Goal: Task Accomplishment & Management: Manage account settings

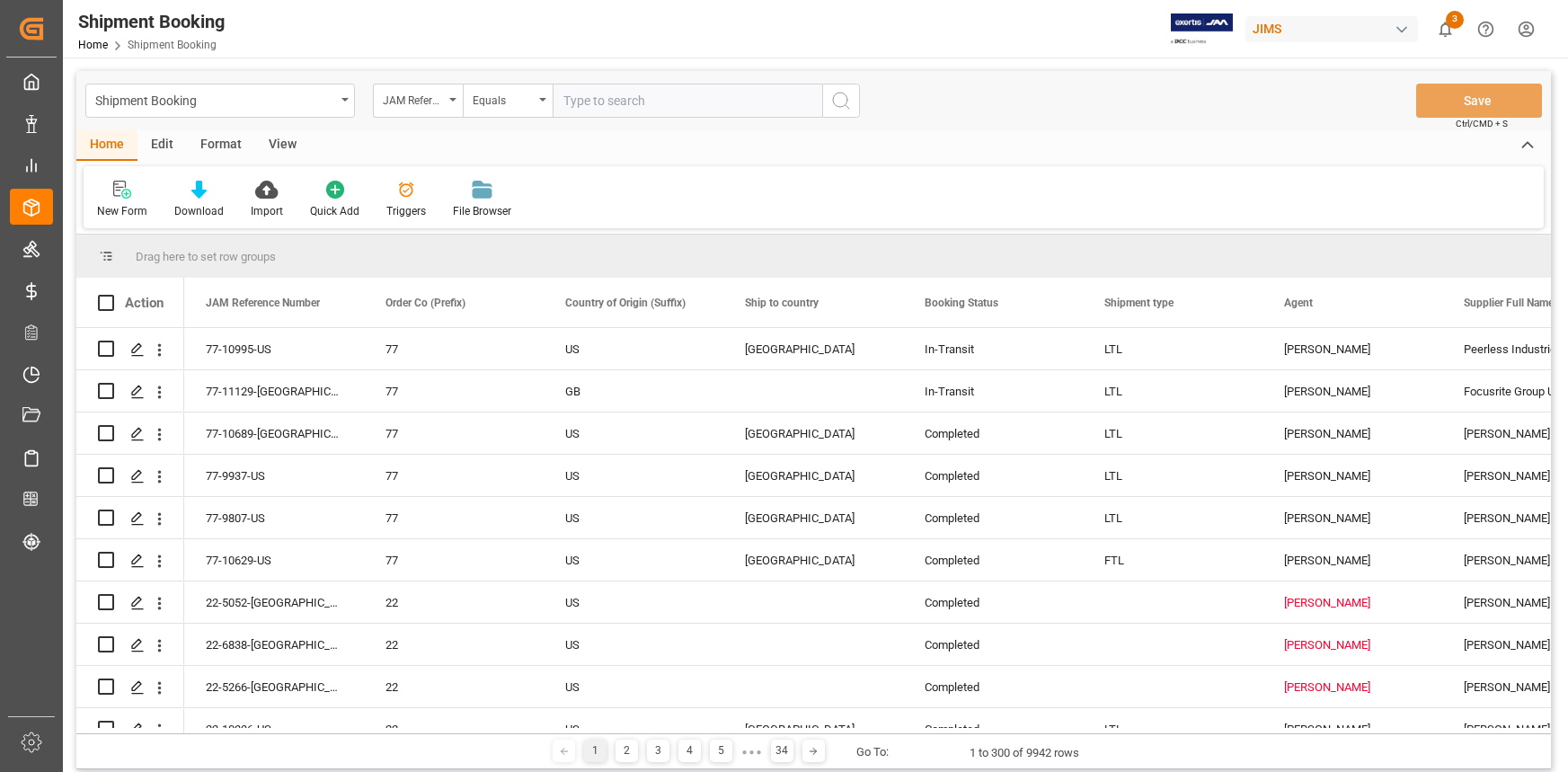
drag, startPoint x: 0, startPoint y: 0, endPoint x: 573, endPoint y: 101, distance: 581.8
click at [573, 101] on input "text" at bounding box center [687, 101] width 270 height 34
type input "22-10404-CN"
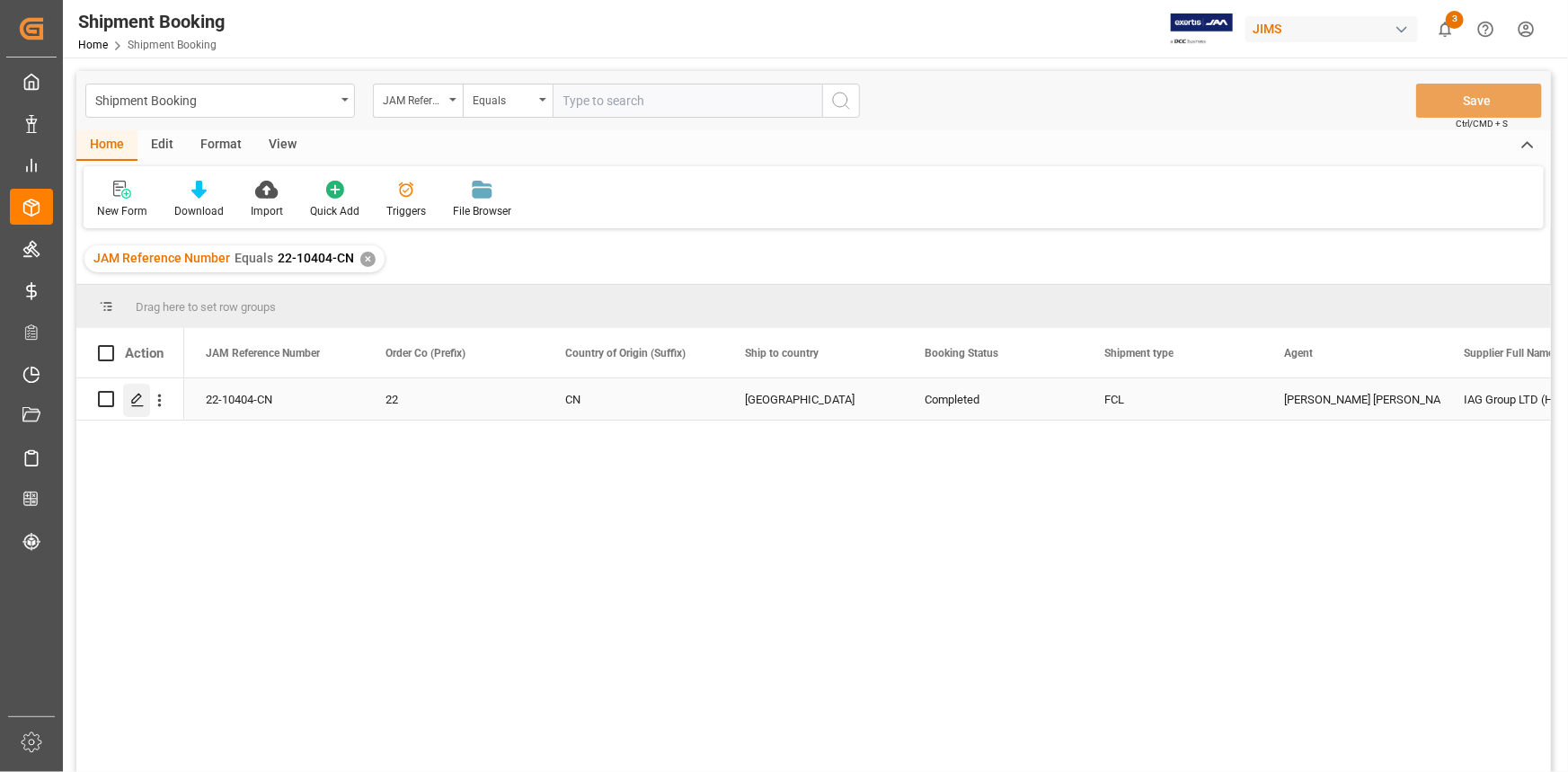
click at [138, 400] on icon "Press SPACE to select this row." at bounding box center [137, 399] width 14 height 14
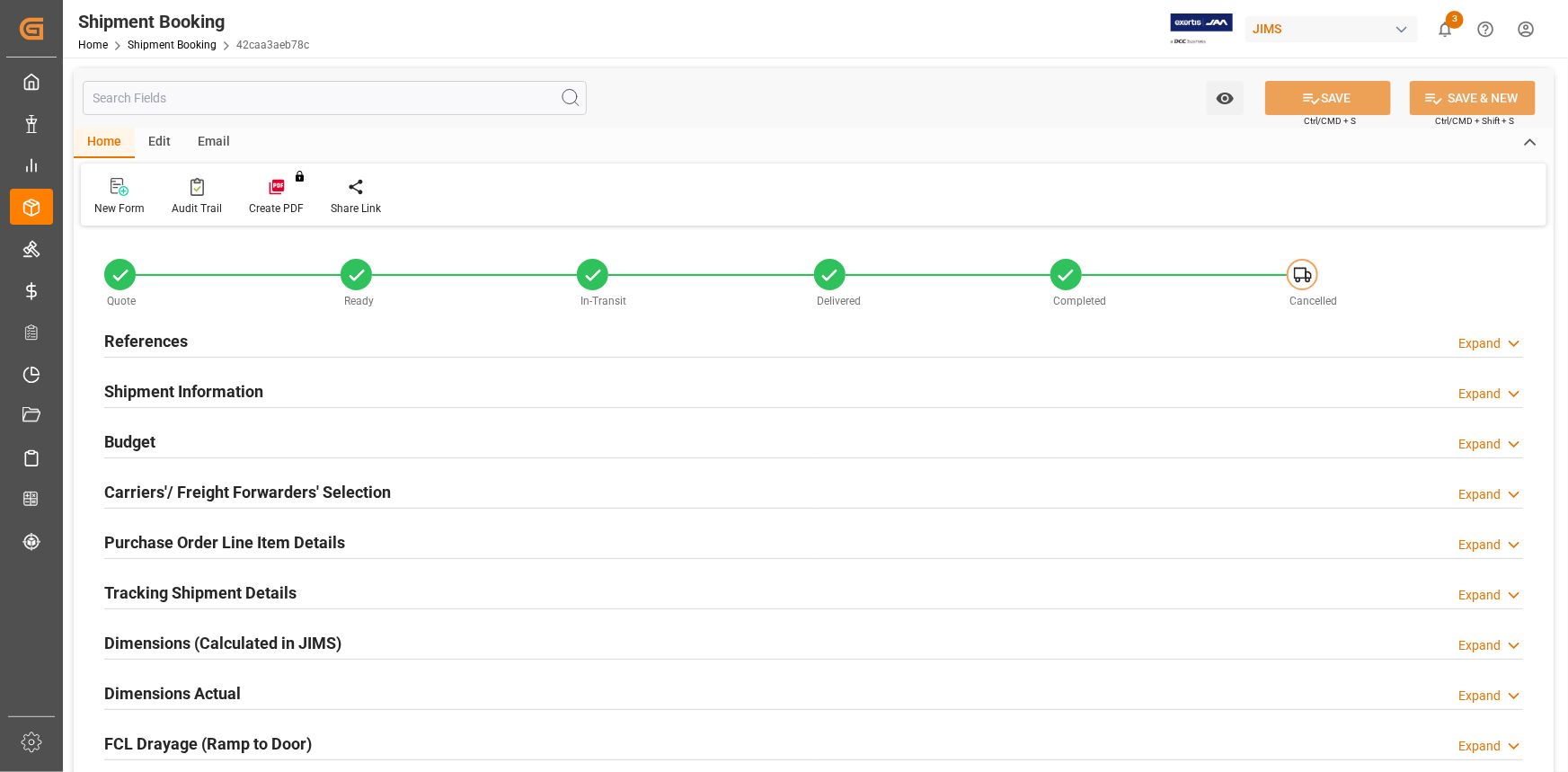
type input "1"
type input "[DATE]"
type input "[DATE] 00:00"
click at [308, 336] on div "References Expand" at bounding box center [813, 340] width 1418 height 34
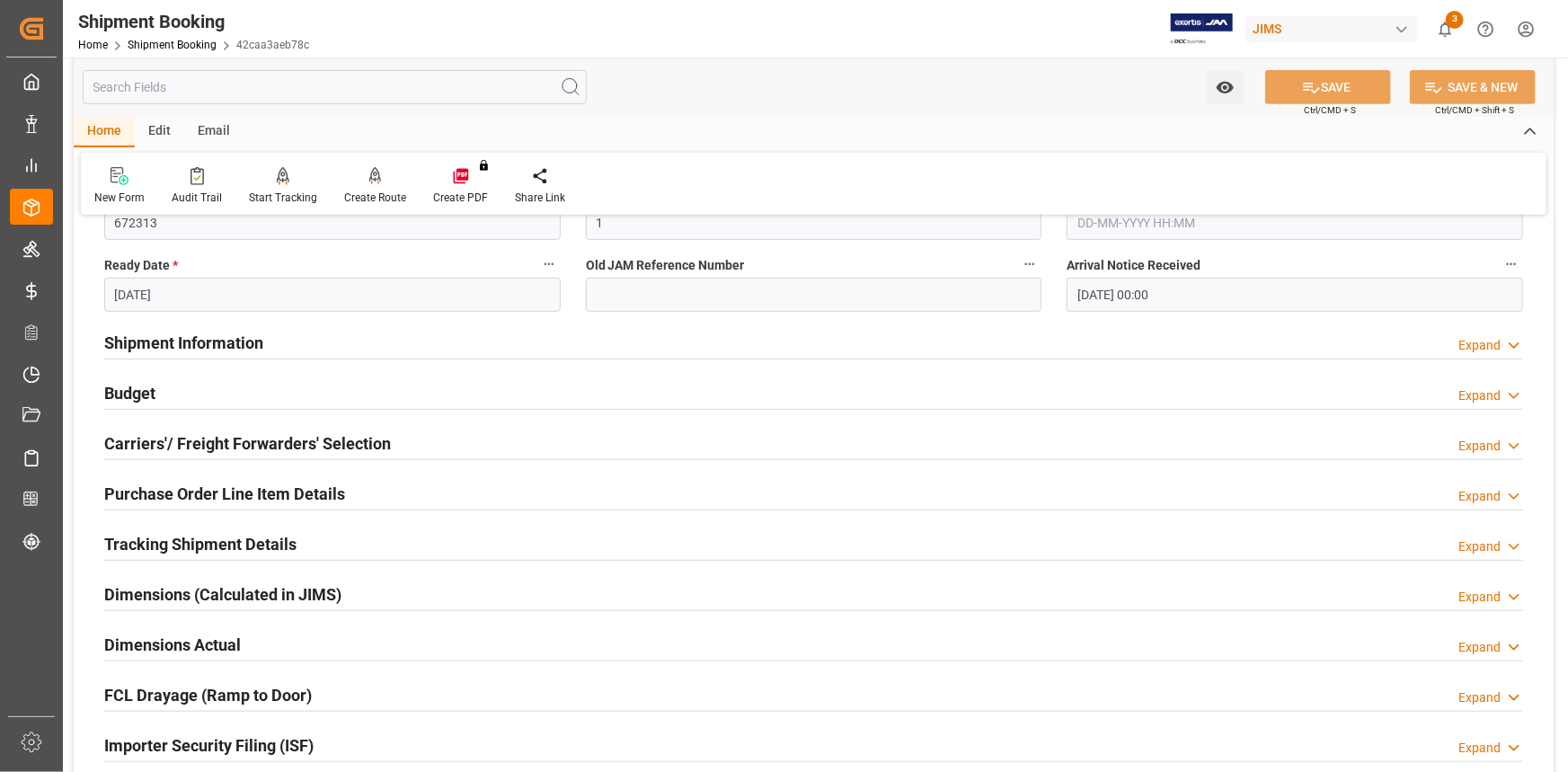
scroll to position [572, 0]
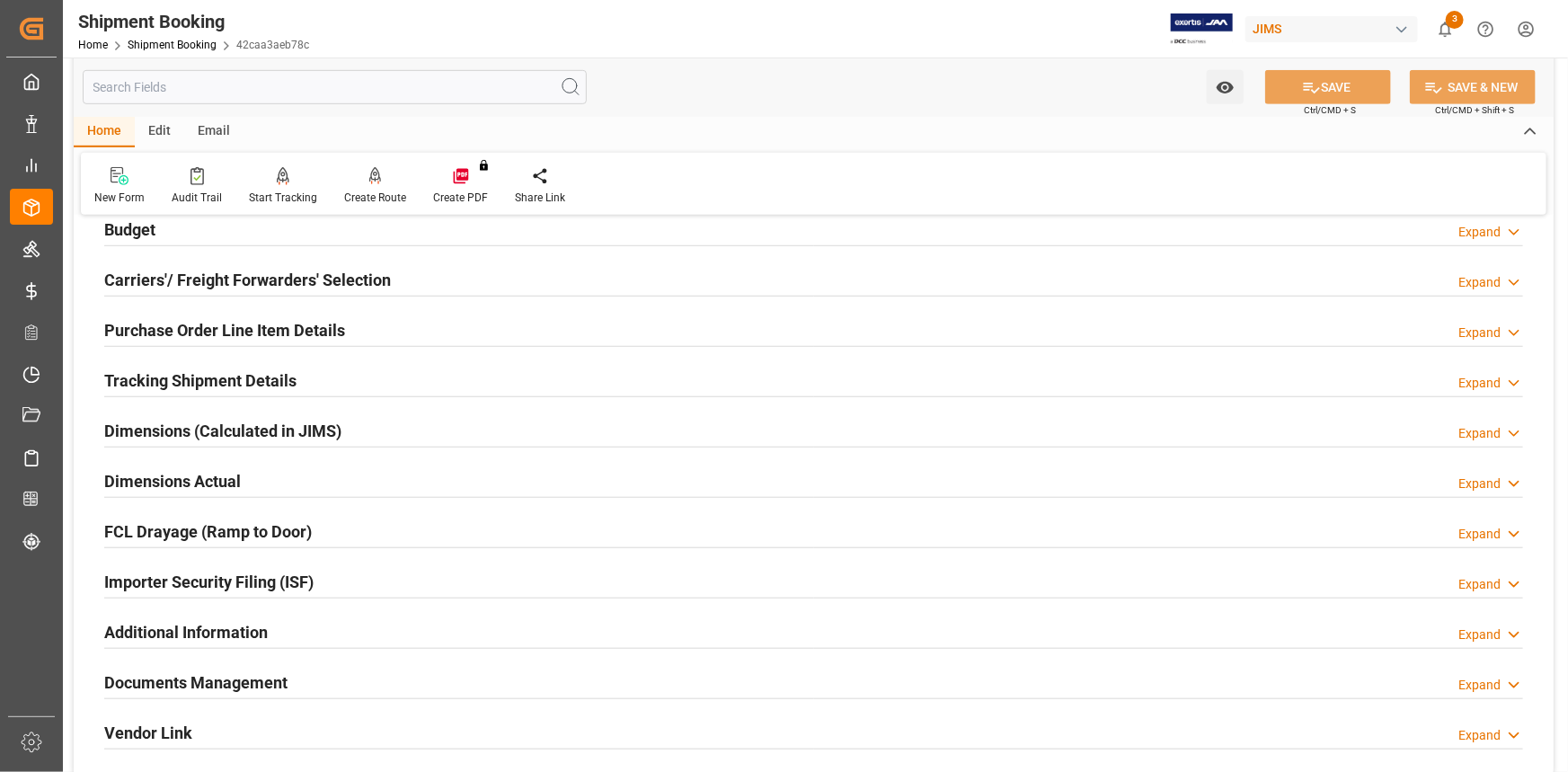
click at [342, 380] on div "Tracking Shipment Details Expand" at bounding box center [813, 379] width 1418 height 34
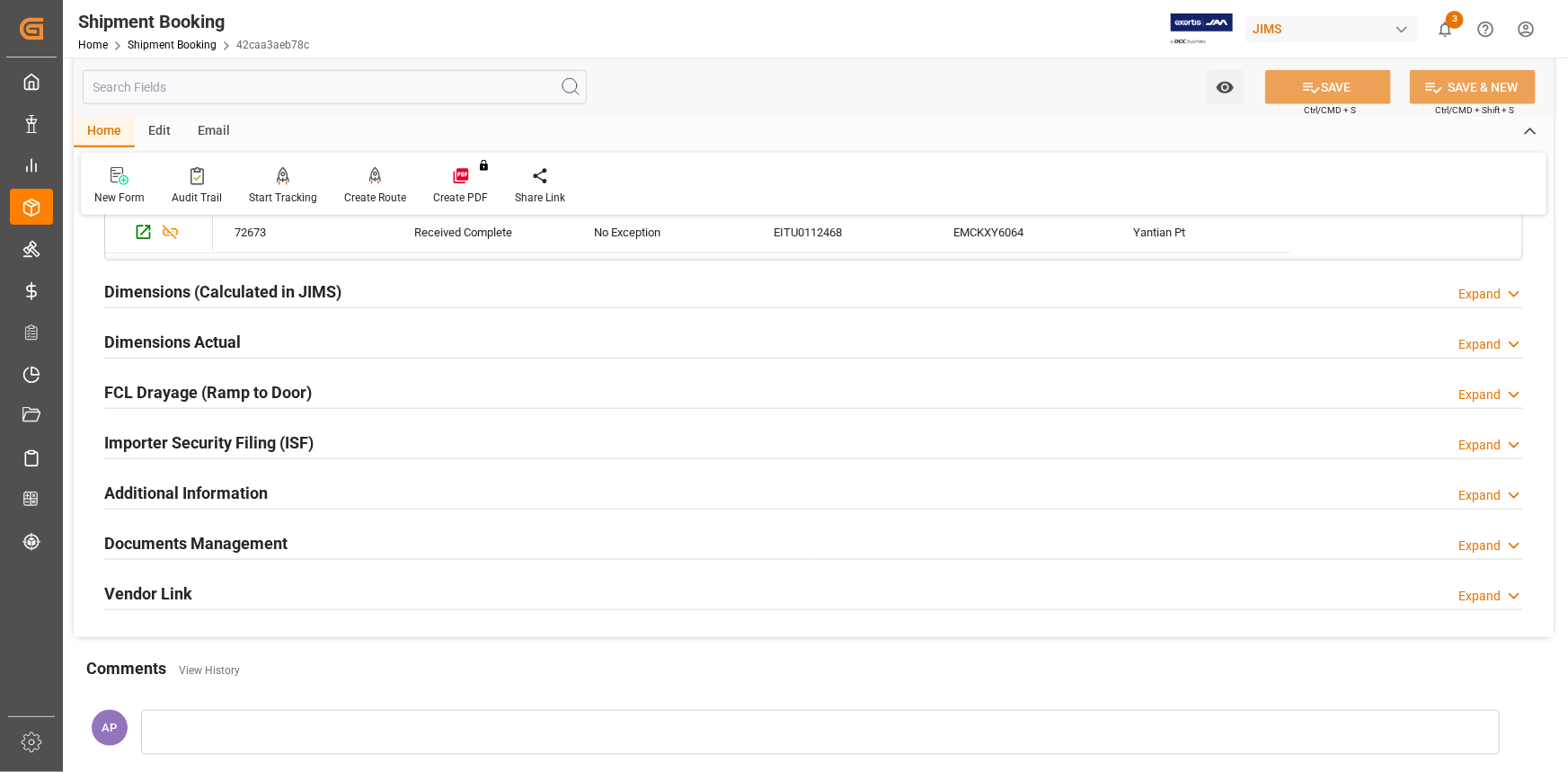
scroll to position [980, 0]
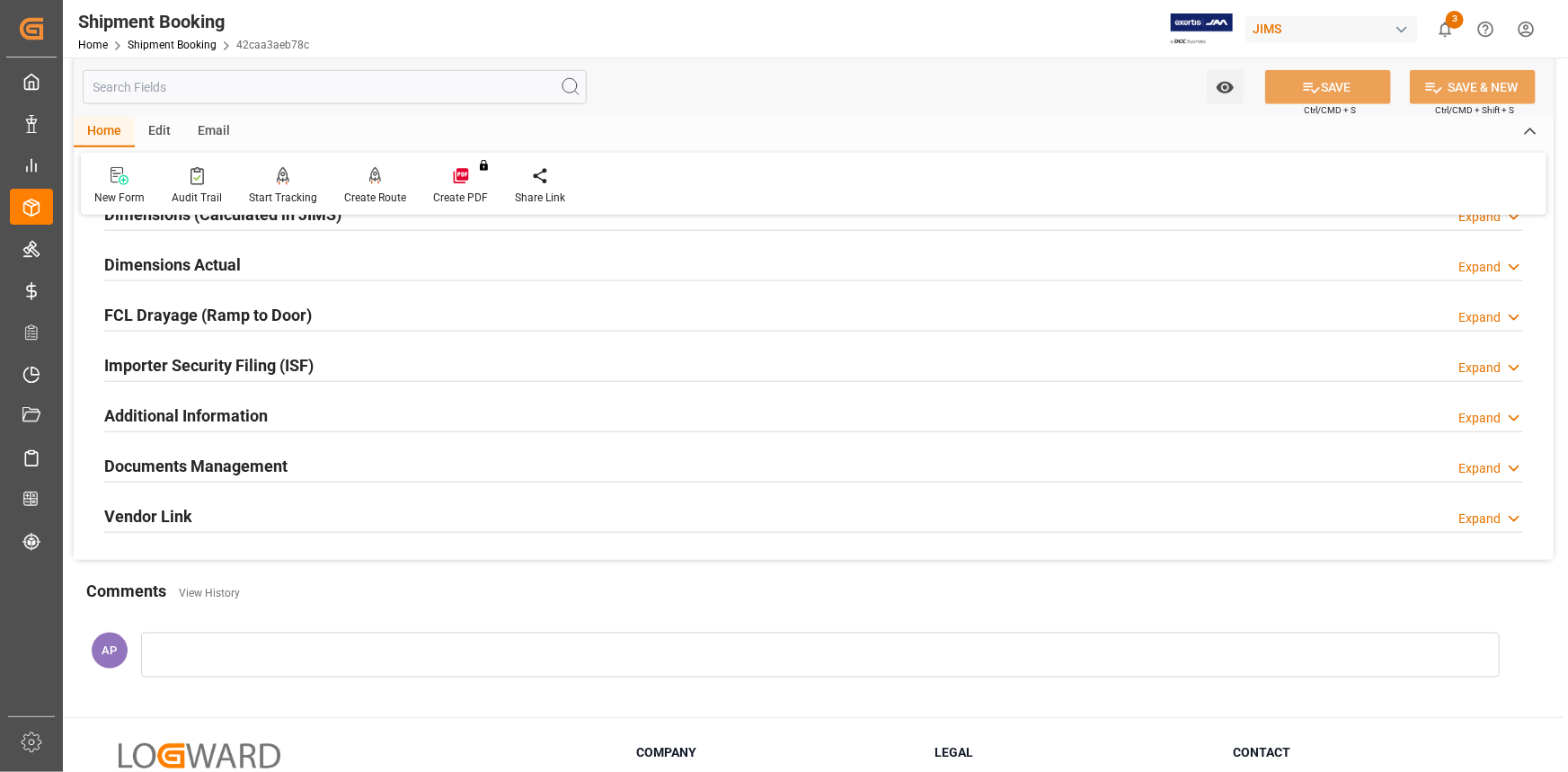
click at [371, 460] on div "Documents Management Expand" at bounding box center [813, 465] width 1418 height 34
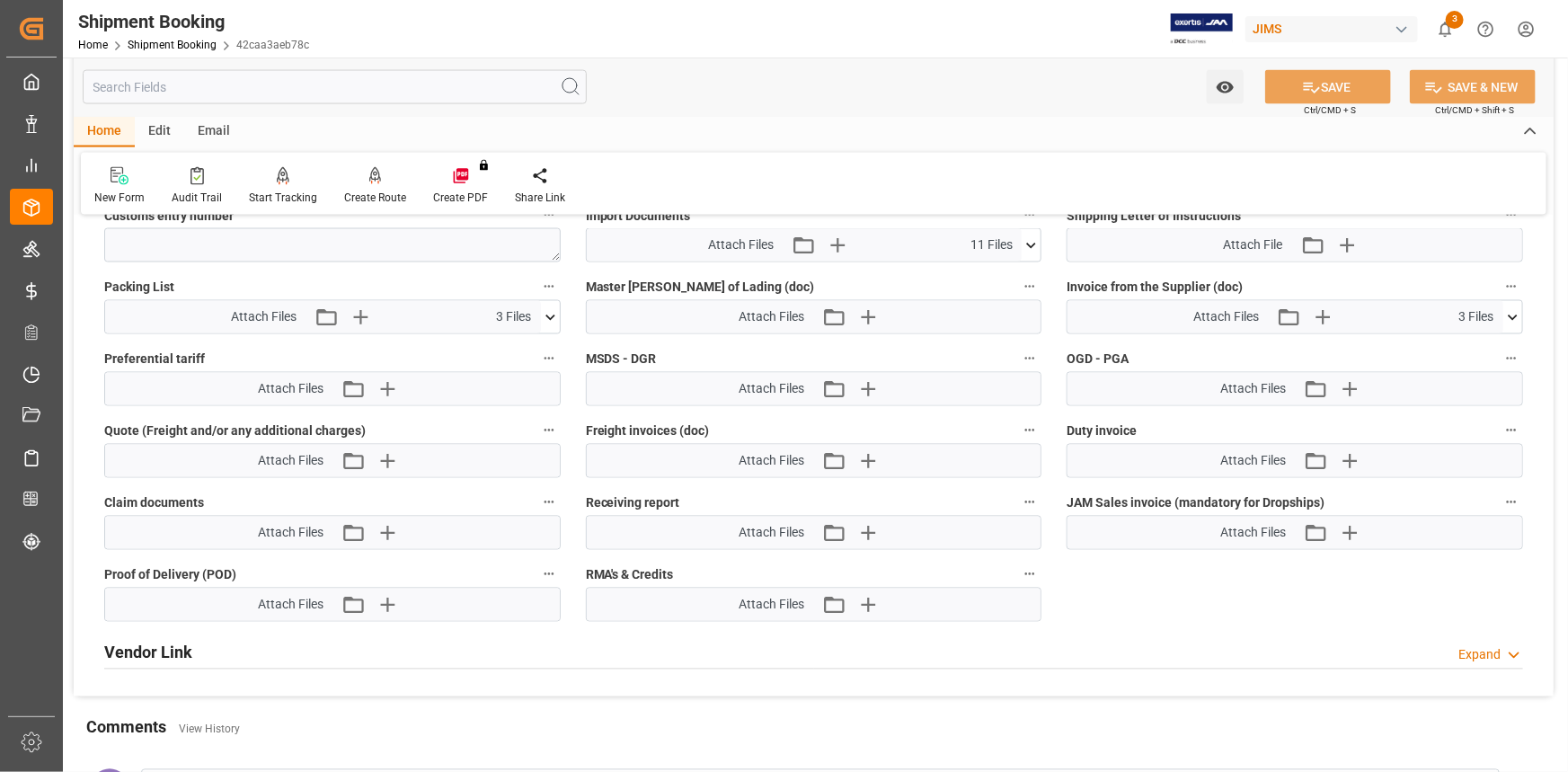
scroll to position [1553, 0]
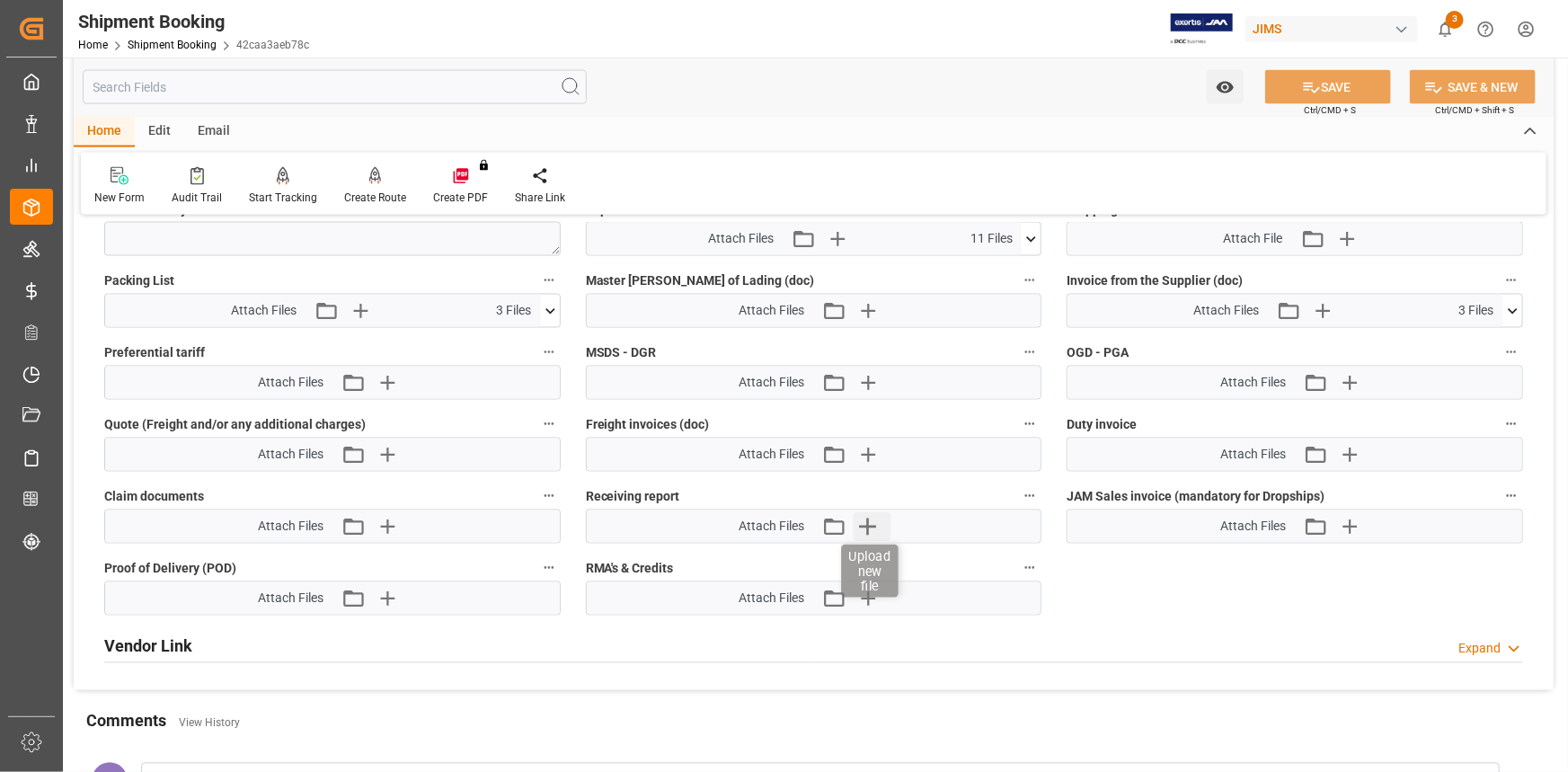
click at [871, 519] on icon "button" at bounding box center [868, 527] width 29 height 29
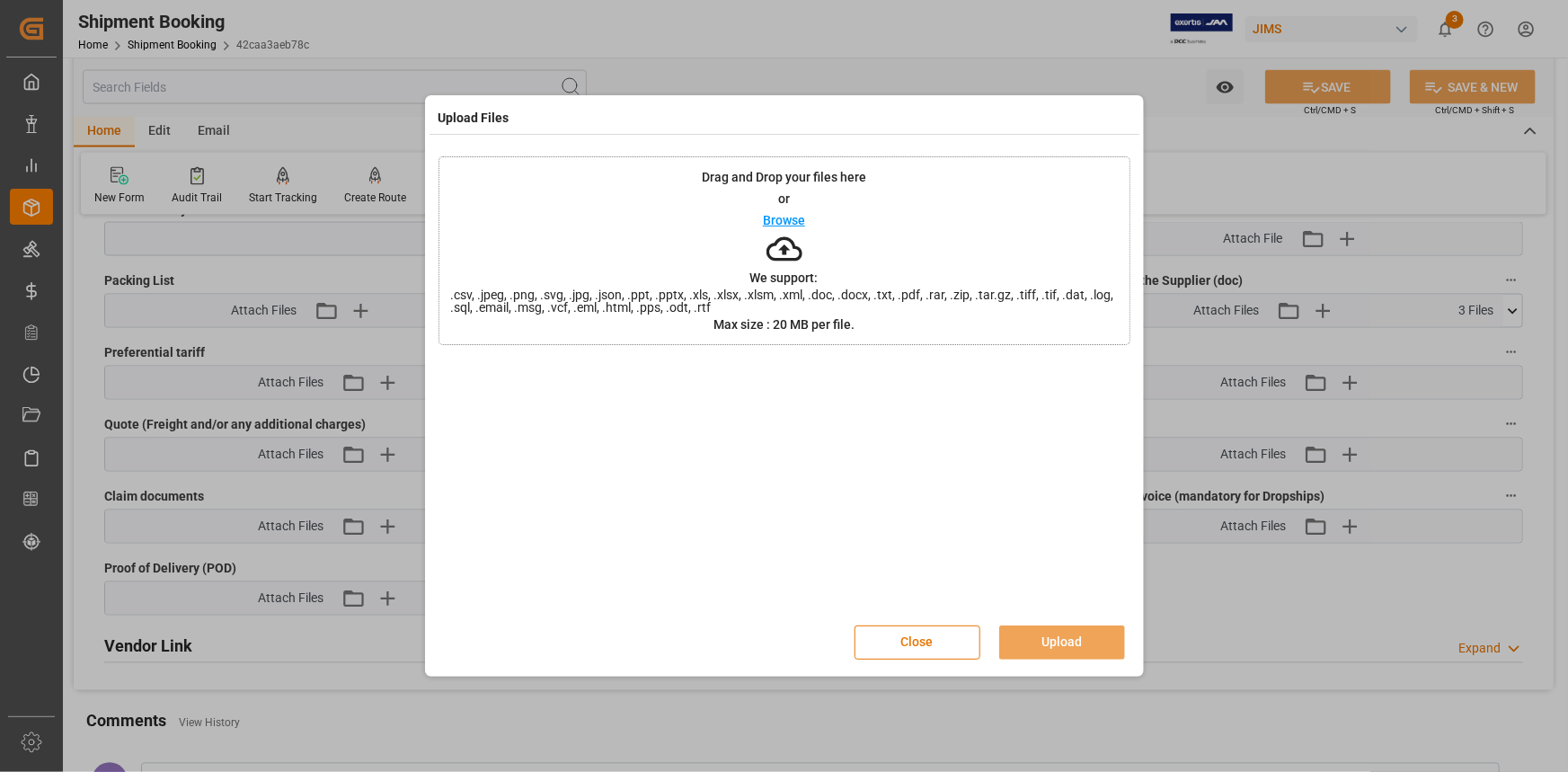
click at [783, 215] on p "Browse" at bounding box center [784, 219] width 42 height 12
click at [1060, 641] on button "Upload" at bounding box center [1062, 642] width 126 height 34
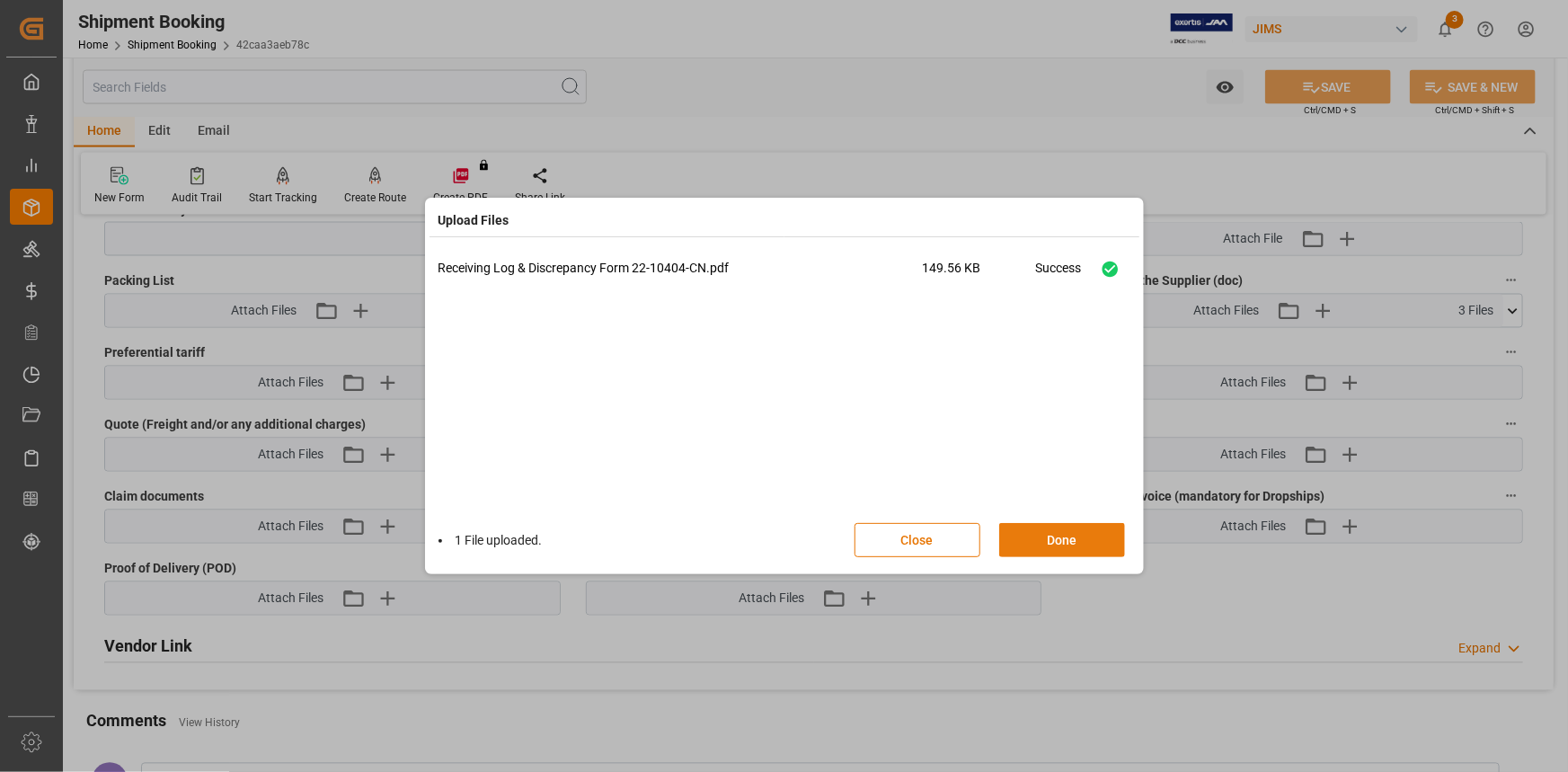
click at [1060, 538] on button "Done" at bounding box center [1062, 540] width 126 height 34
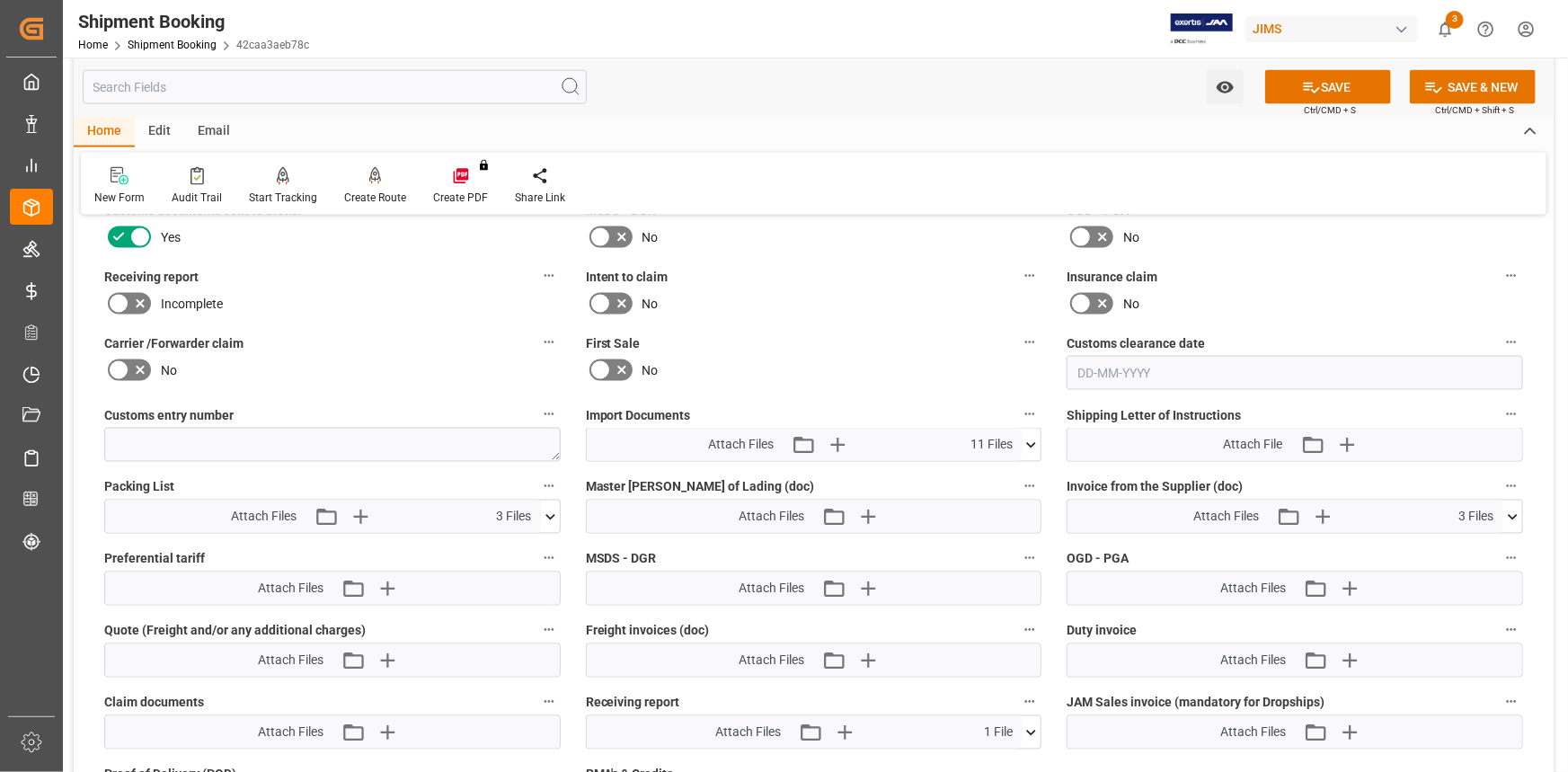
scroll to position [1307, 0]
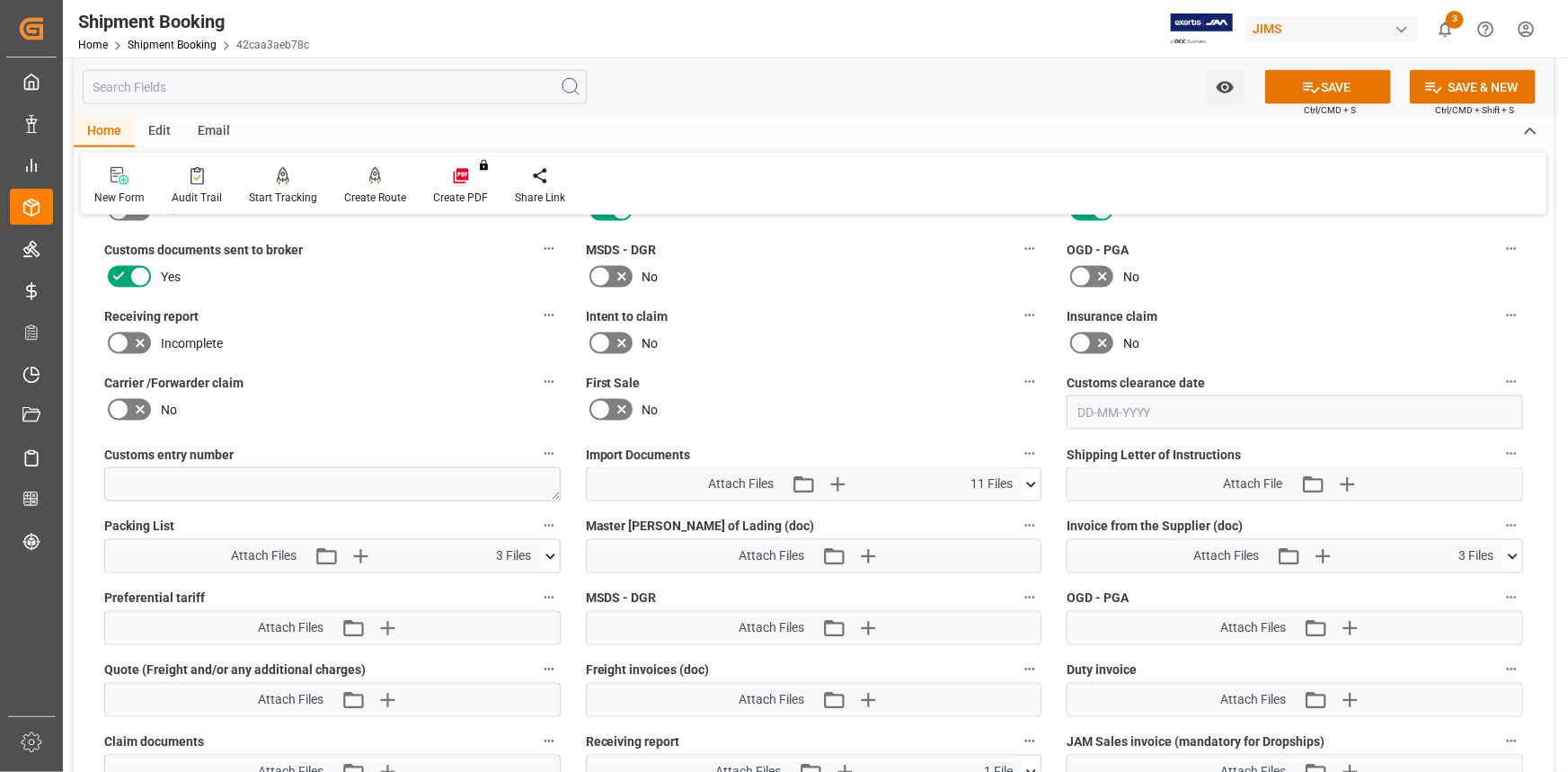
click at [136, 335] on icon at bounding box center [140, 343] width 22 height 22
click at [0, 0] on input "checkbox" at bounding box center [0, 0] width 0 height 0
click at [1327, 93] on button "SAVE" at bounding box center [1328, 88] width 126 height 34
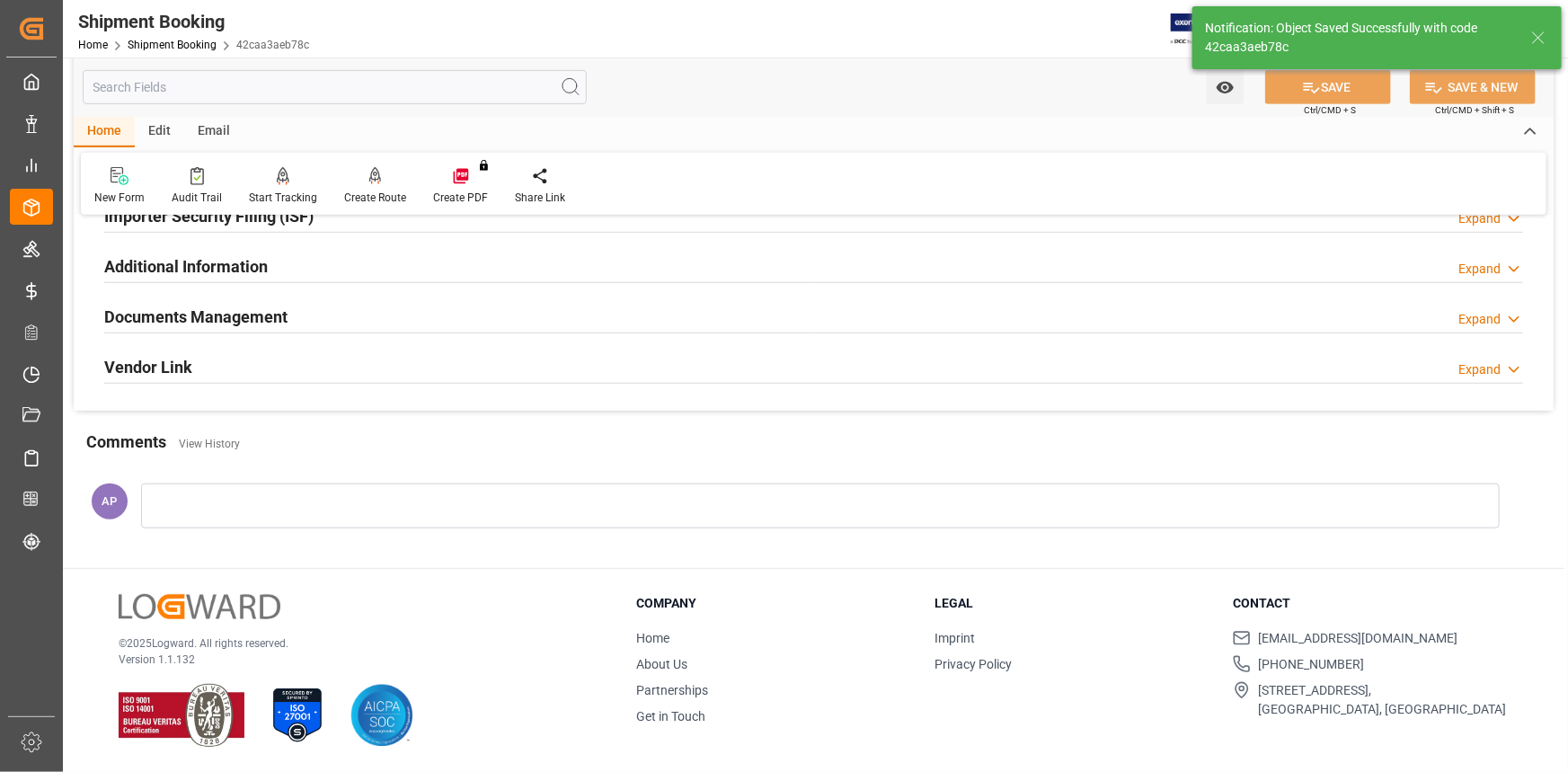
scroll to position [576, 0]
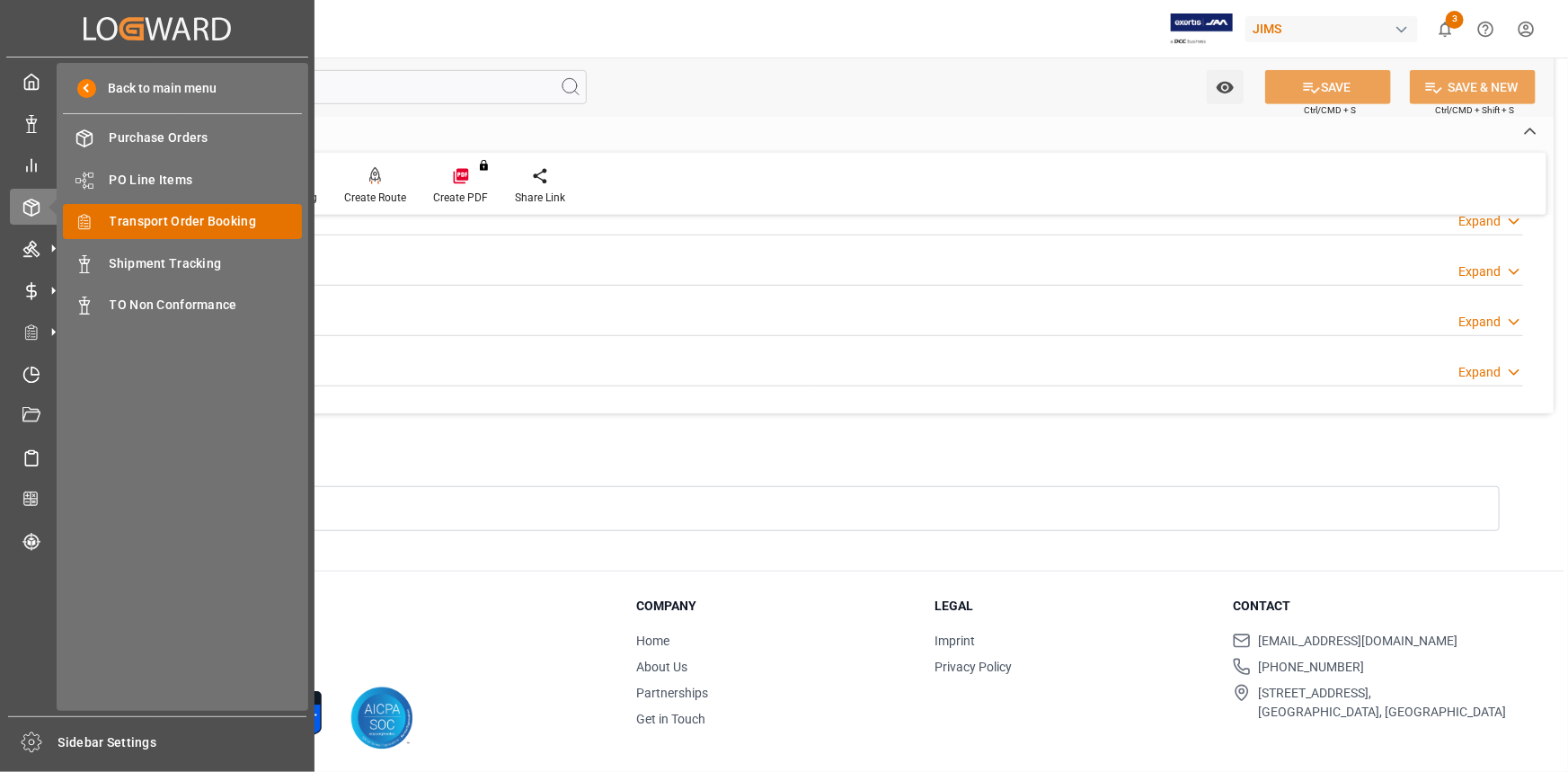
click at [169, 218] on span "Transport Order Booking" at bounding box center [206, 222] width 193 height 19
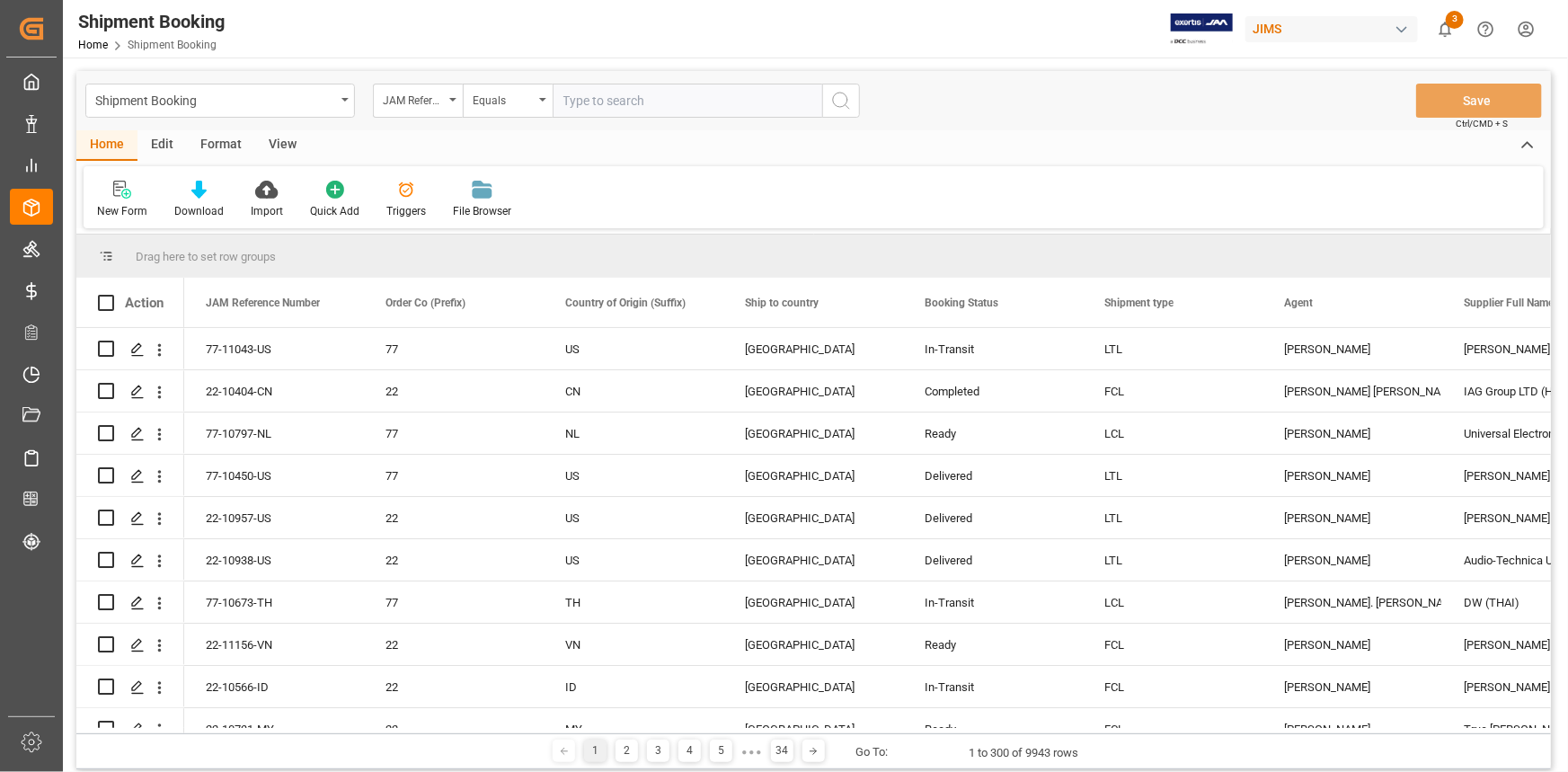
click at [584, 98] on input "text" at bounding box center [687, 101] width 270 height 34
type input "22-10968-TW"
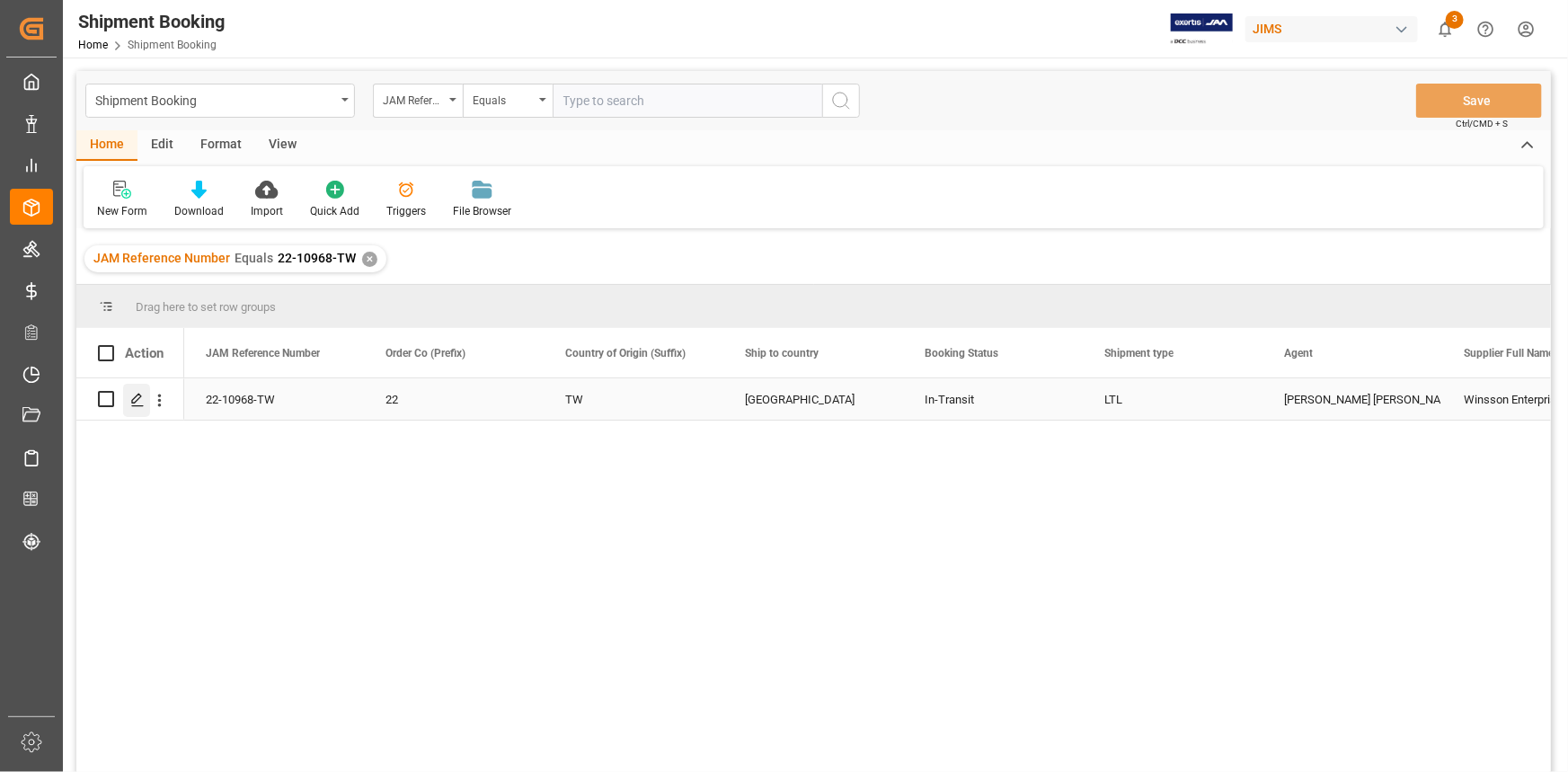
click at [141, 397] on icon "Press SPACE to select this row." at bounding box center [137, 399] width 14 height 14
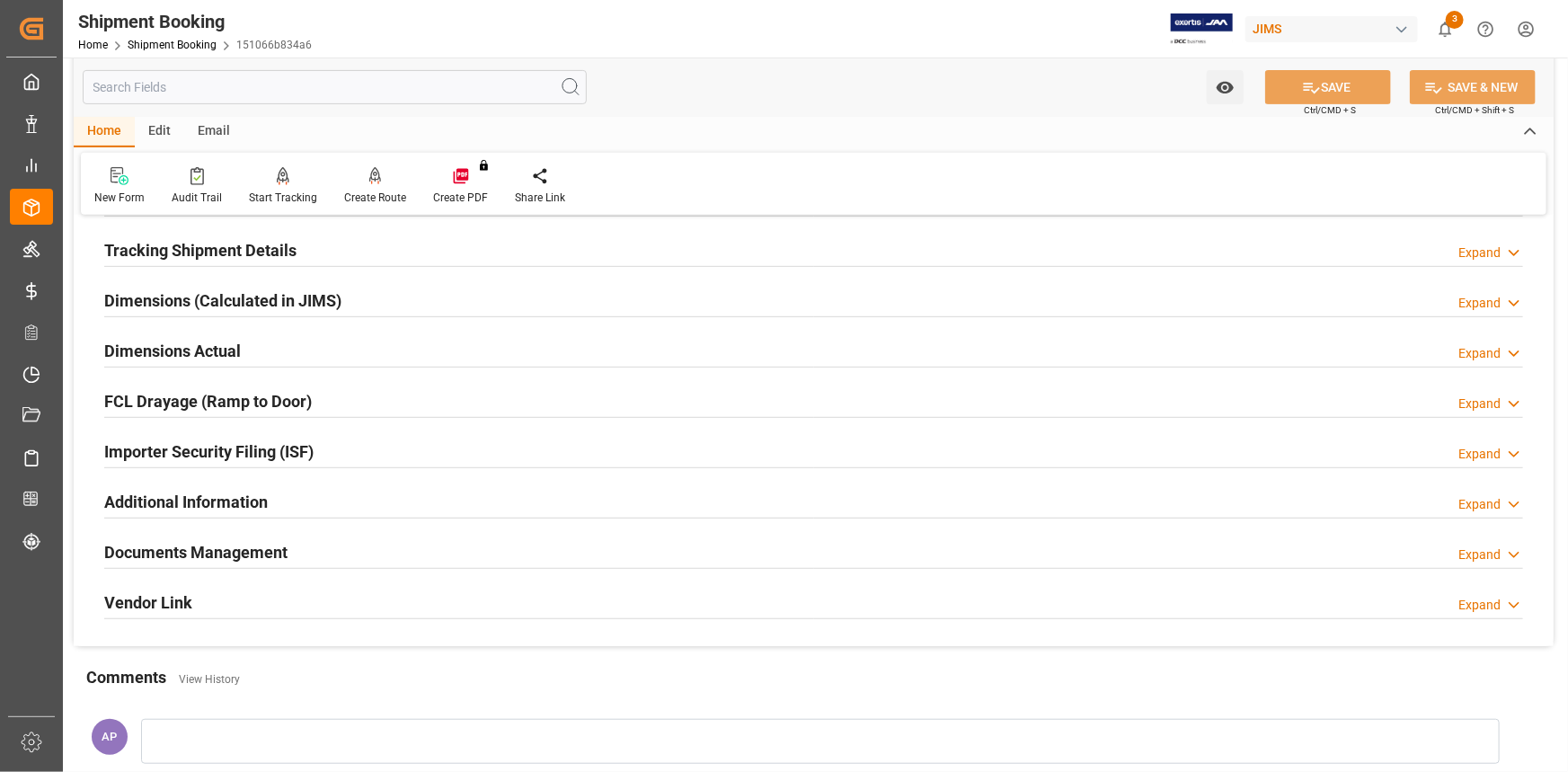
scroll to position [490, 0]
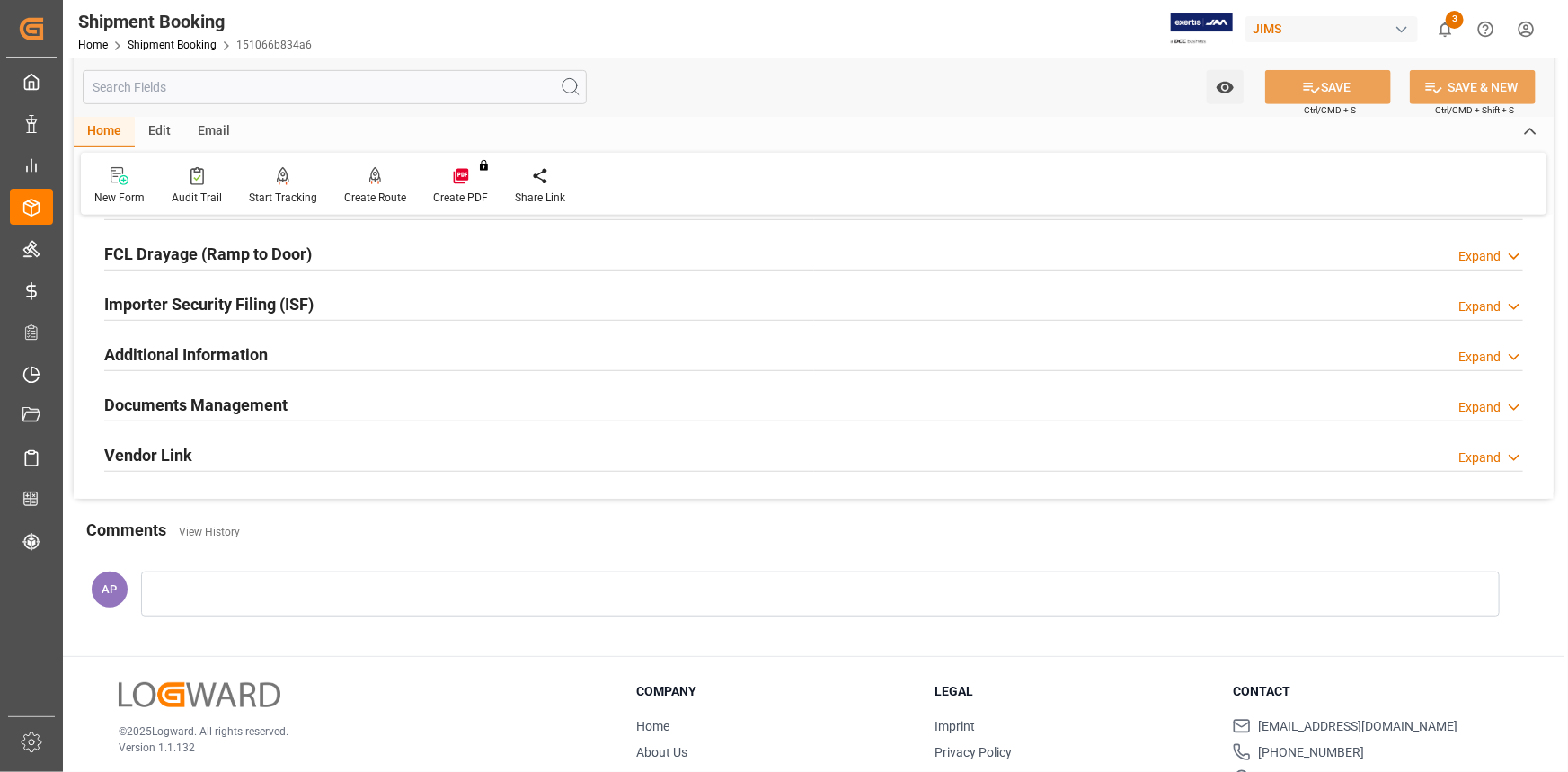
click at [406, 405] on div "Documents Management Expand" at bounding box center [813, 404] width 1418 height 34
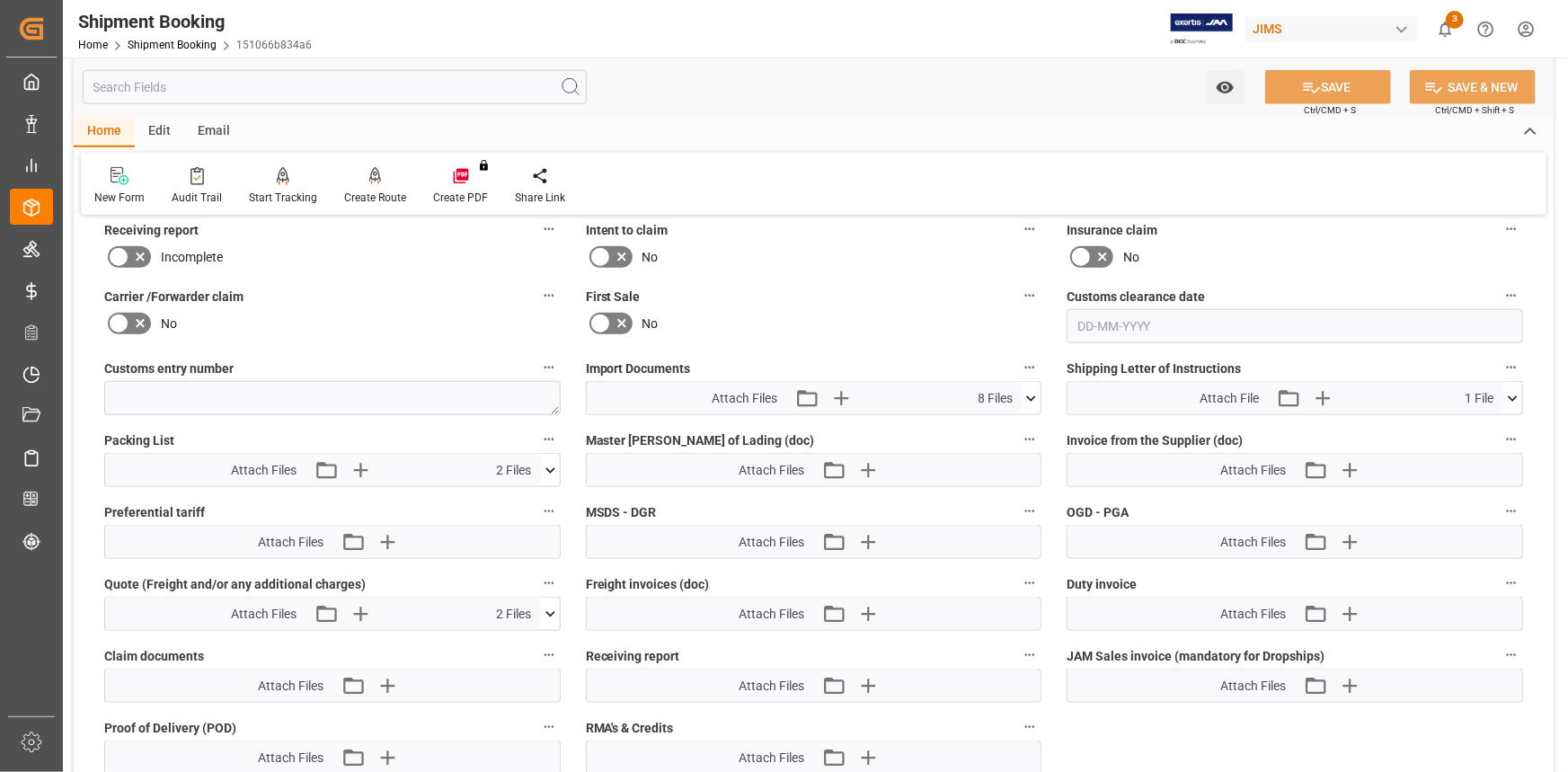
scroll to position [899, 0]
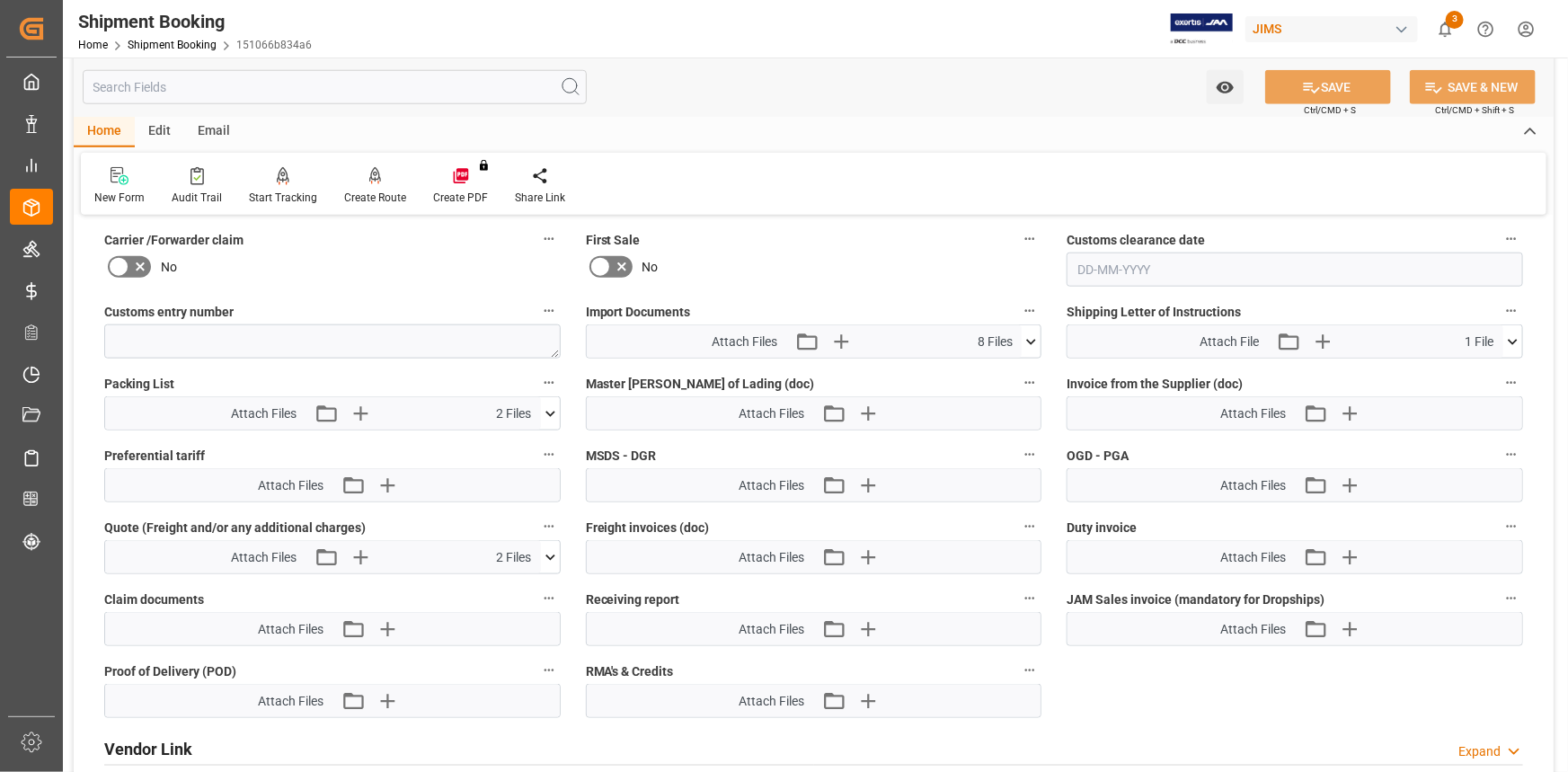
click at [1033, 340] on icon at bounding box center [1032, 342] width 10 height 6
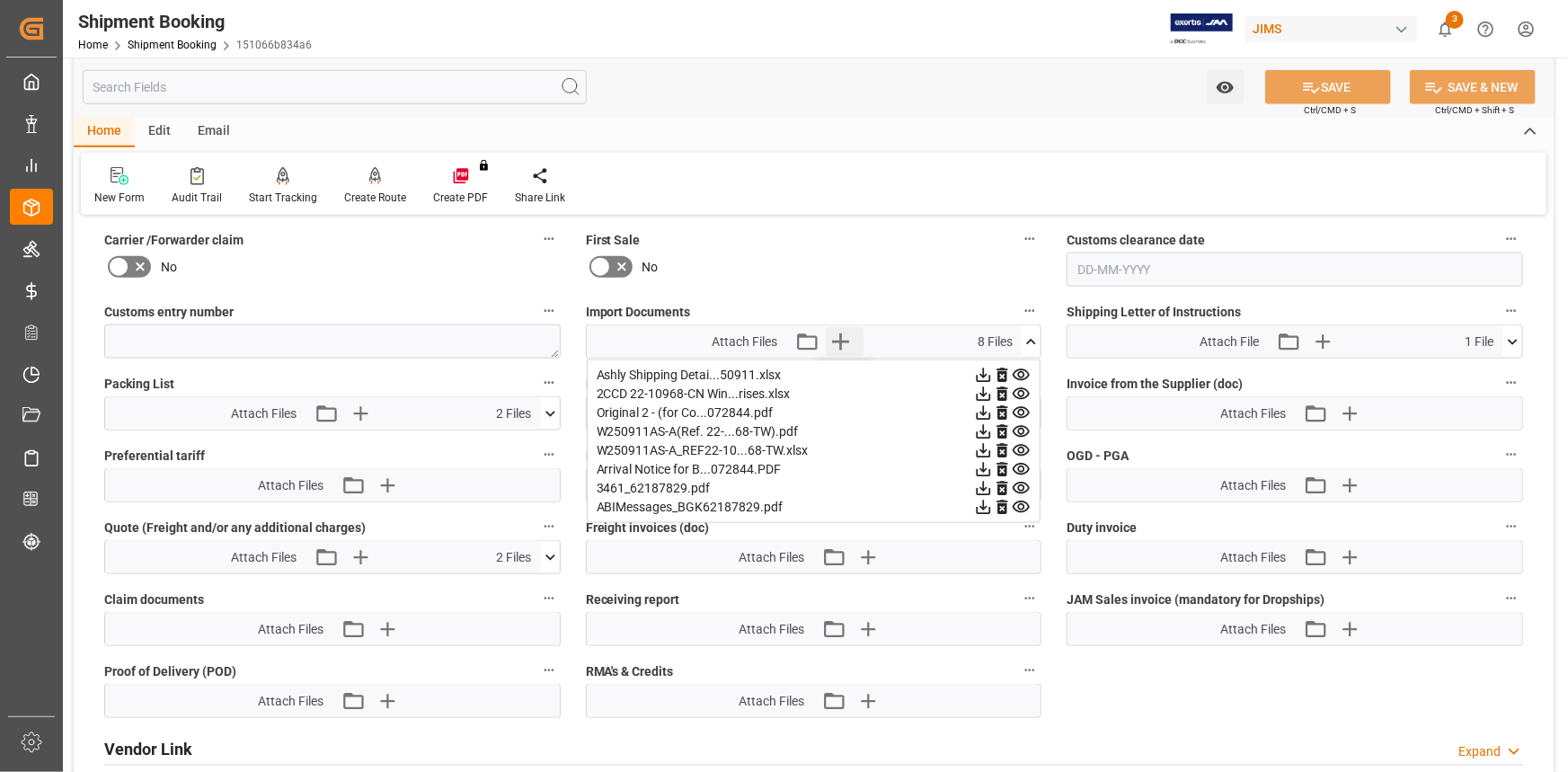
click at [842, 338] on icon "button" at bounding box center [841, 342] width 17 height 17
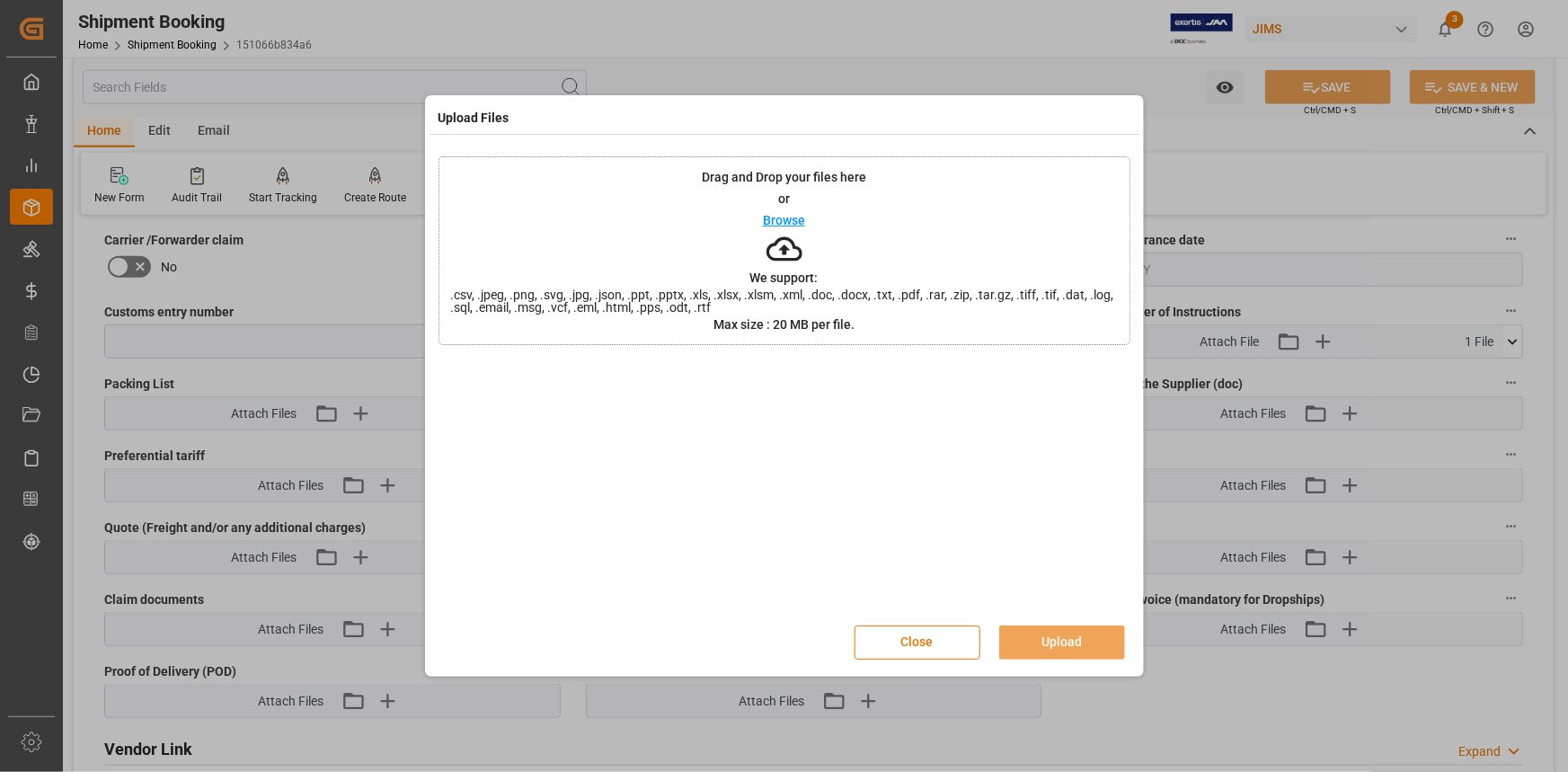
click at [776, 219] on p "Browse" at bounding box center [784, 219] width 42 height 12
click at [1069, 635] on button "Upload" at bounding box center [1062, 642] width 126 height 34
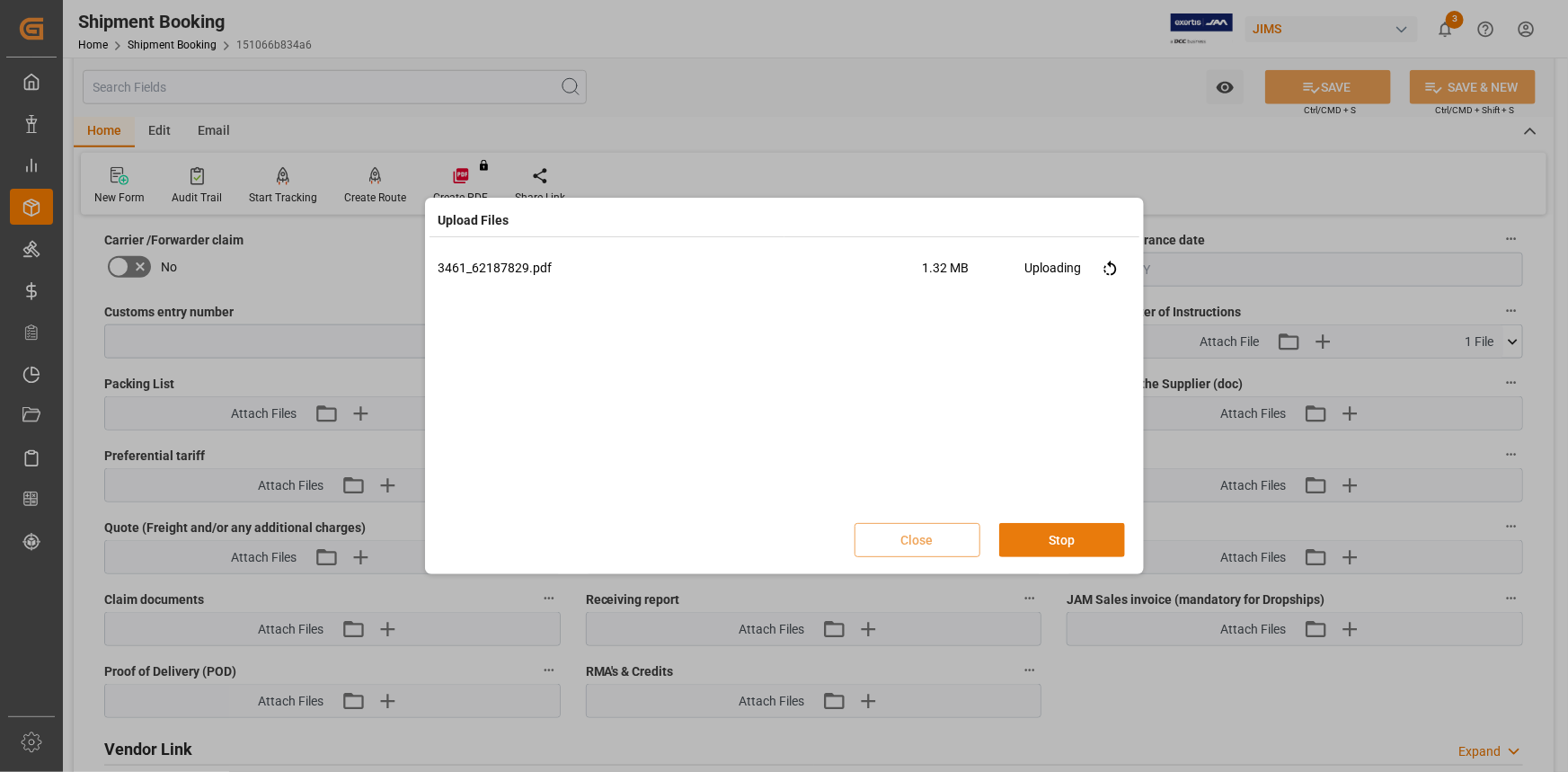
click at [1068, 539] on button "Stop" at bounding box center [1062, 540] width 126 height 34
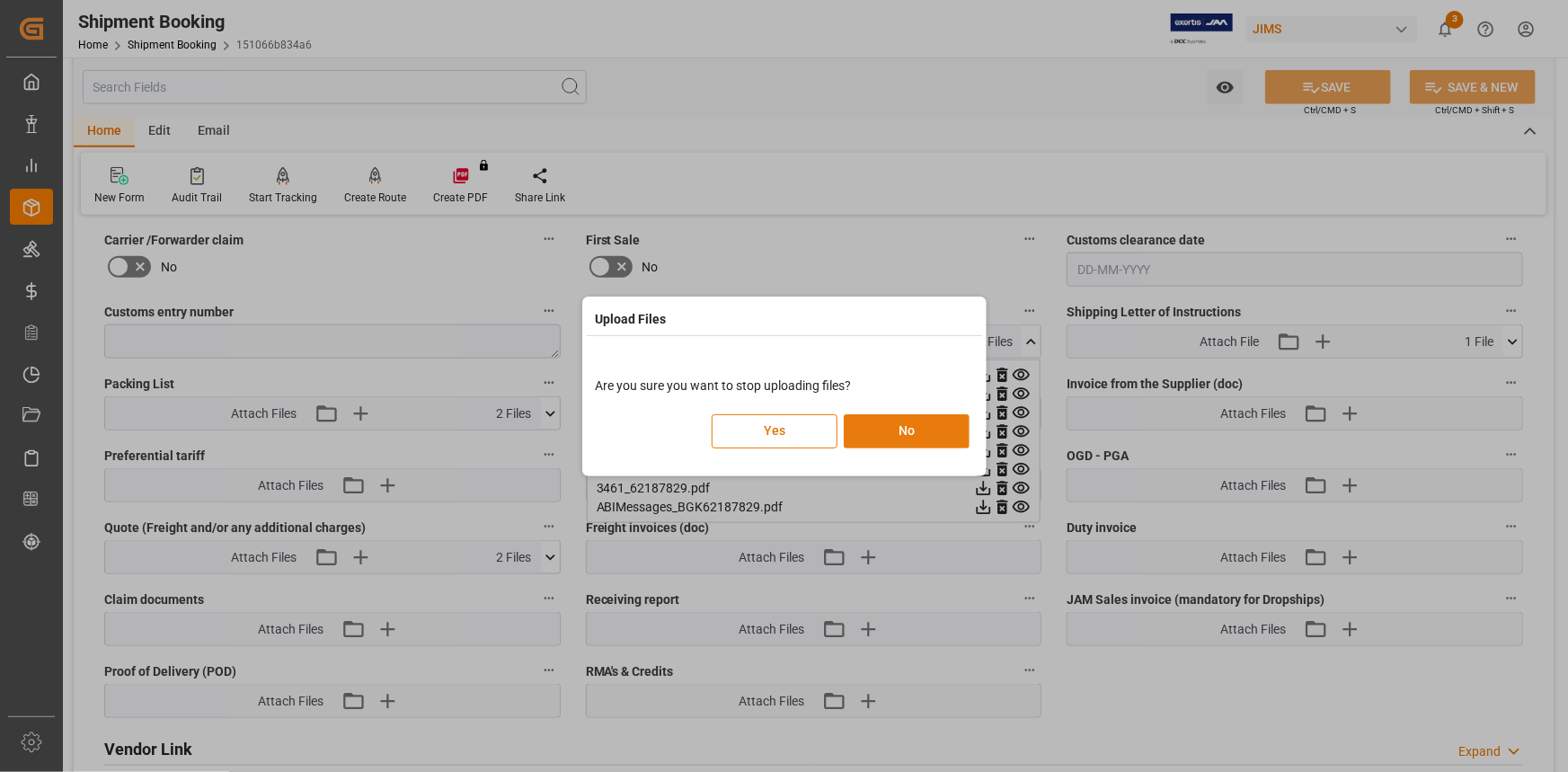
click at [895, 429] on button "No" at bounding box center [907, 432] width 126 height 34
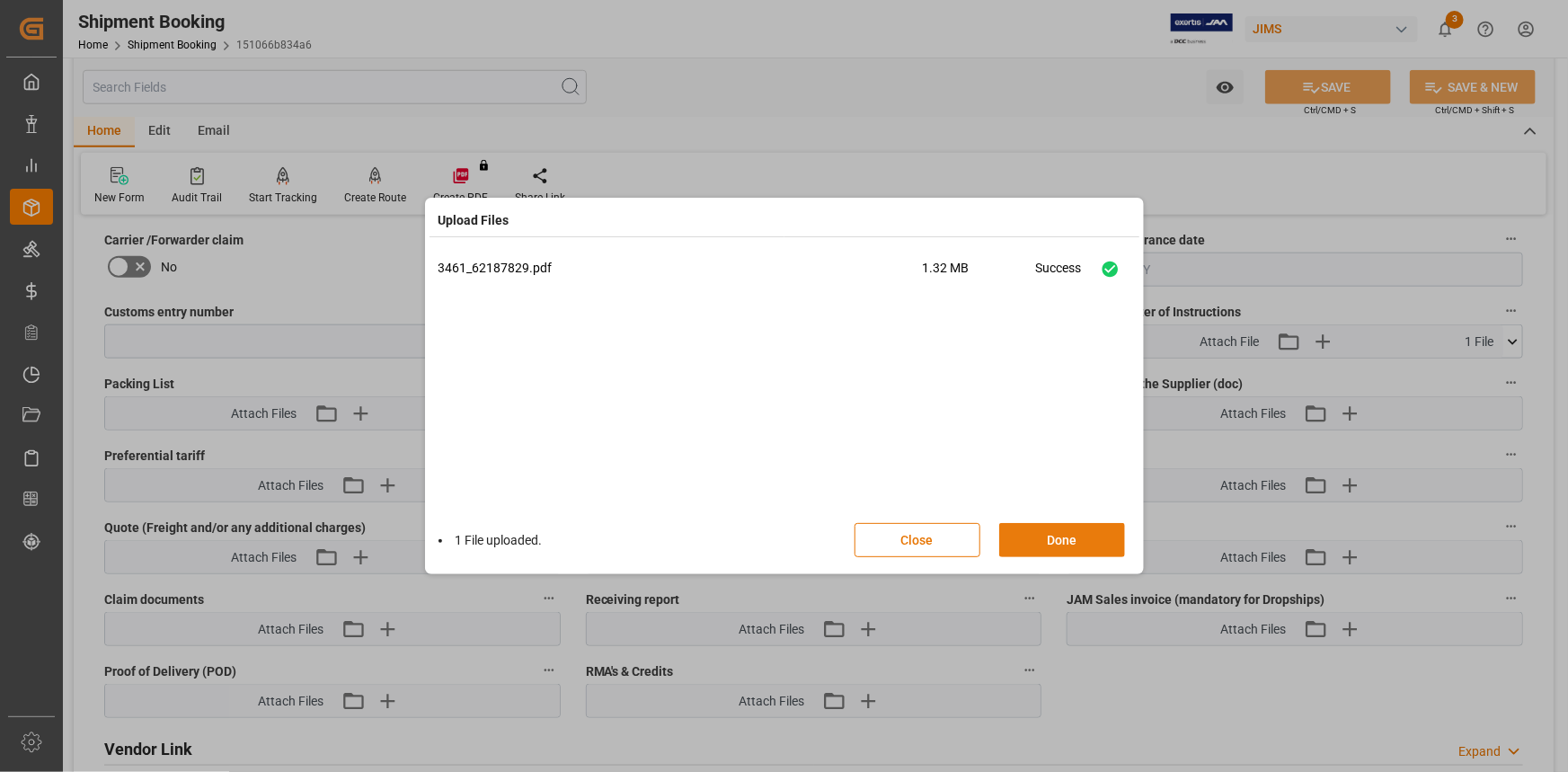
click at [1044, 529] on button "Done" at bounding box center [1062, 540] width 126 height 34
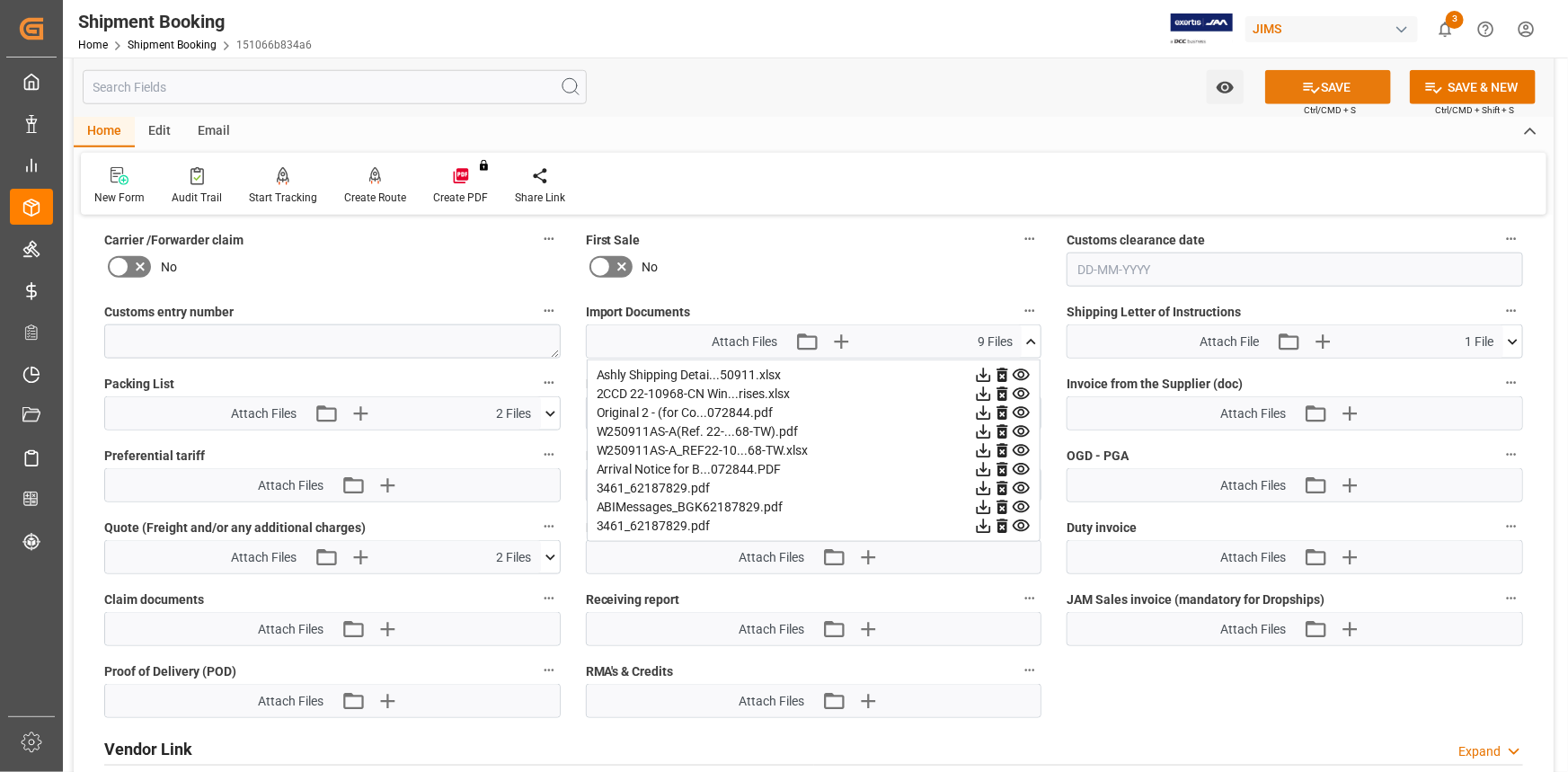
click at [1321, 83] on button "SAVE" at bounding box center [1328, 88] width 126 height 34
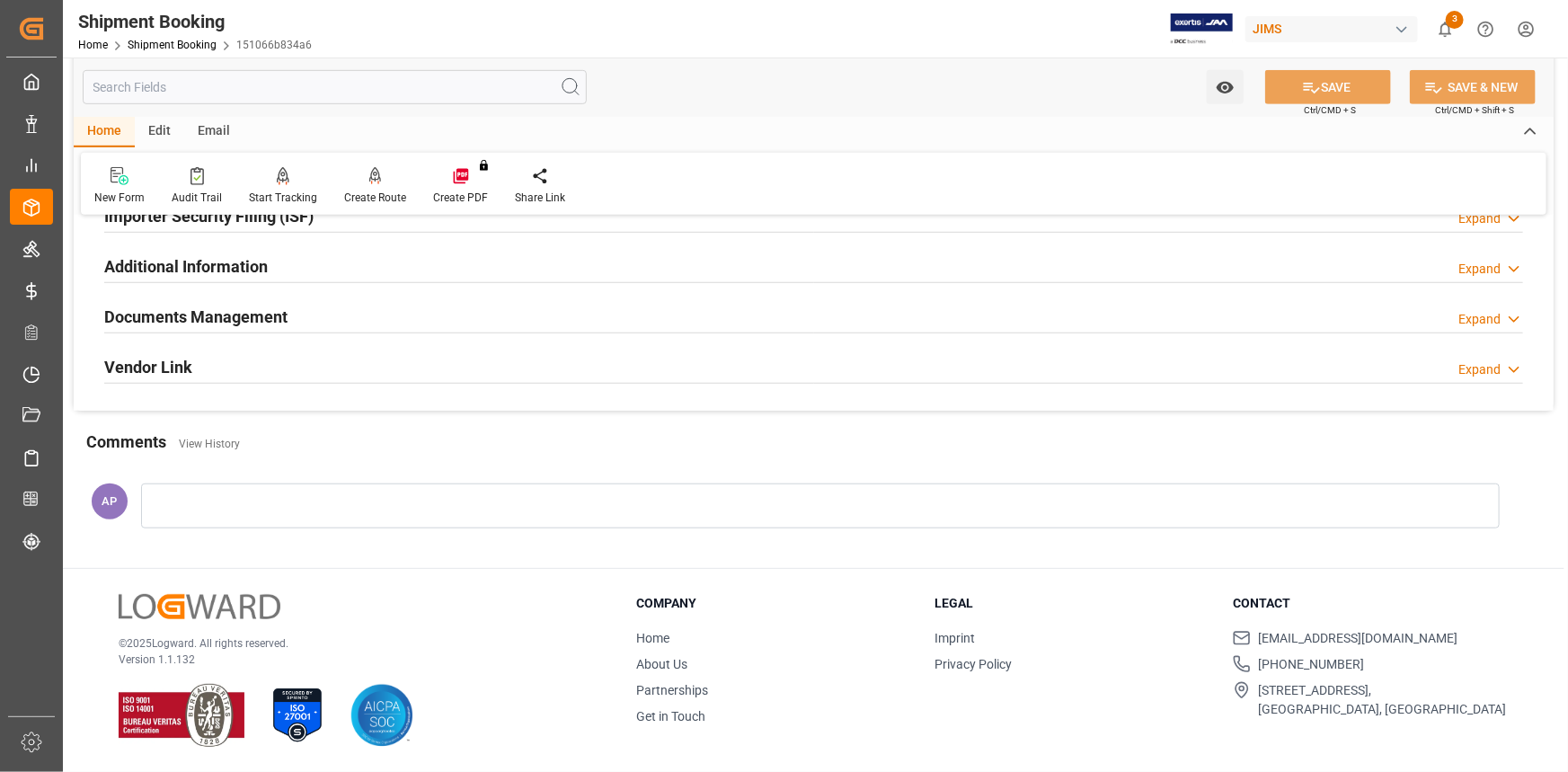
scroll to position [198, 0]
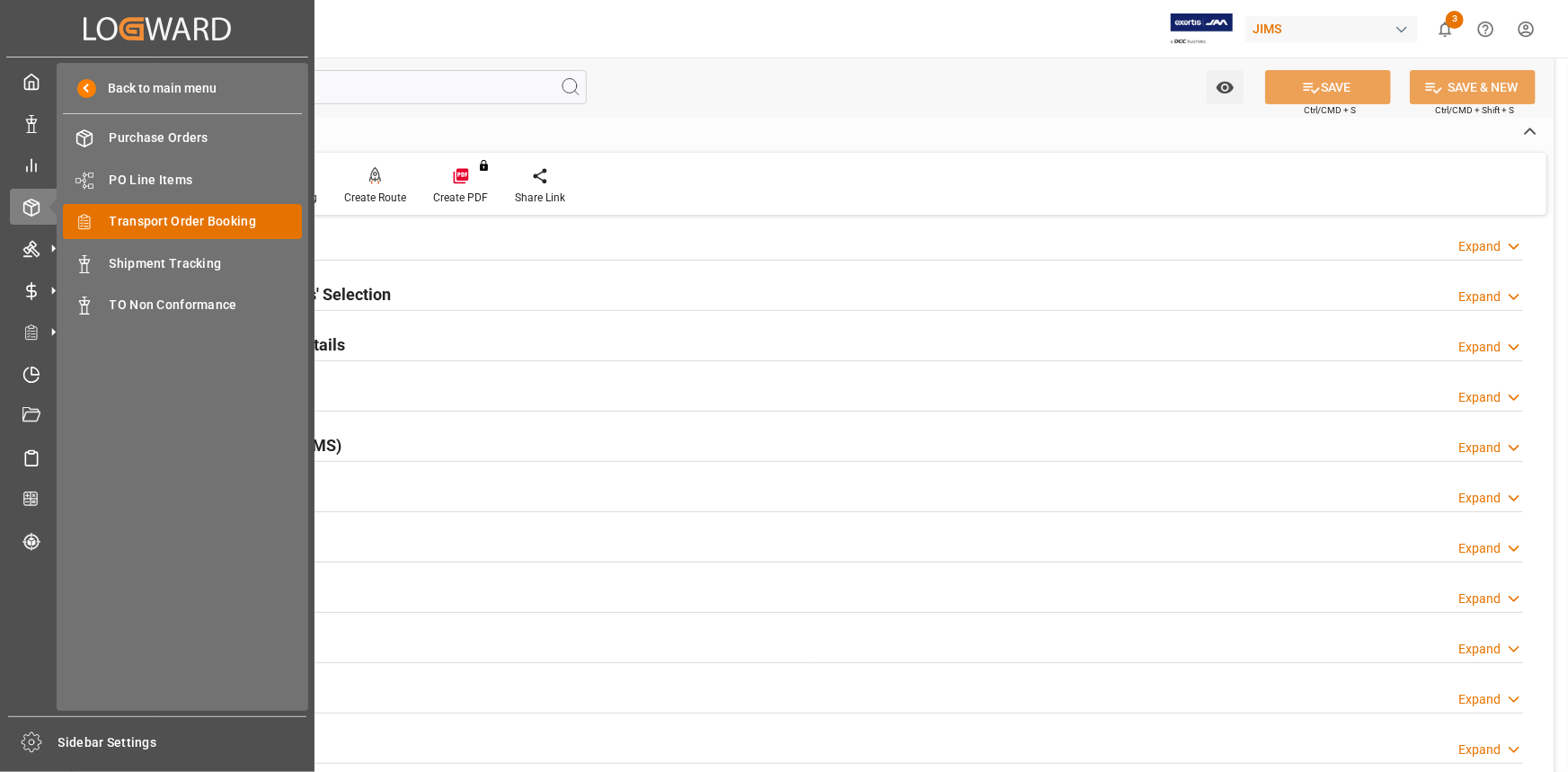
click at [205, 231] on span "Transport Order Booking" at bounding box center [206, 222] width 193 height 19
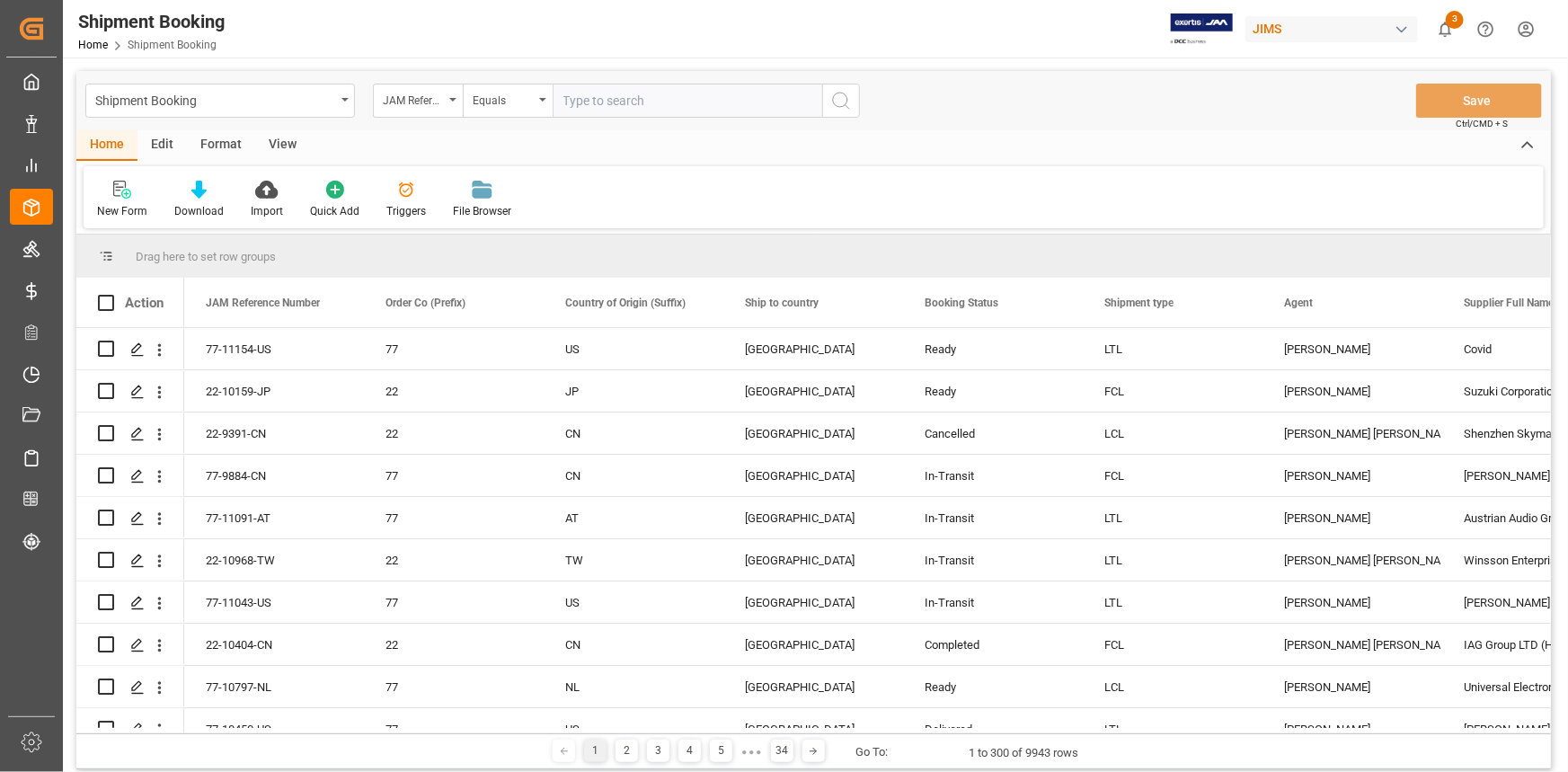
click at [592, 100] on input "text" at bounding box center [687, 101] width 270 height 34
paste input "22-10323-GB"
type input "22-10323-GB"
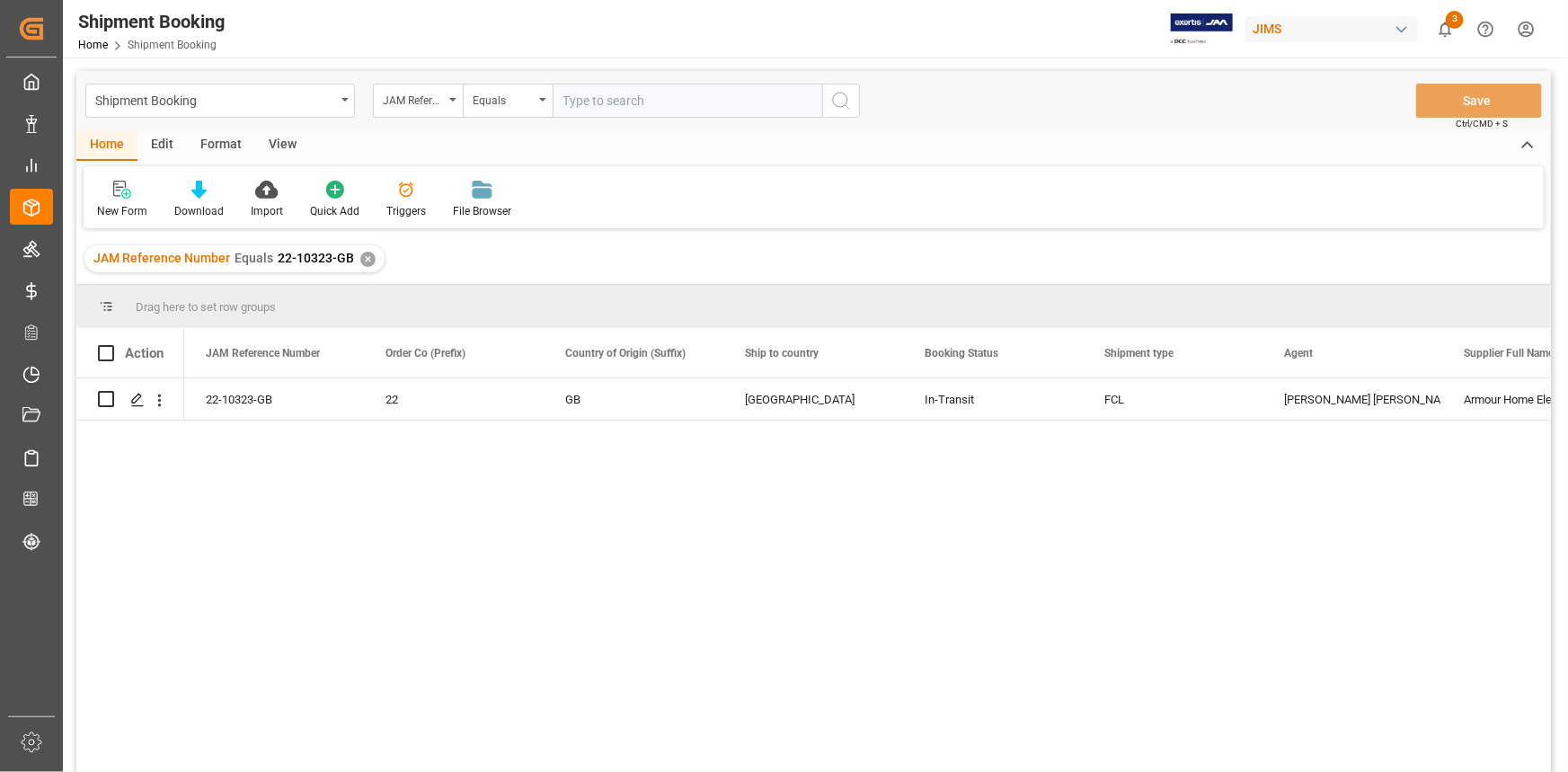
click at [363, 254] on div "✕" at bounding box center [368, 259] width 15 height 15
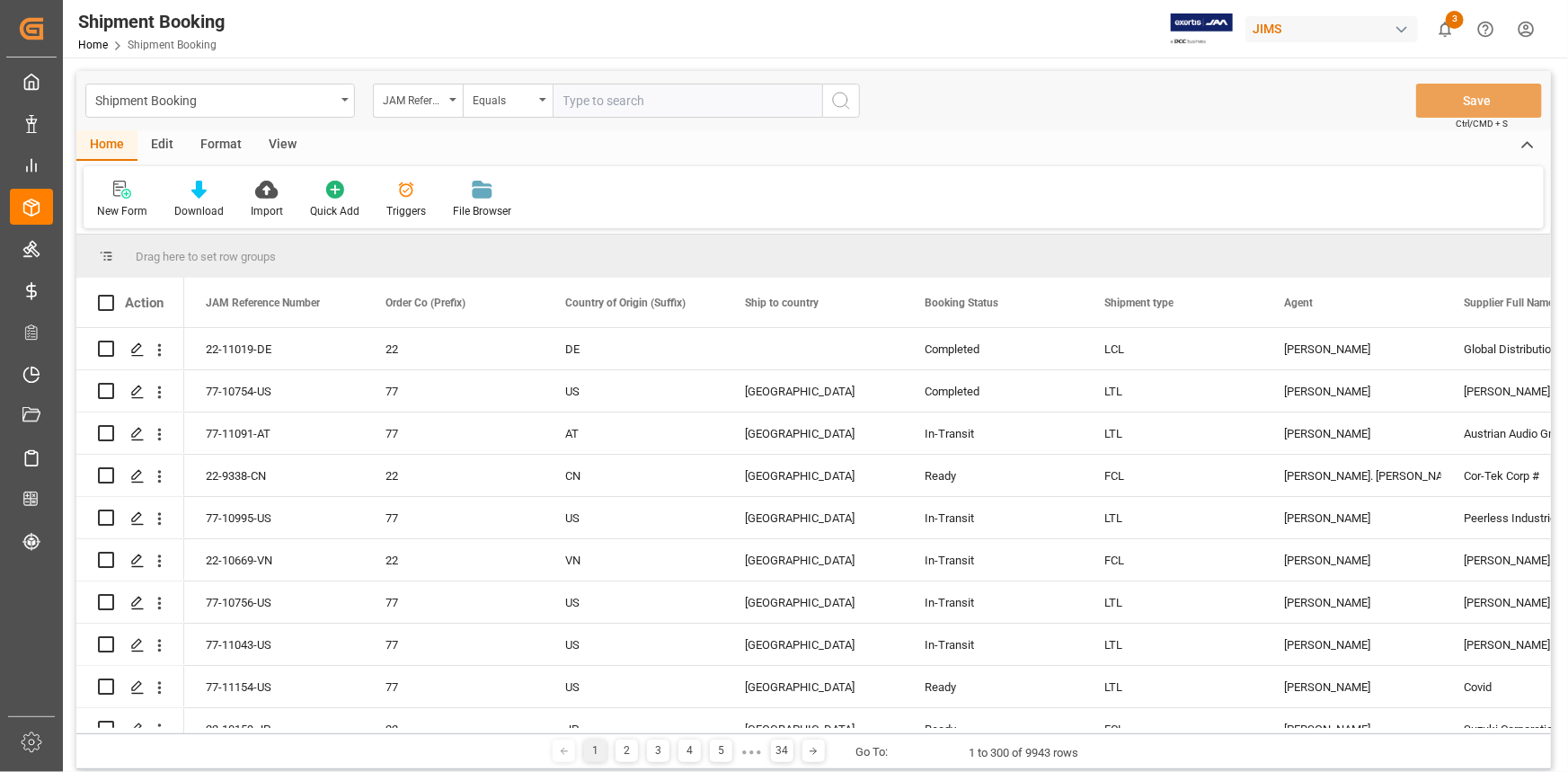
click at [569, 107] on input "text" at bounding box center [687, 101] width 270 height 34
type input "22-8289-cn"
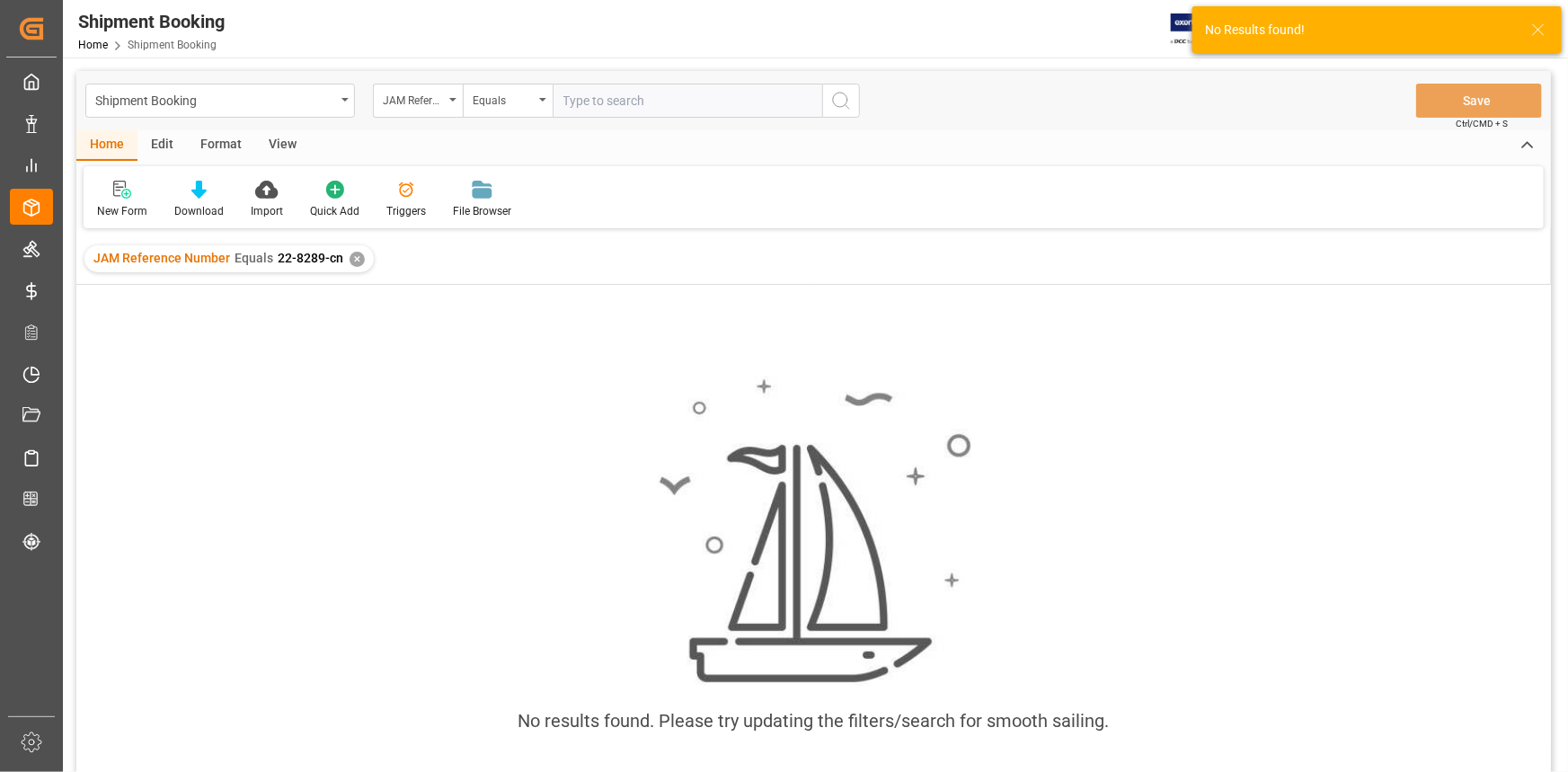
click at [350, 255] on div "✕" at bounding box center [357, 259] width 15 height 15
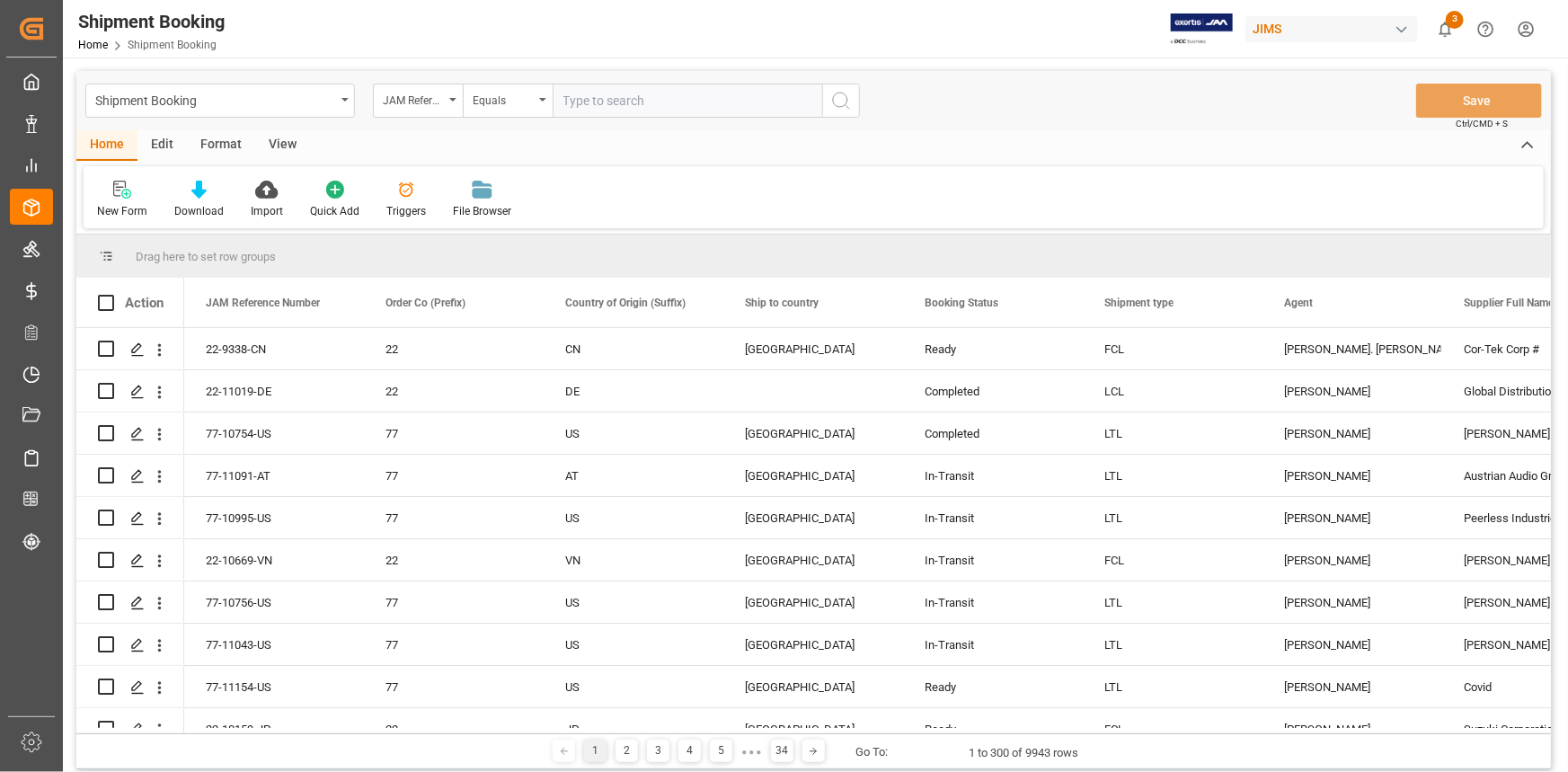
click at [576, 109] on input "text" at bounding box center [687, 101] width 270 height 34
type input "22-9289-cn"
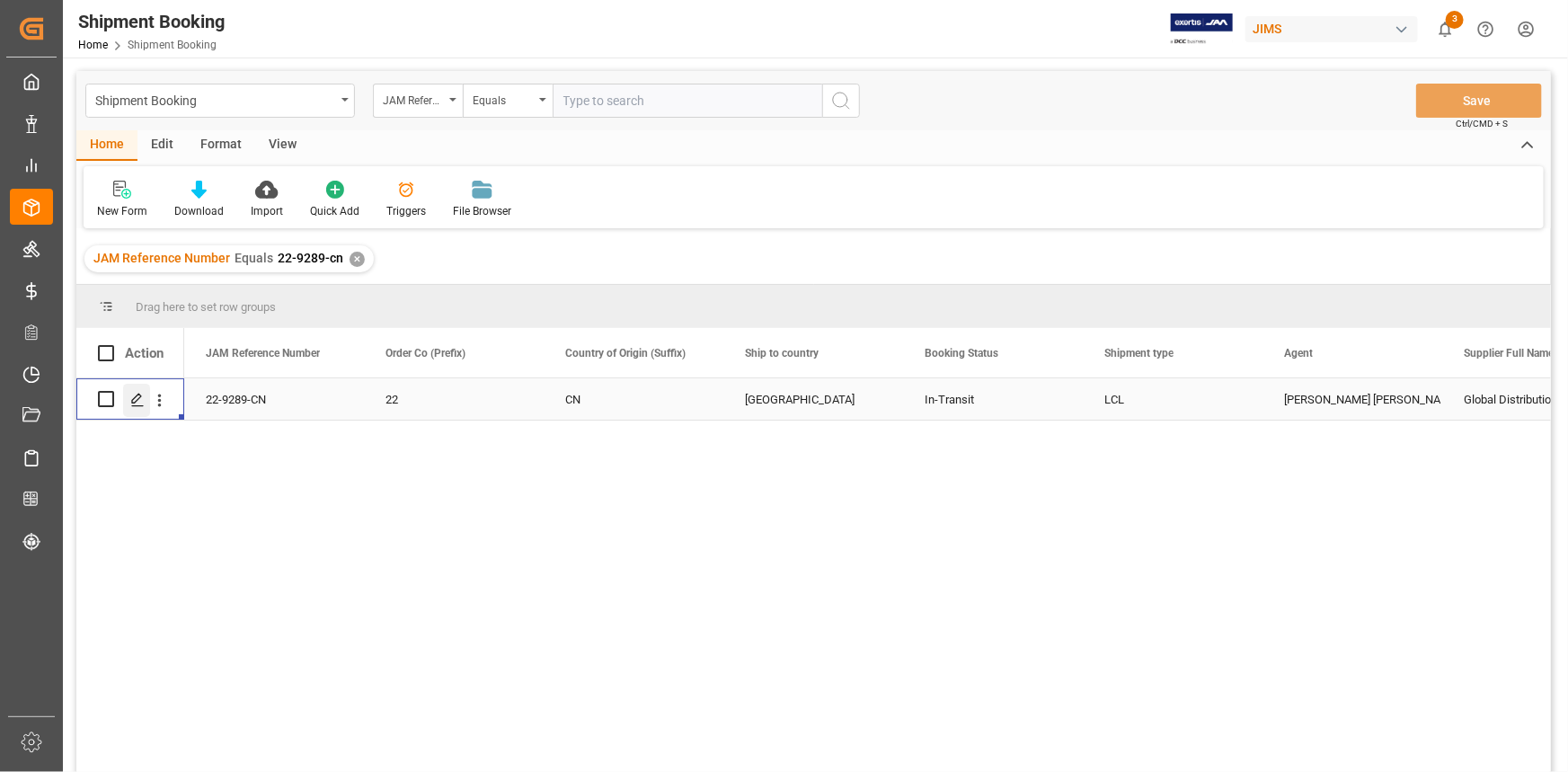
click at [137, 396] on icon "Press SPACE to select this row." at bounding box center [137, 399] width 14 height 14
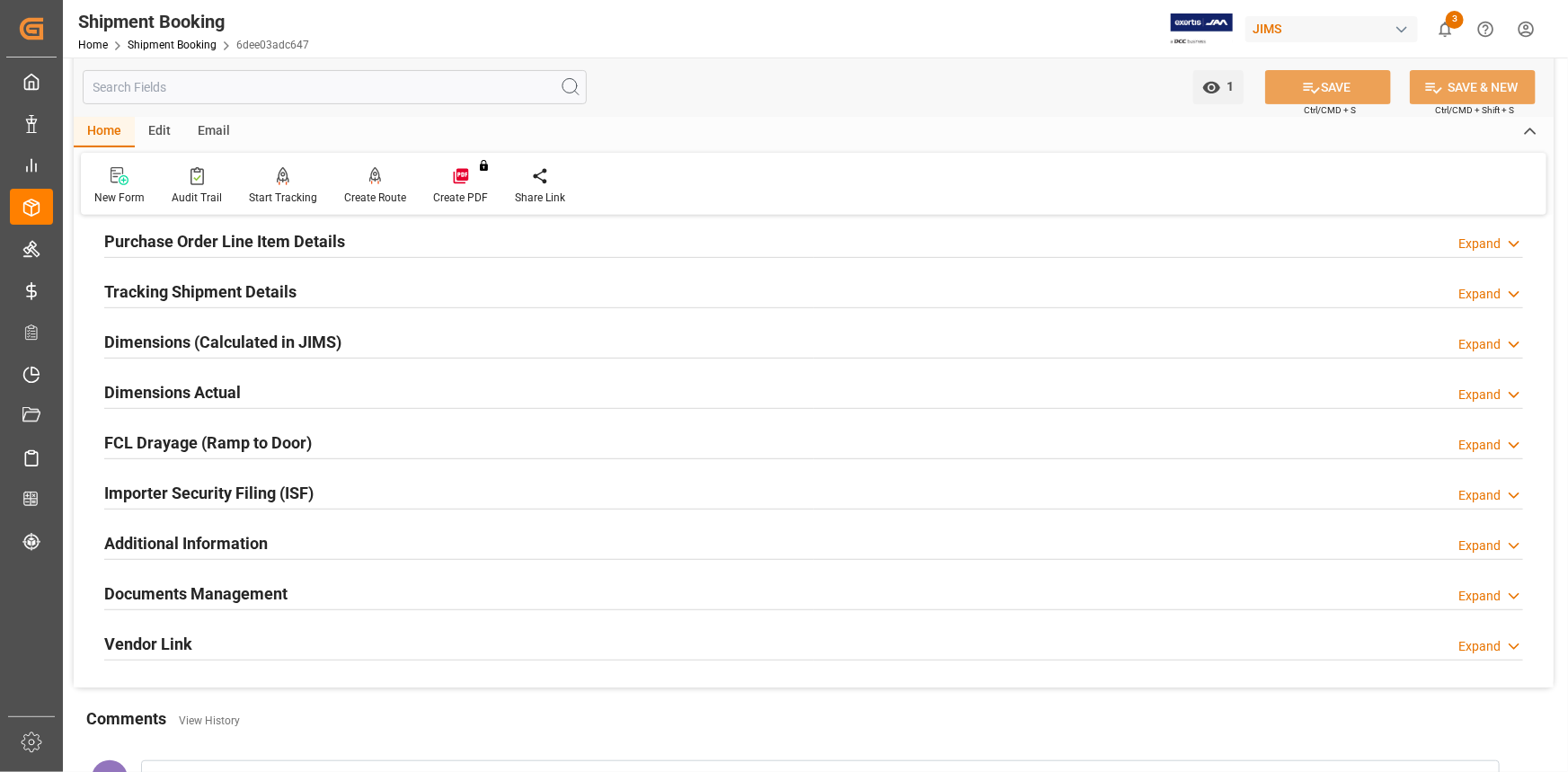
scroll to position [326, 0]
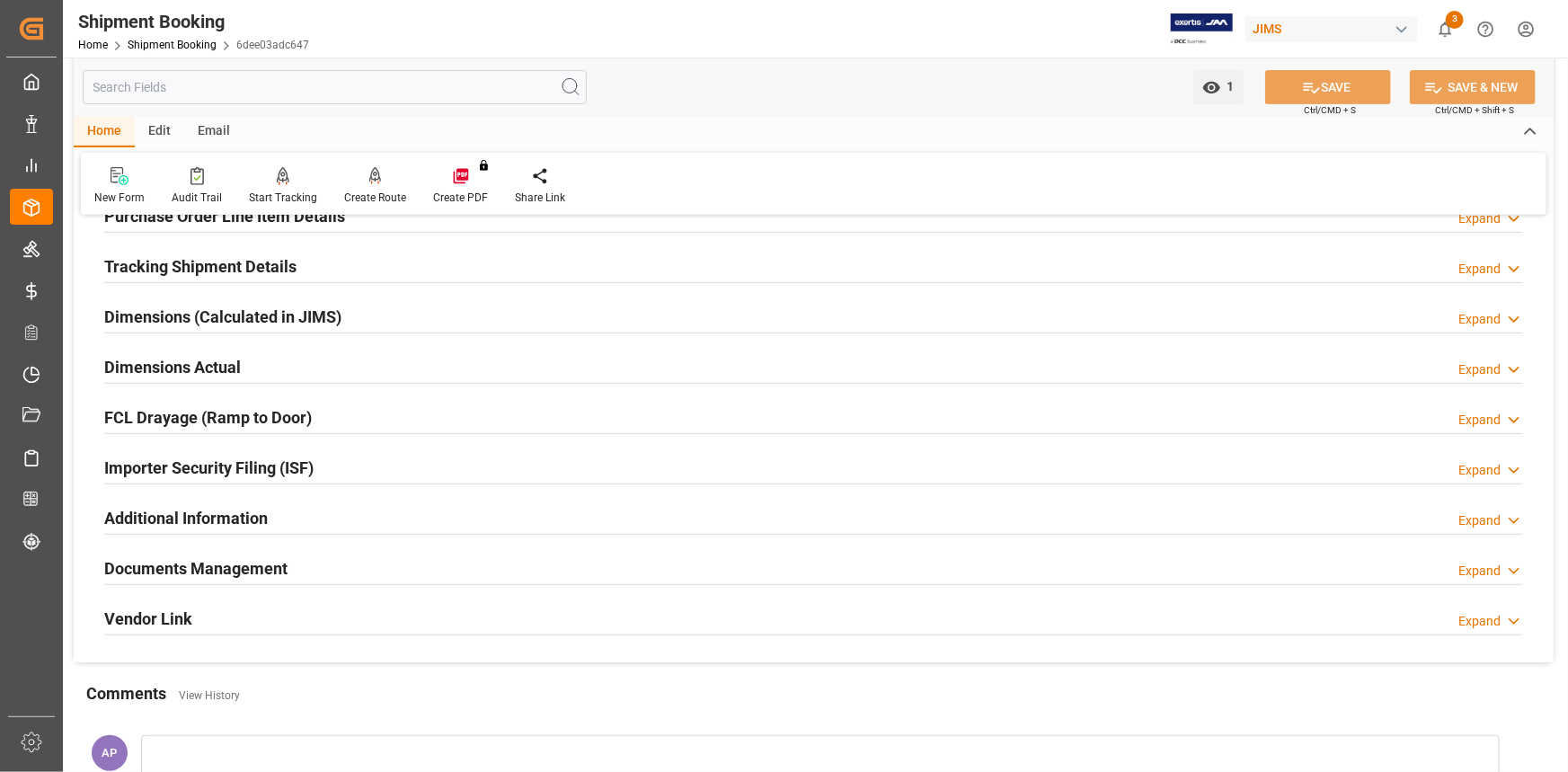
drag, startPoint x: 419, startPoint y: 565, endPoint x: 446, endPoint y: 567, distance: 27.1
click at [419, 564] on div "Documents Management Expand" at bounding box center [813, 567] width 1418 height 34
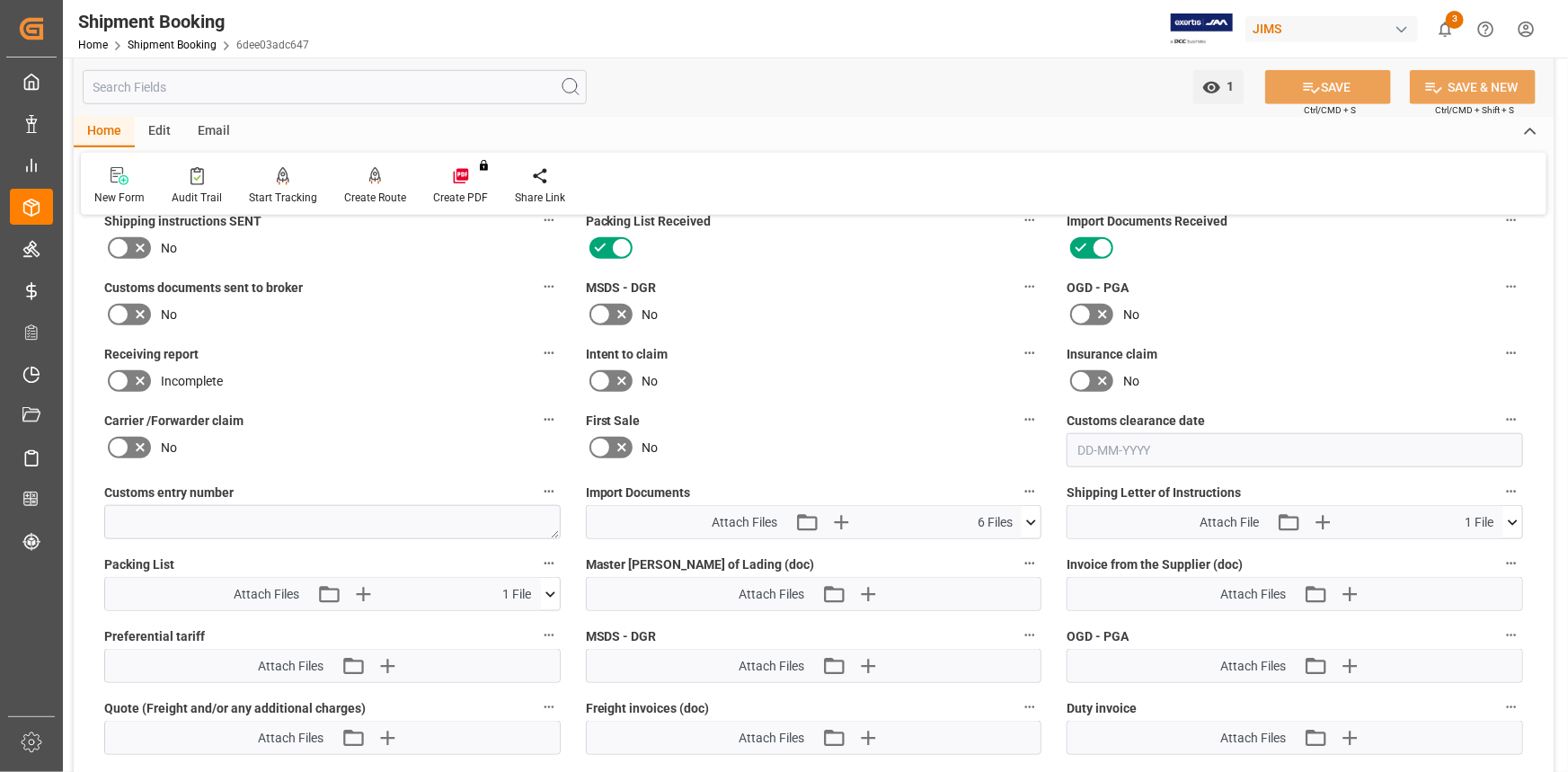
scroll to position [736, 0]
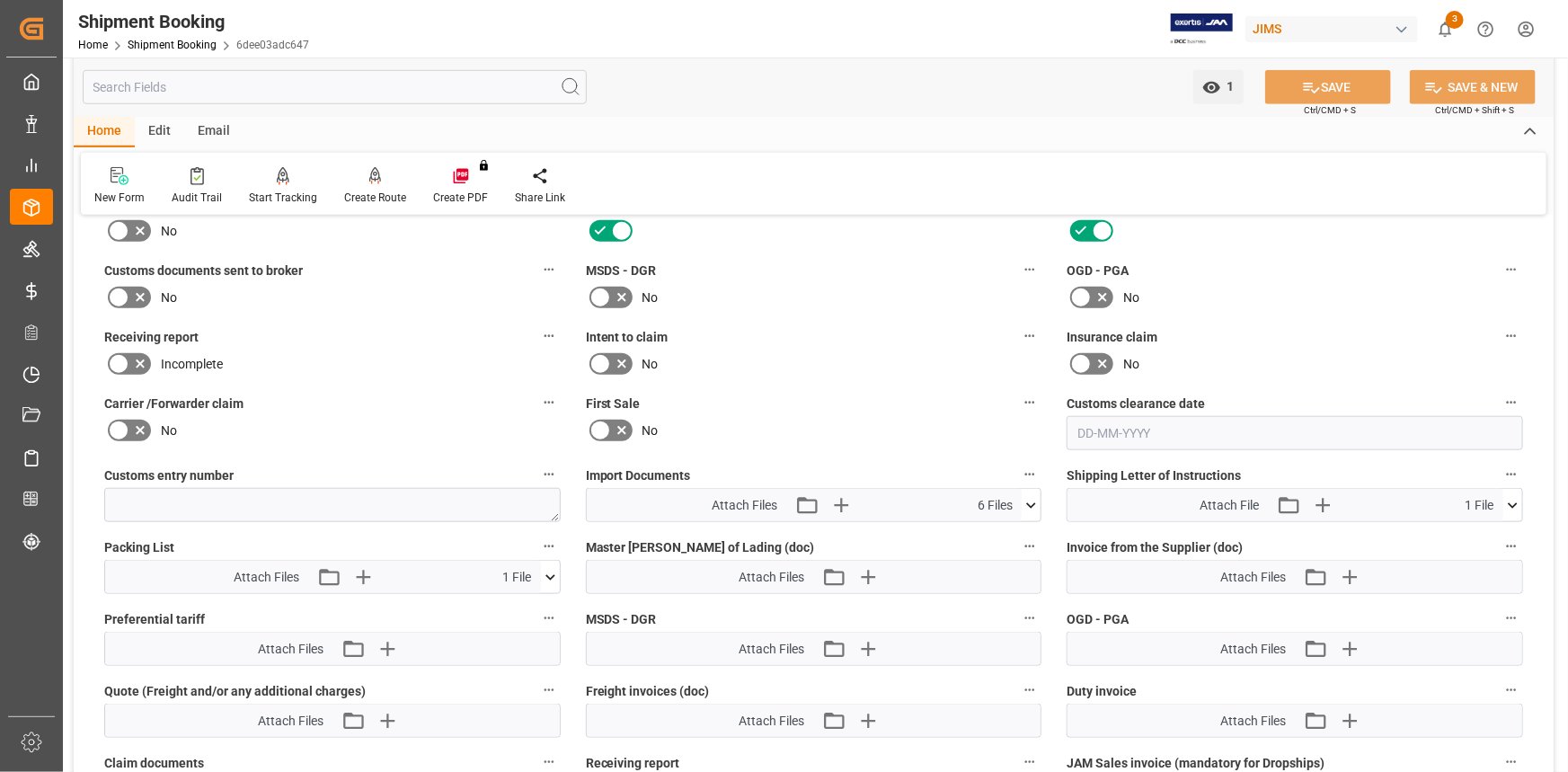
click at [1033, 502] on icon at bounding box center [1031, 506] width 19 height 19
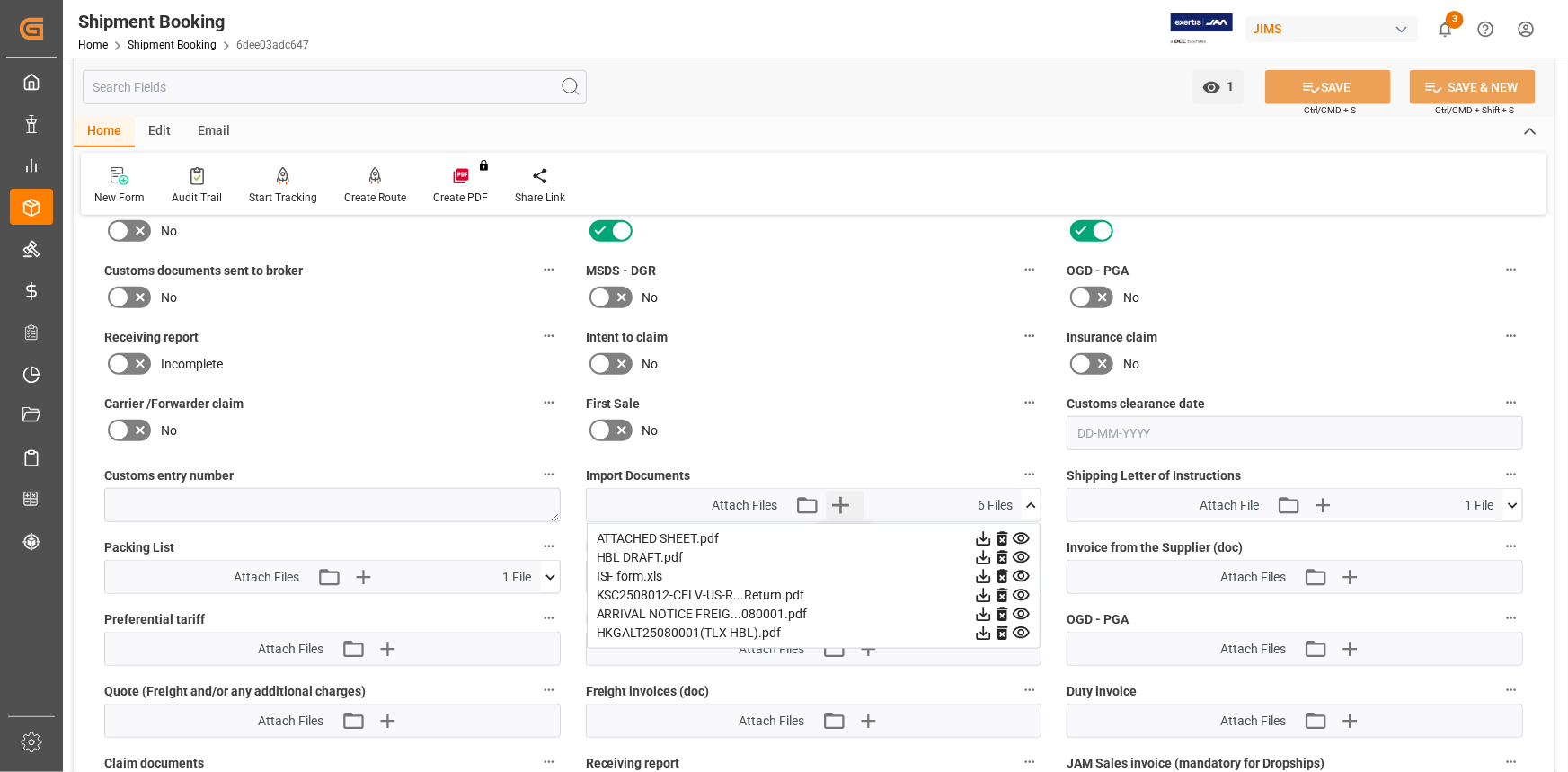
click at [844, 492] on icon "button" at bounding box center [841, 505] width 29 height 29
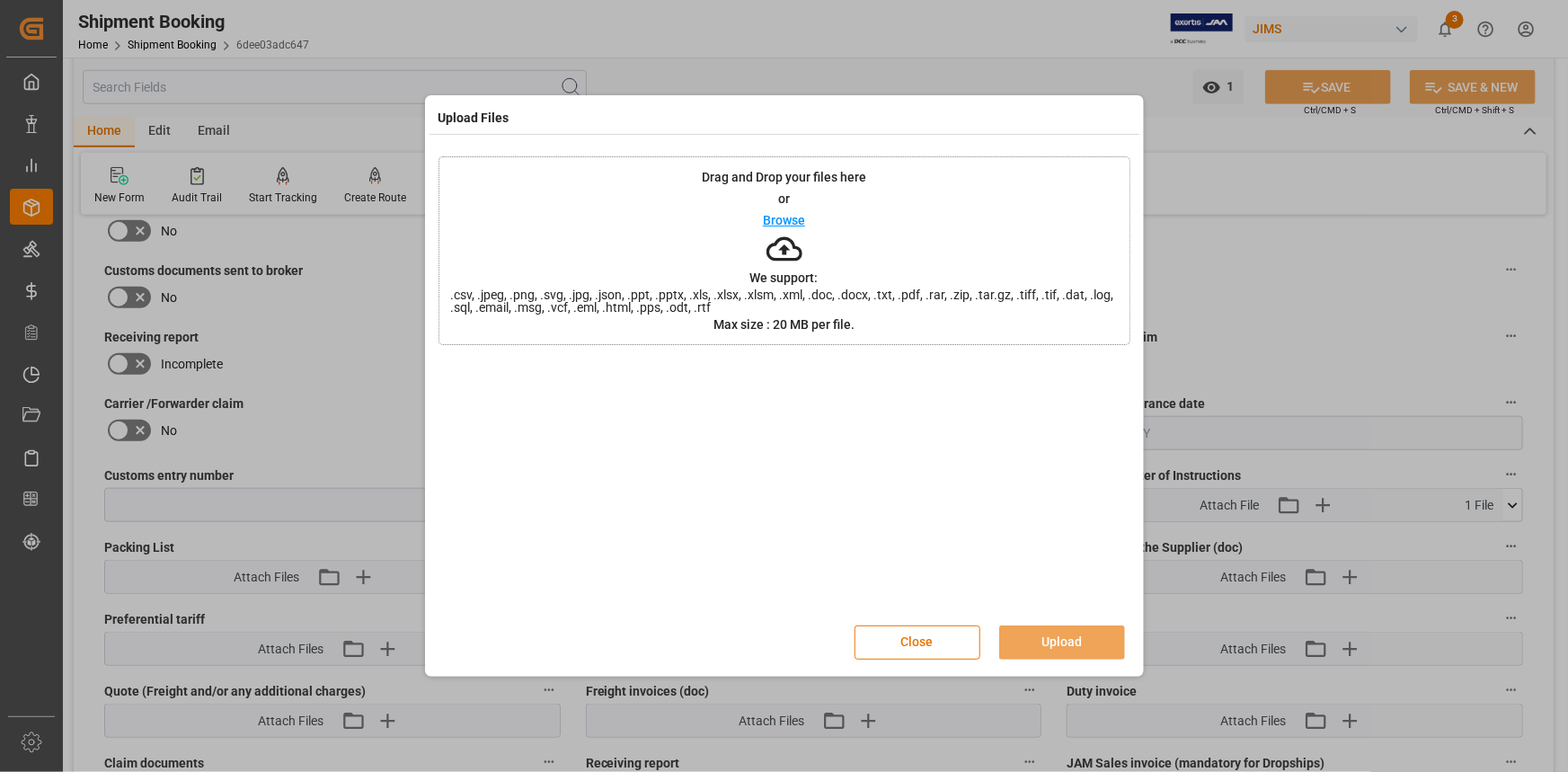
click at [787, 213] on p "Browse" at bounding box center [784, 219] width 42 height 12
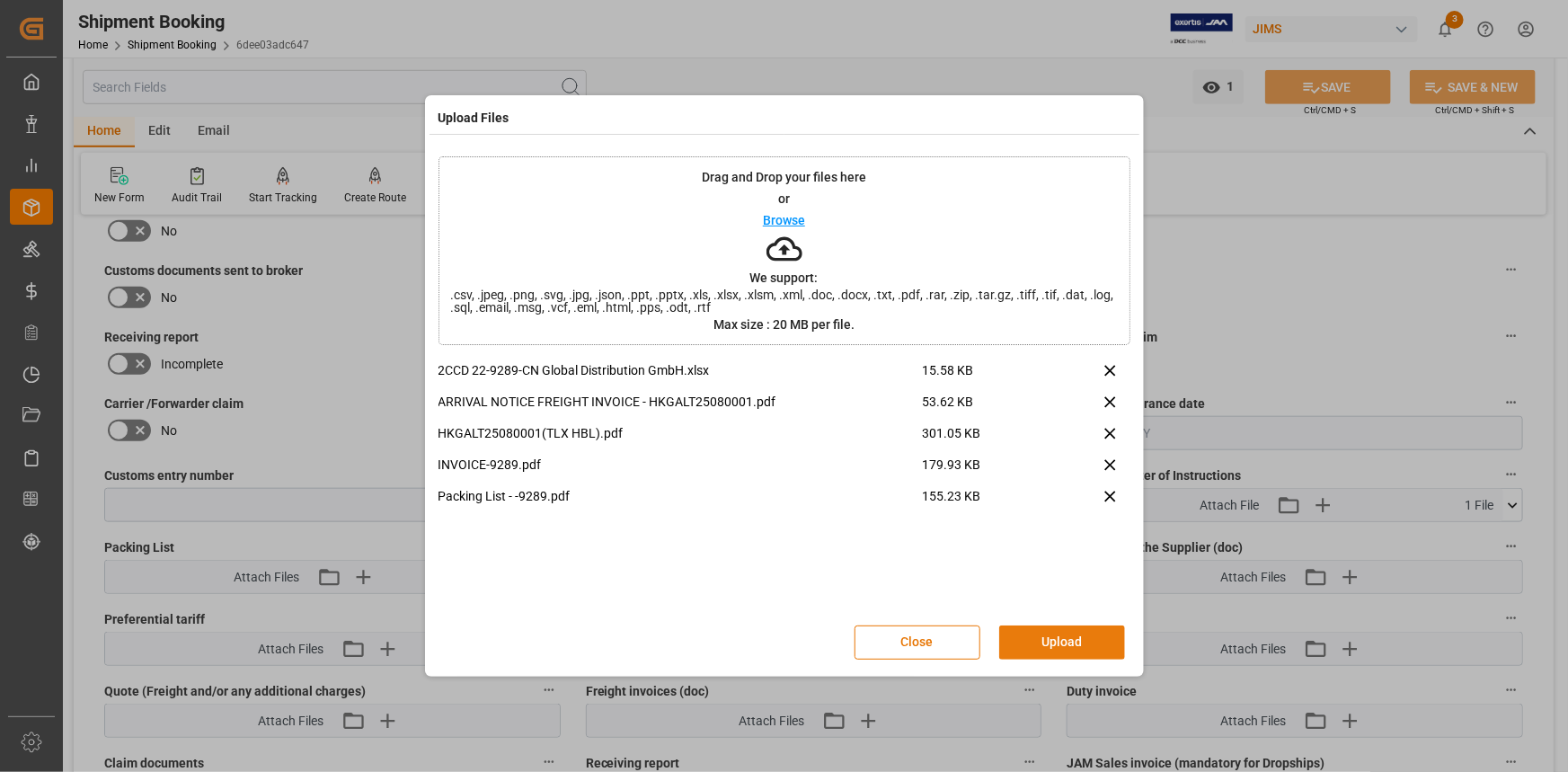
click at [1058, 644] on button "Upload" at bounding box center [1062, 642] width 126 height 34
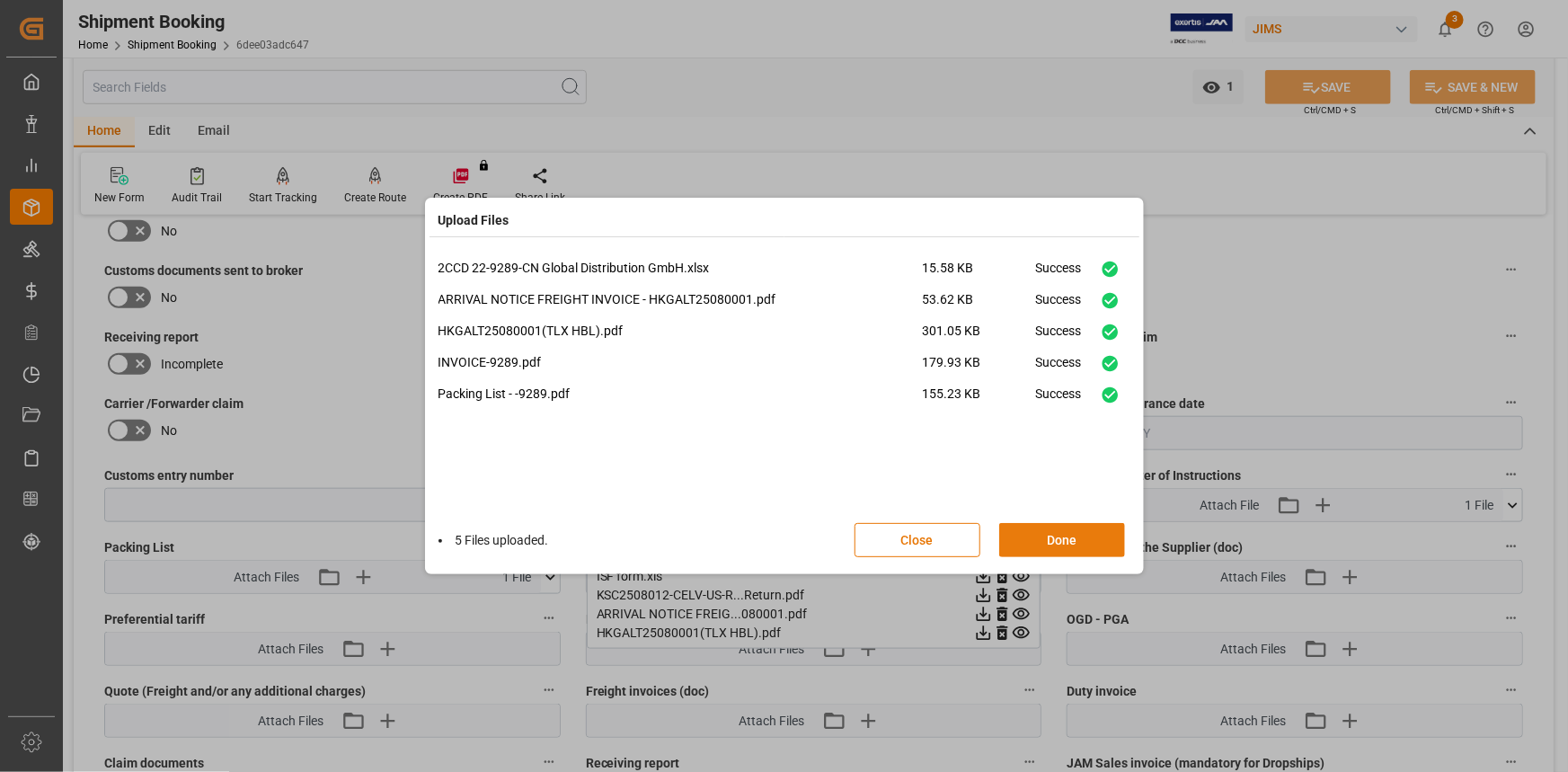
click at [1055, 544] on button "Done" at bounding box center [1062, 540] width 126 height 34
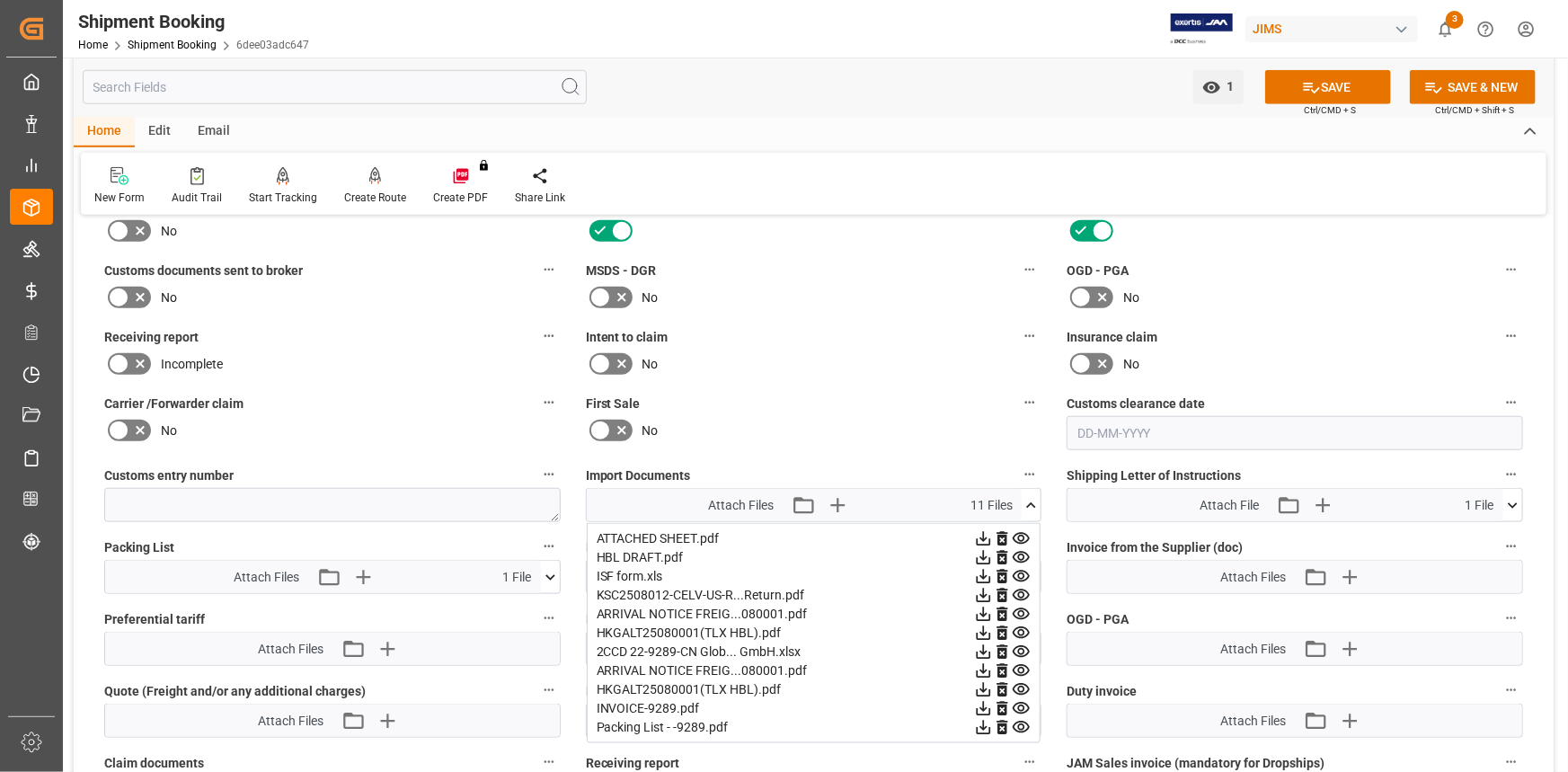
click at [1035, 498] on icon at bounding box center [1031, 506] width 19 height 19
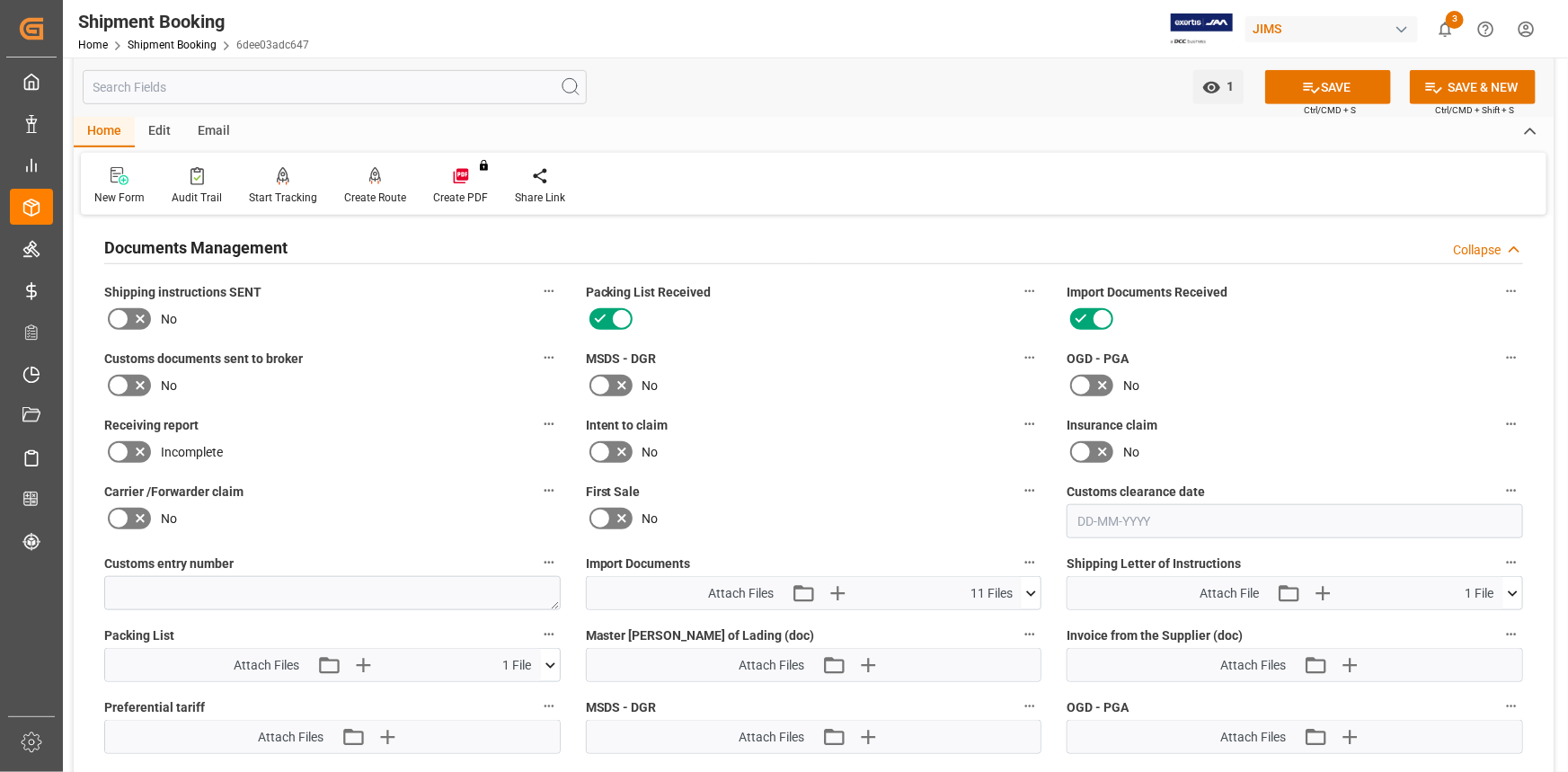
scroll to position [572, 0]
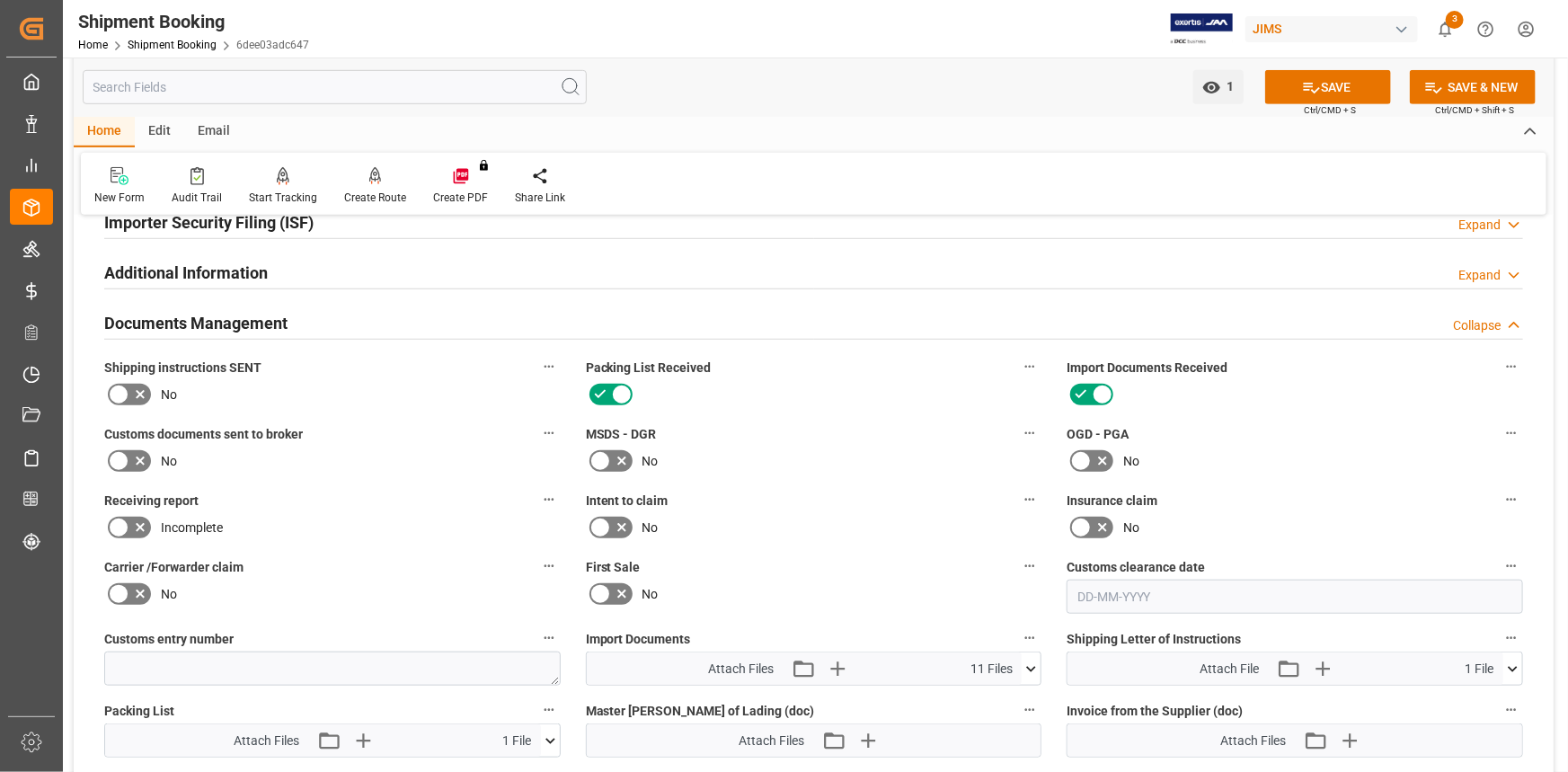
click at [154, 453] on div "No" at bounding box center [332, 461] width 456 height 29
click at [144, 457] on icon at bounding box center [140, 461] width 22 height 22
click at [0, 0] on input "checkbox" at bounding box center [0, 0] width 0 height 0
click at [1327, 90] on button "SAVE" at bounding box center [1328, 88] width 126 height 34
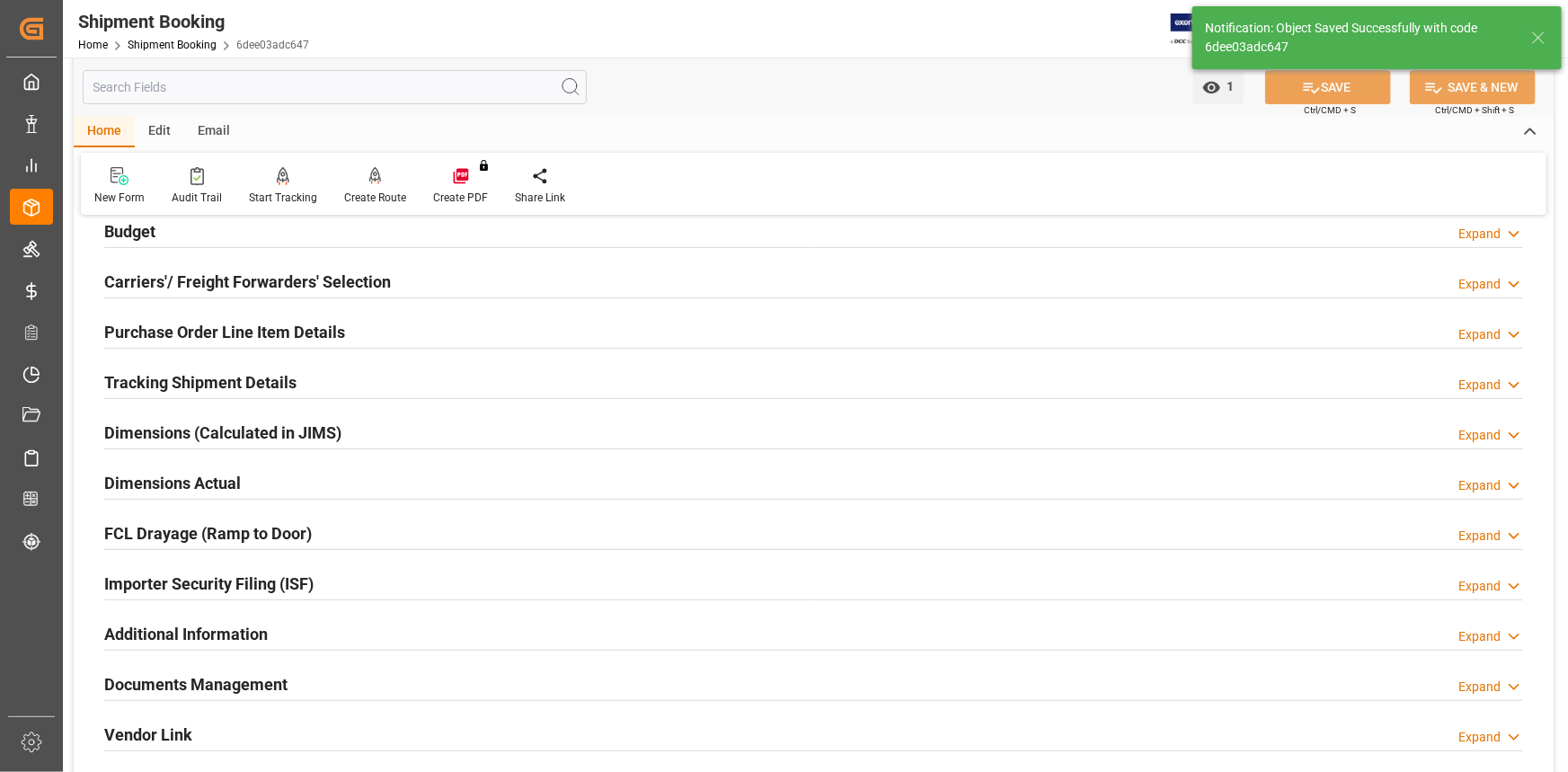
scroll to position [163, 0]
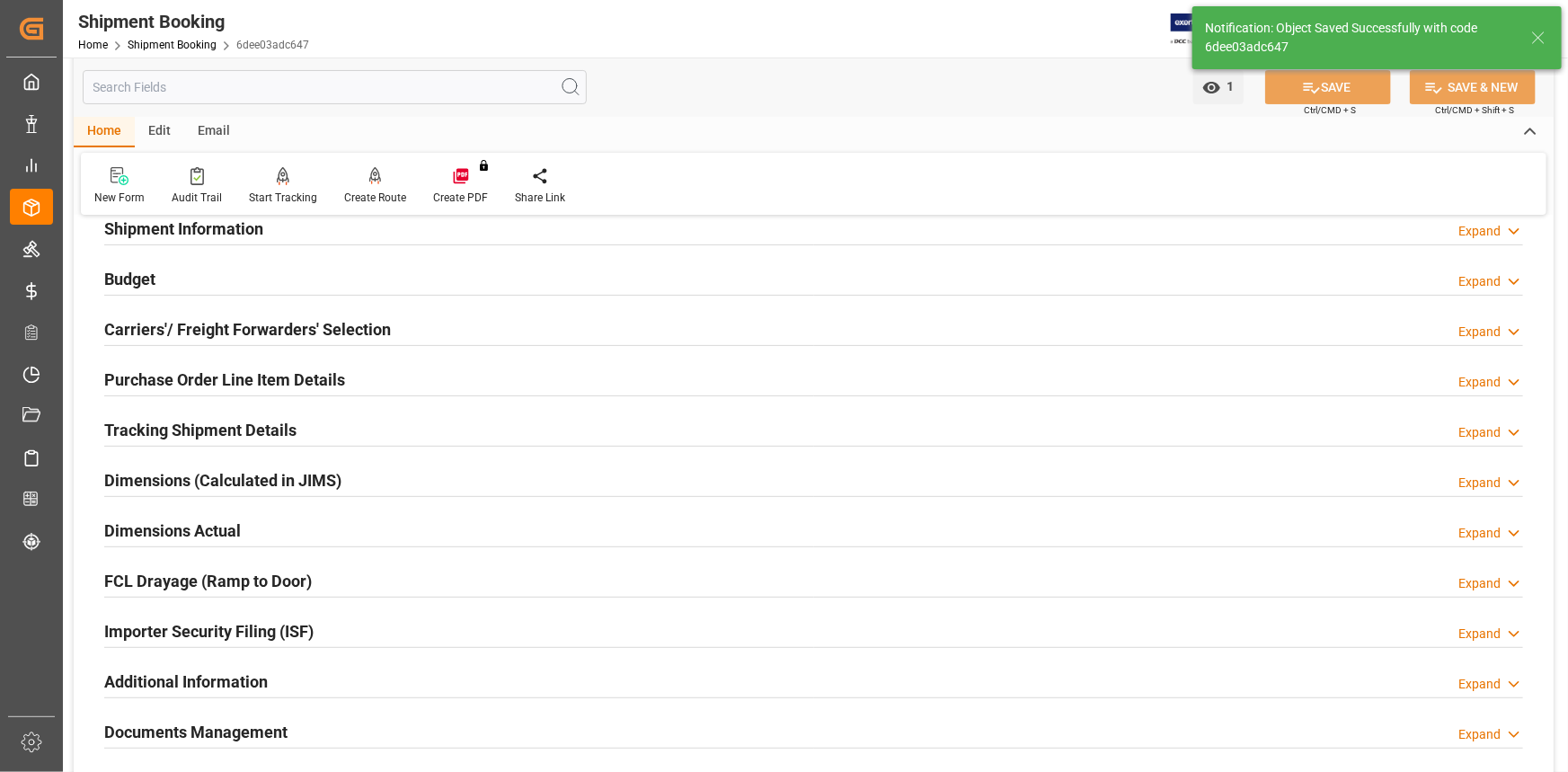
click at [364, 428] on div "Tracking Shipment Details Expand" at bounding box center [813, 429] width 1418 height 34
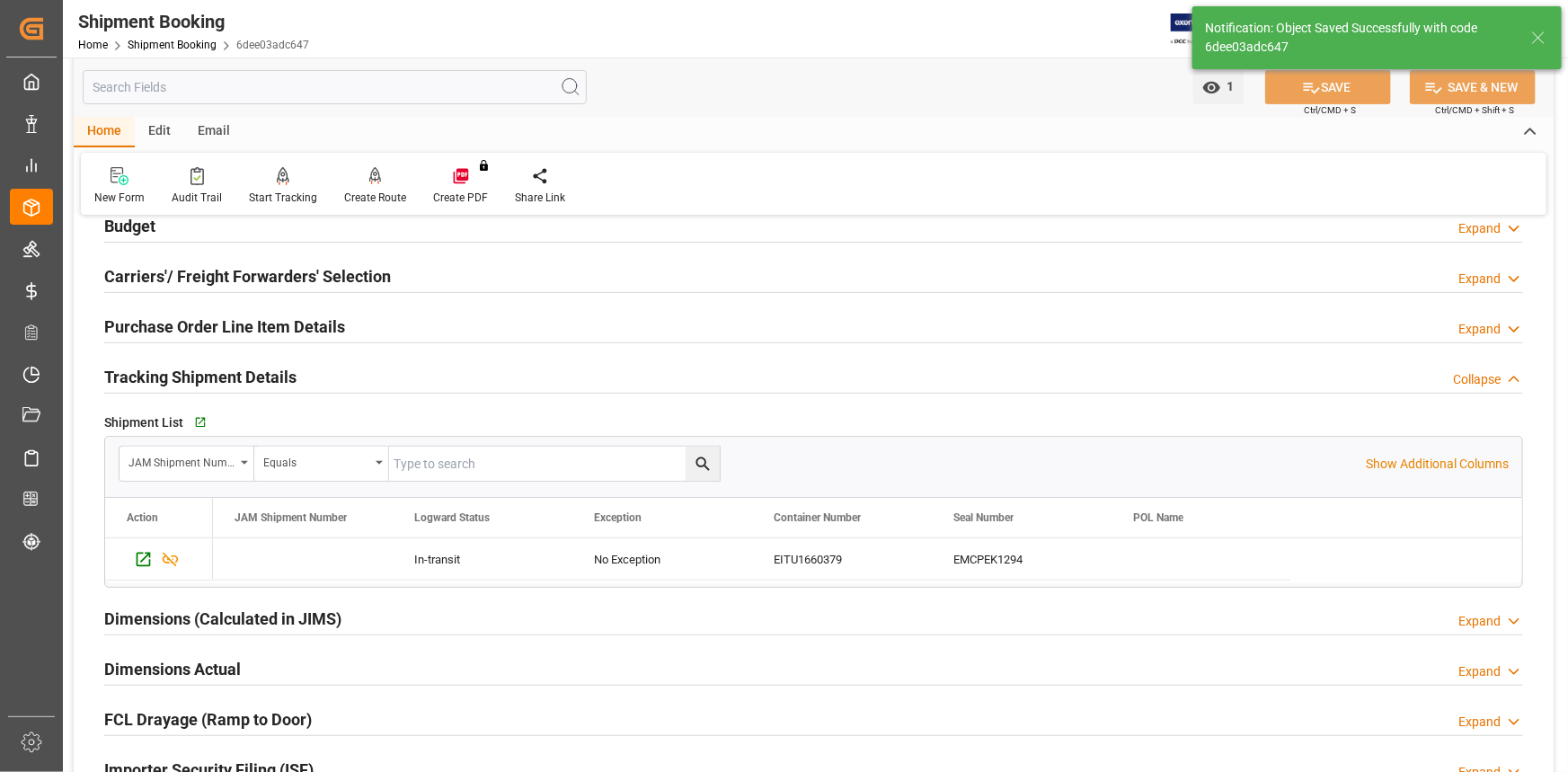
scroll to position [245, 0]
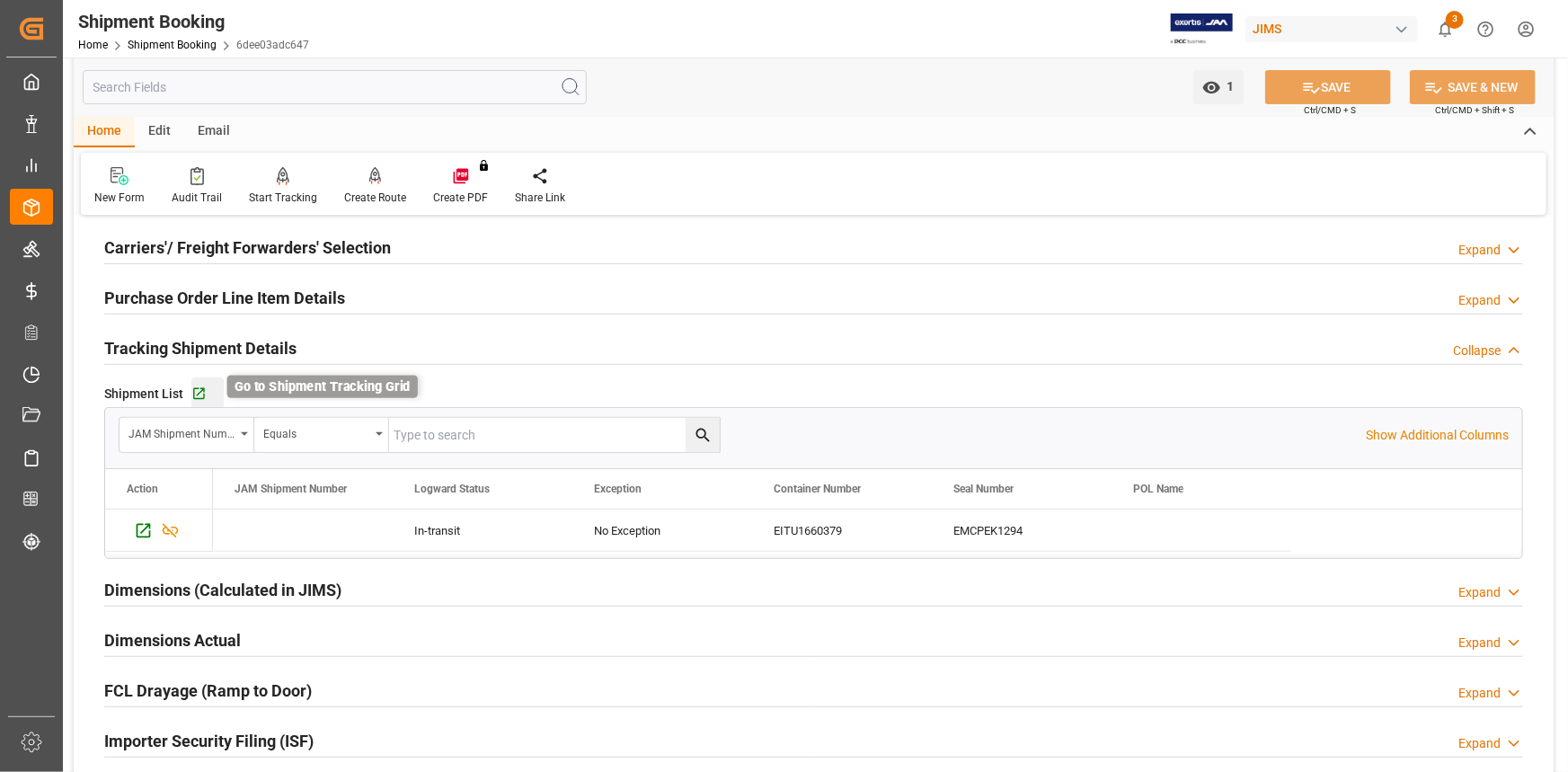
click at [205, 395] on icon "button" at bounding box center [199, 395] width 15 height 15
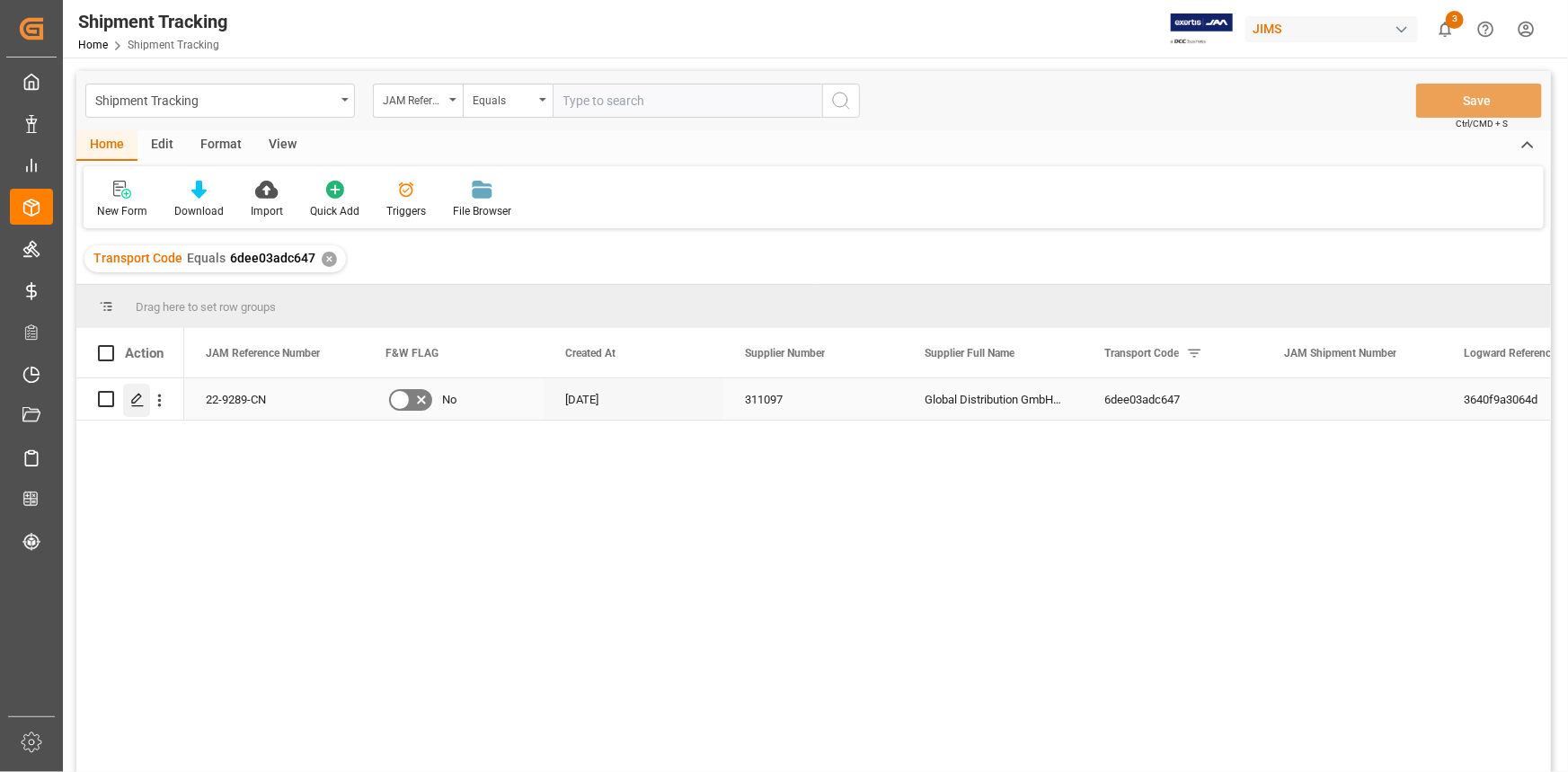
click at [136, 398] on icon "Press SPACE to select this row." at bounding box center [137, 399] width 14 height 14
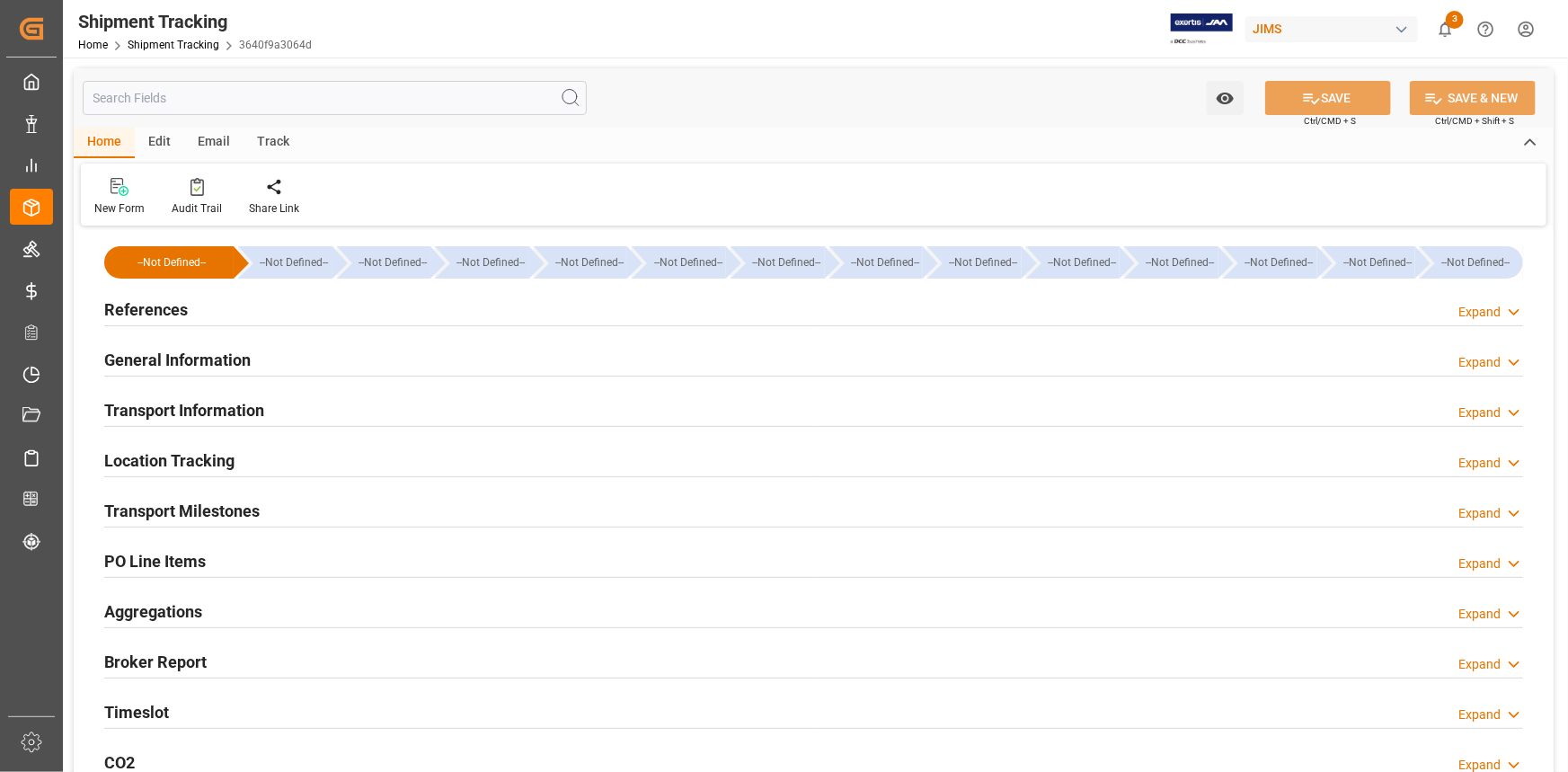
type input "[DATE]"
click at [254, 314] on div "References Expand" at bounding box center [813, 309] width 1418 height 34
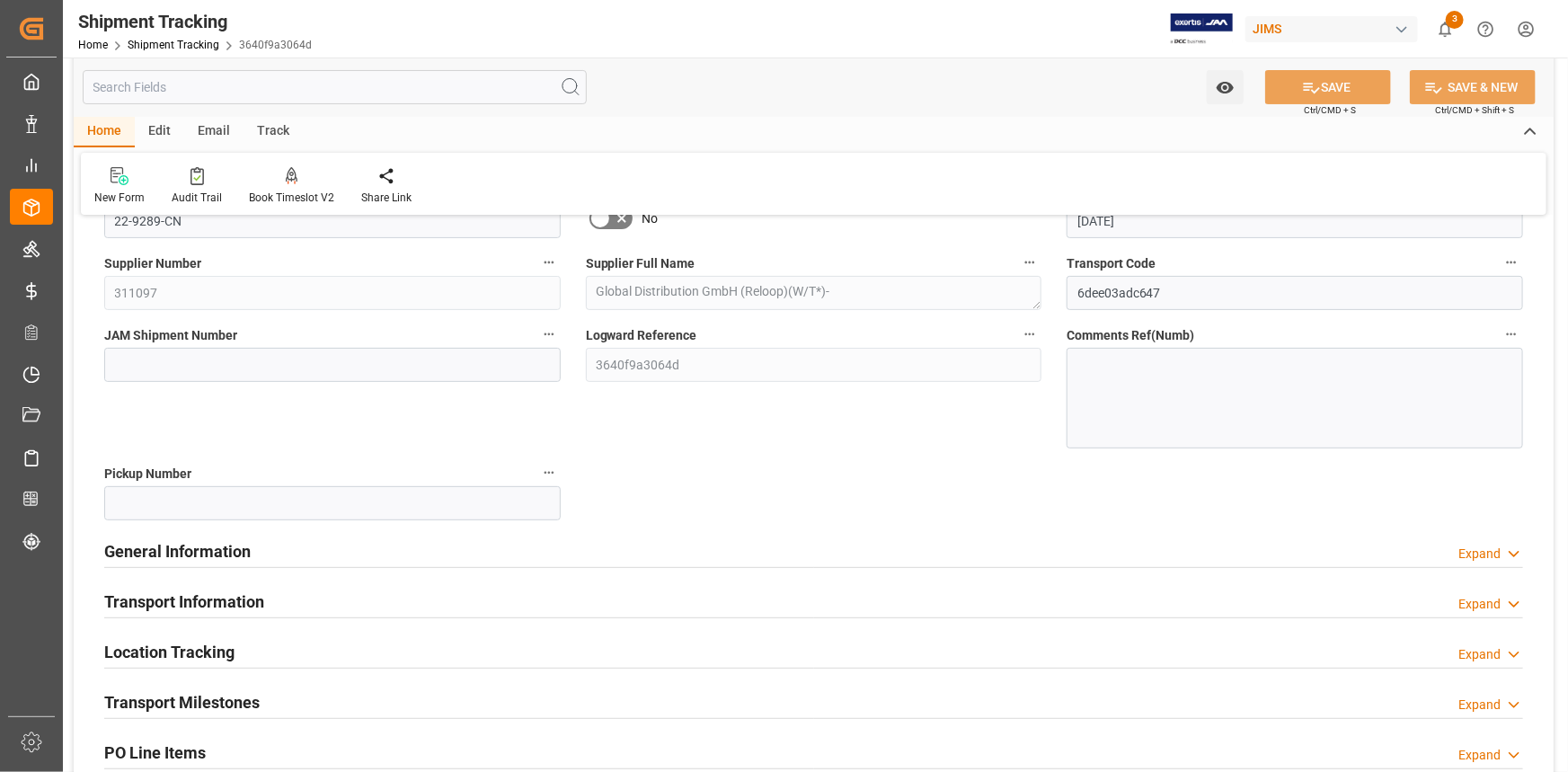
click at [345, 545] on div "General Information Expand" at bounding box center [813, 550] width 1418 height 34
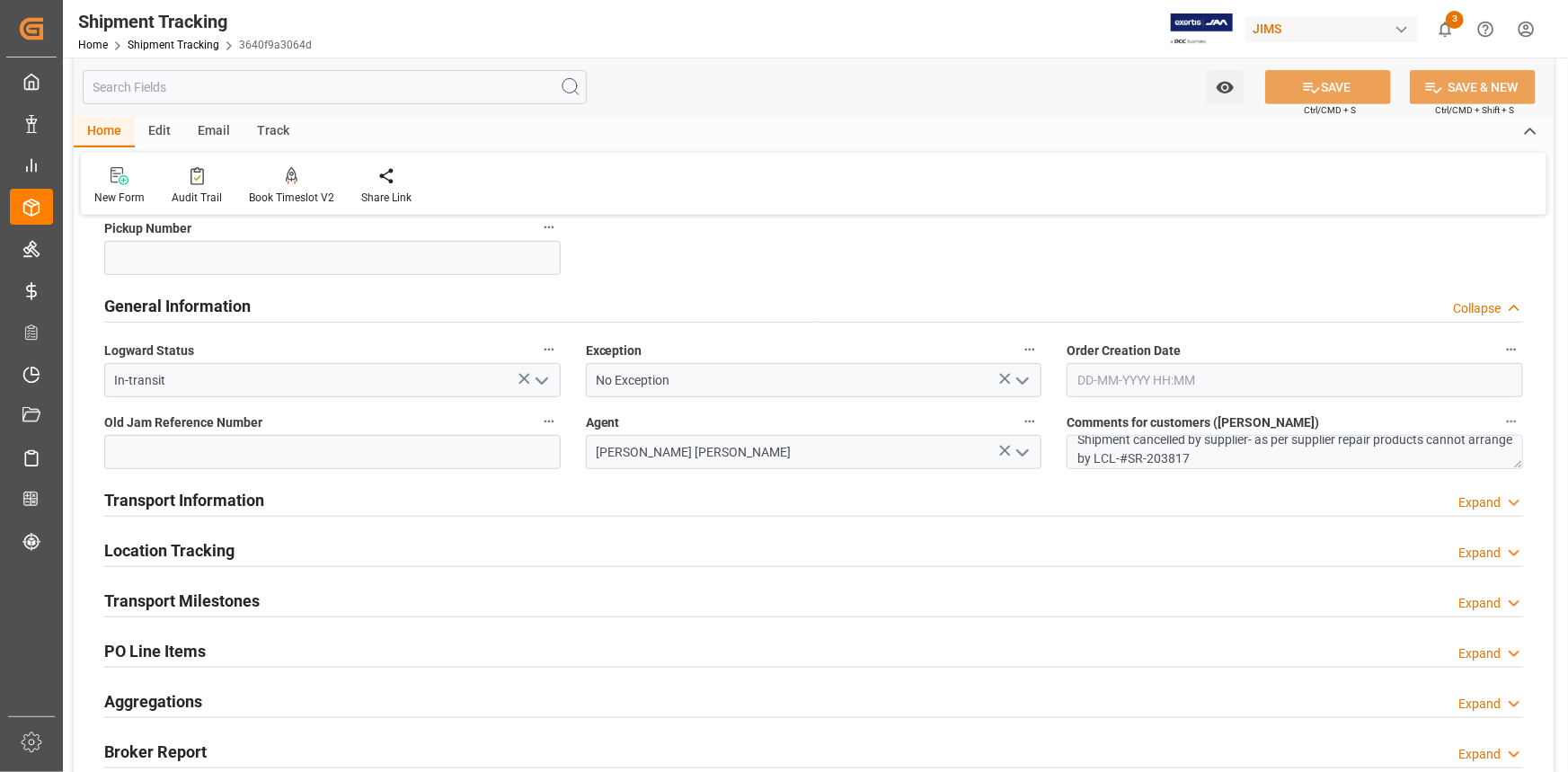
scroll to position [14, 0]
click at [587, 500] on div "Transport Information Expand" at bounding box center [813, 499] width 1418 height 34
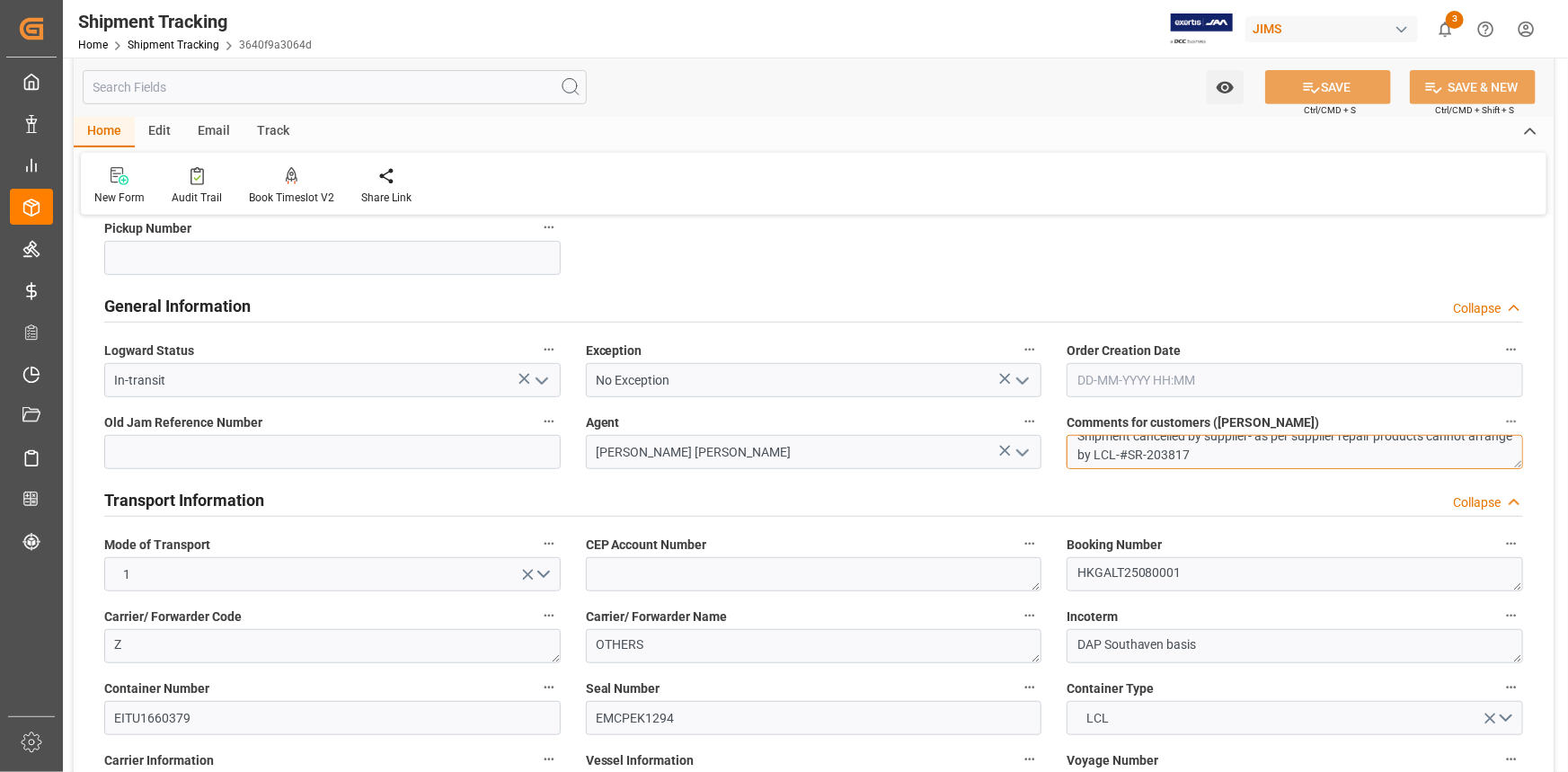
click at [1247, 453] on textarea "Shipment cancelled by supplier- as per supplier repair products cannot arrange …" at bounding box center [1295, 453] width 456 height 34
drag, startPoint x: 1075, startPoint y: 446, endPoint x: 1157, endPoint y: 469, distance: 85.2
click at [1074, 447] on textarea "Shipment cancelled by supplier- as per supplier repair products cannot arrange …" at bounding box center [1295, 453] width 456 height 34
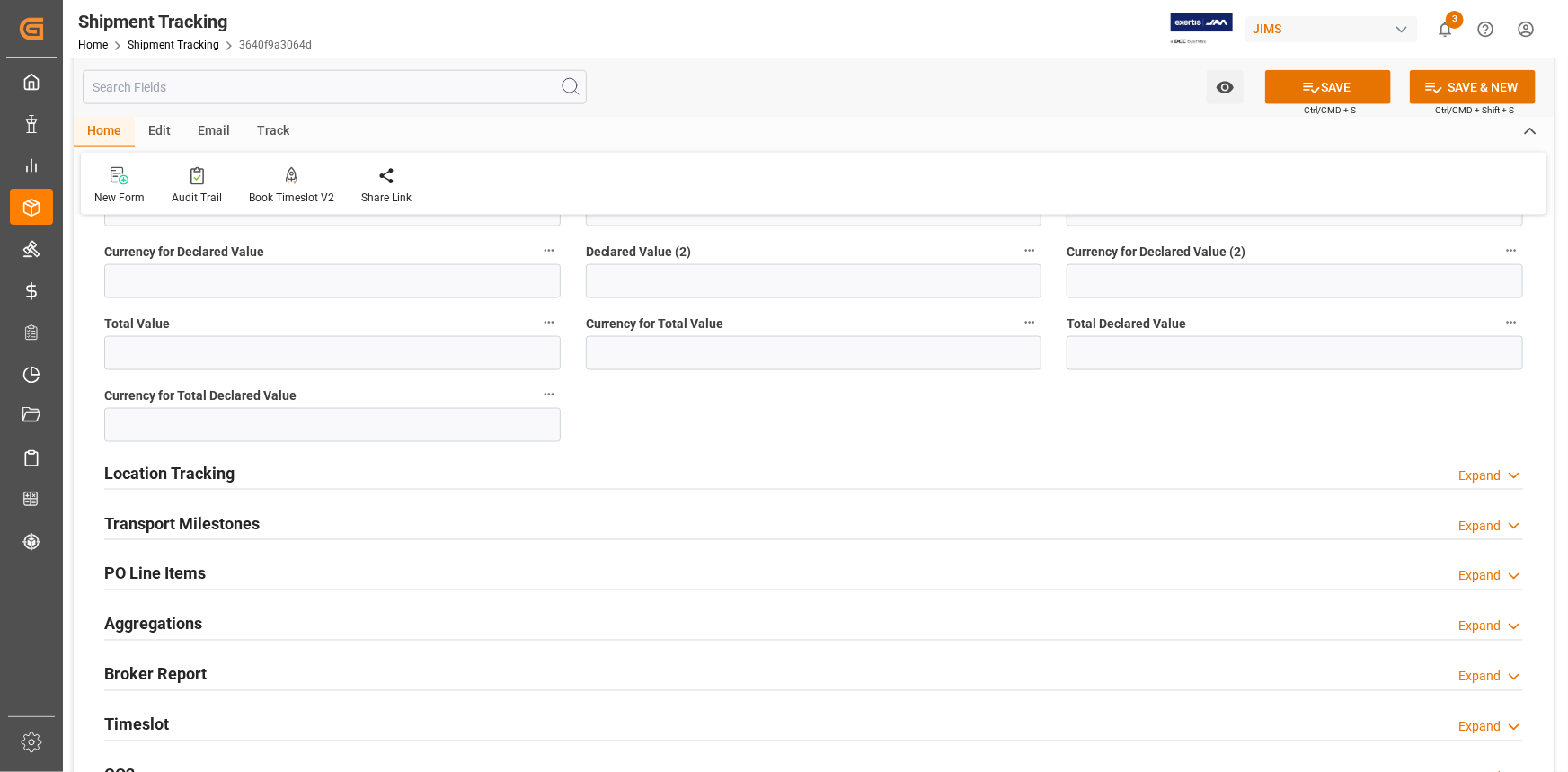
scroll to position [1307, 0]
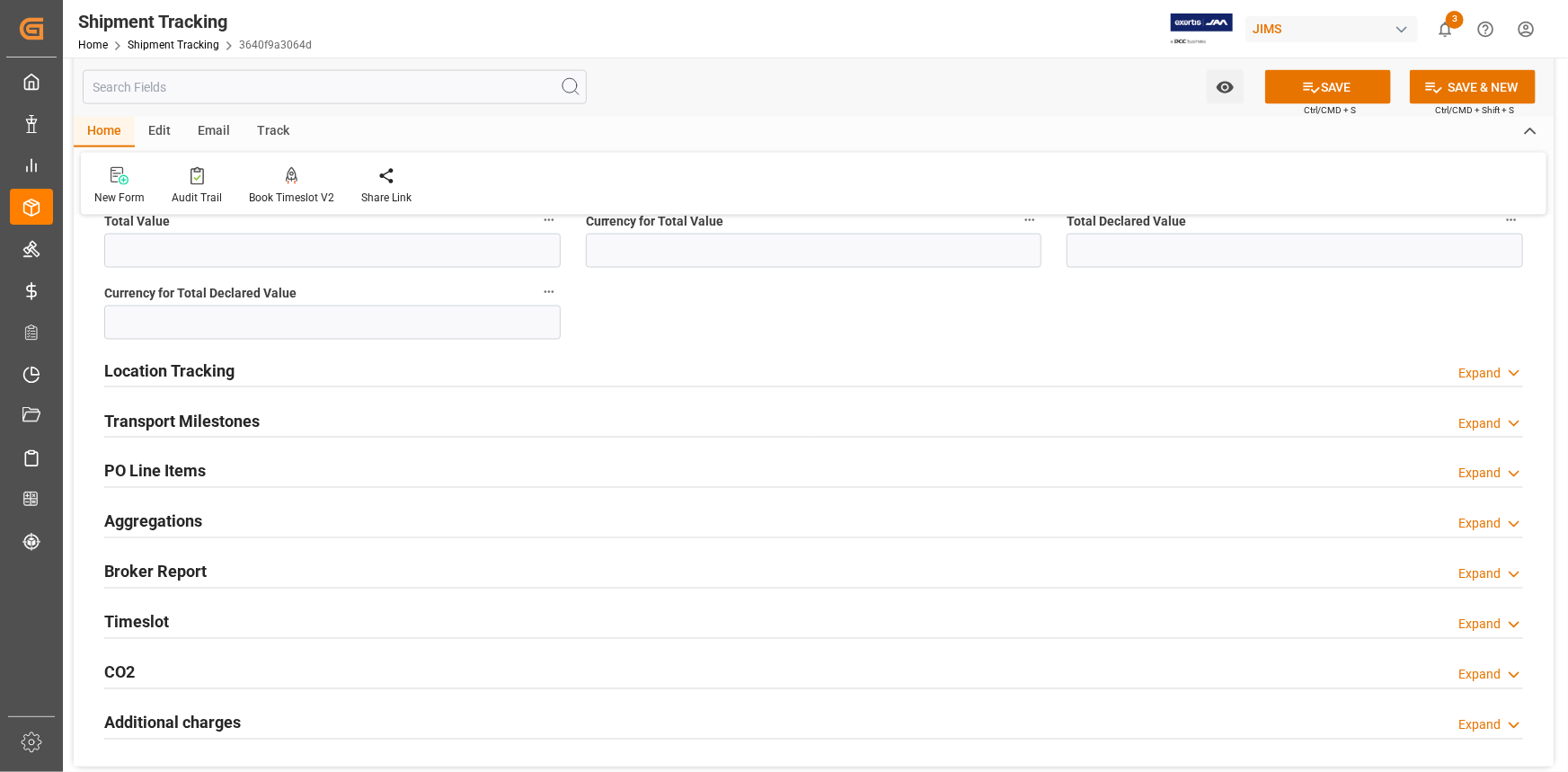
type textarea "DO NOT RECEIVE IN E1 // Shipment cancelled by supplier- as per supplier repair …"
click at [431, 417] on div "Transport Milestones Expand" at bounding box center [813, 420] width 1418 height 34
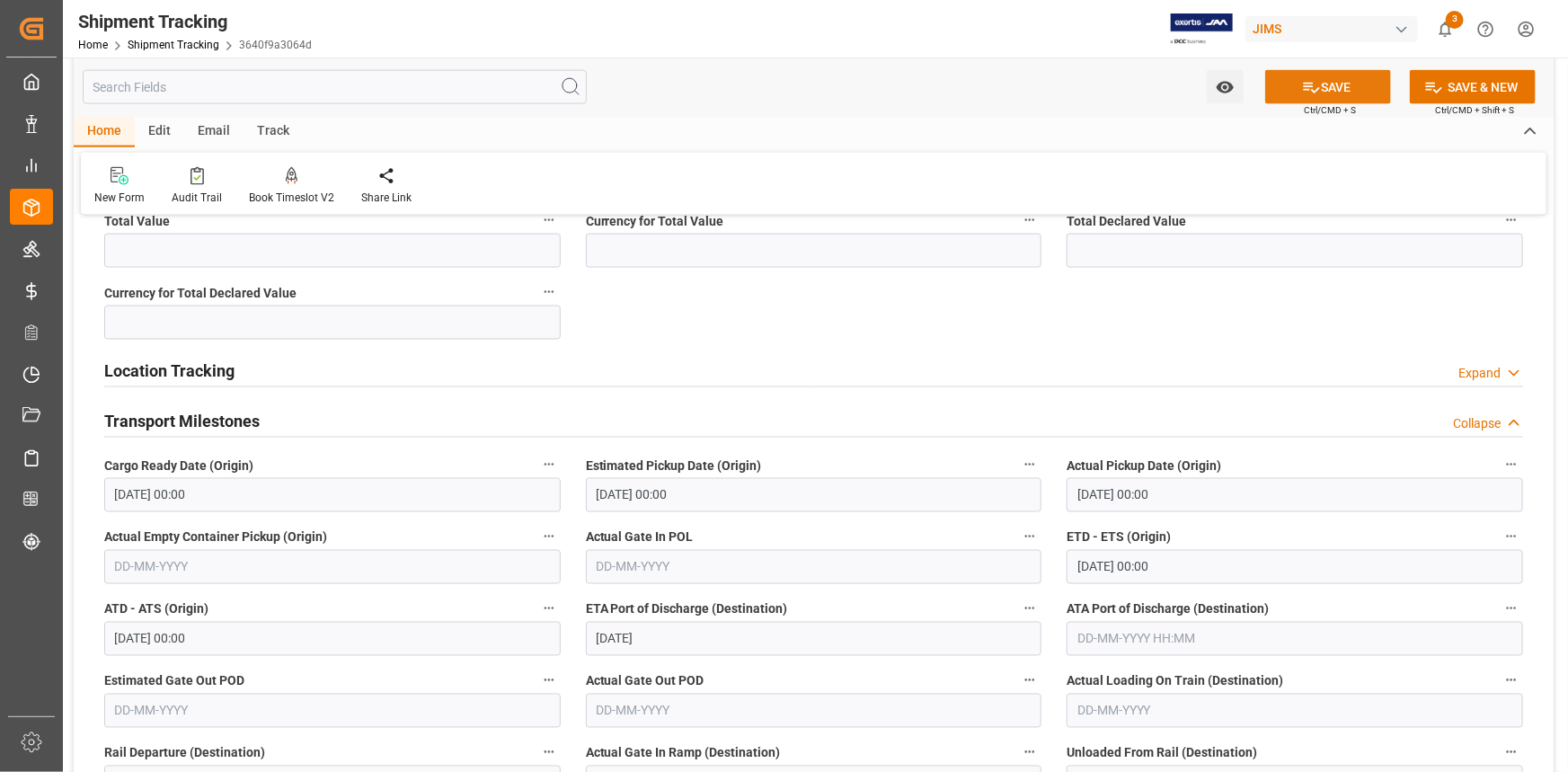
click at [1302, 88] on icon at bounding box center [1312, 88] width 19 height 19
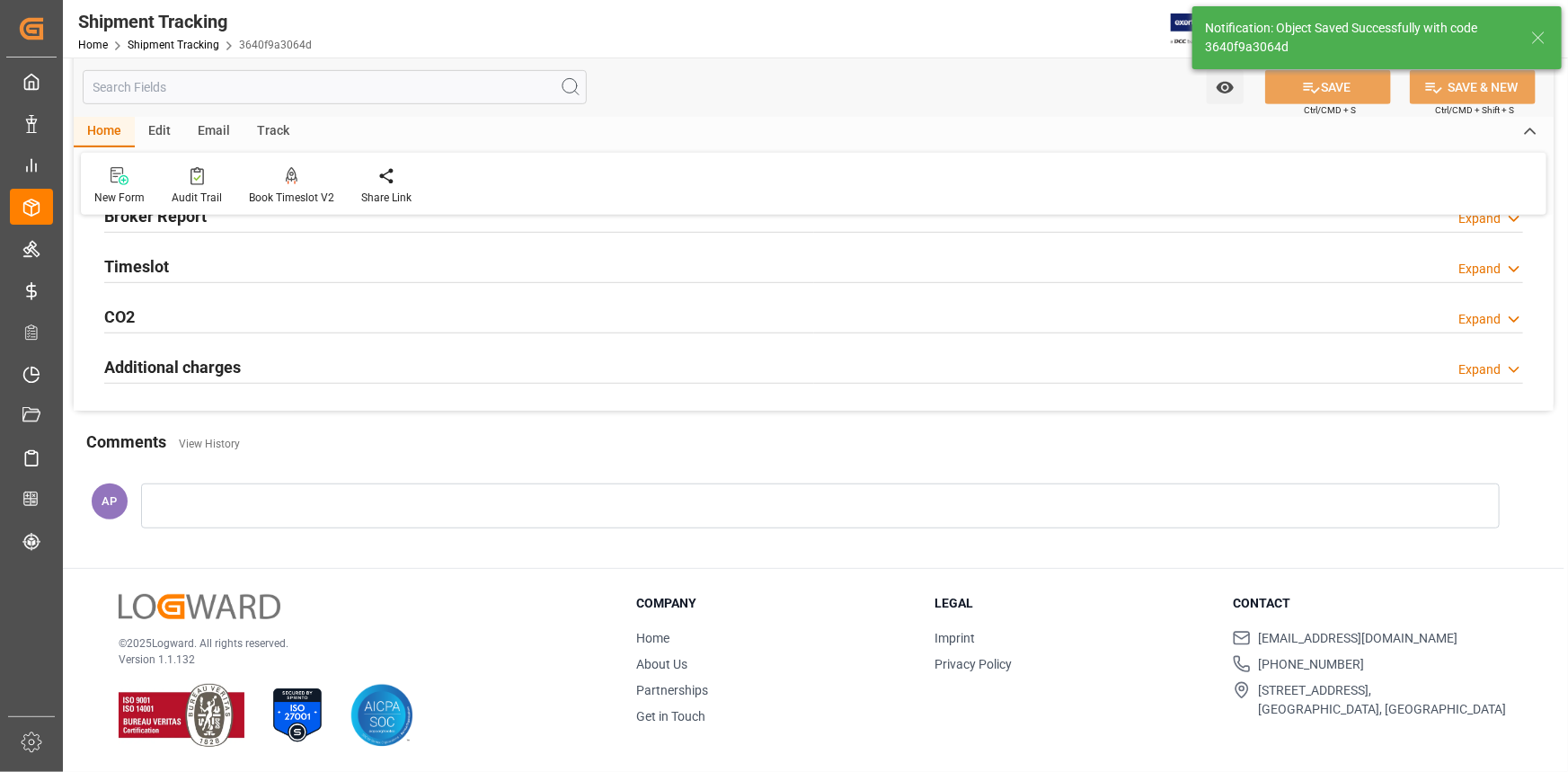
scroll to position [90, 0]
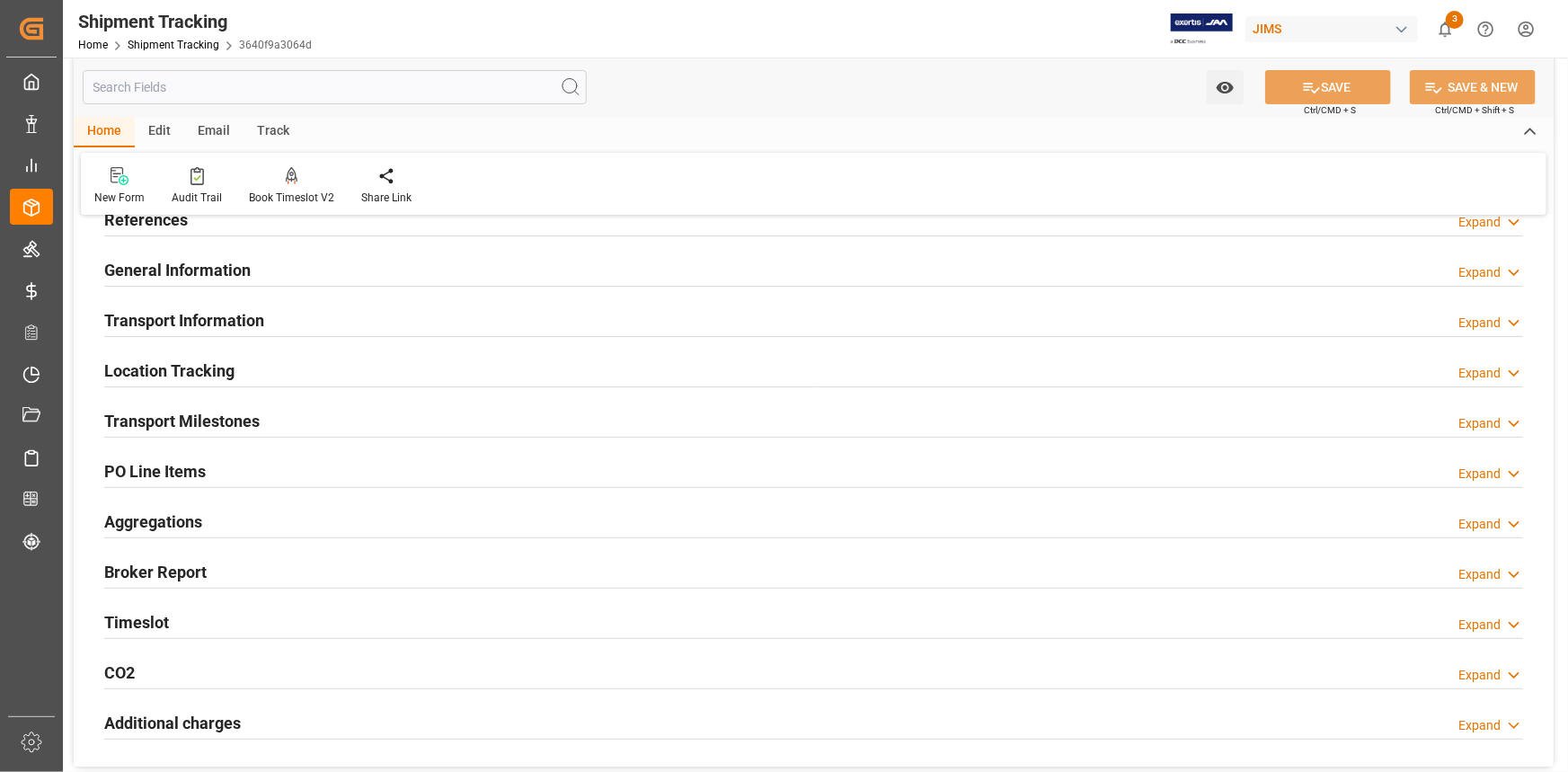
click at [439, 396] on div "Transport Milestones Expand" at bounding box center [814, 421] width 1444 height 51
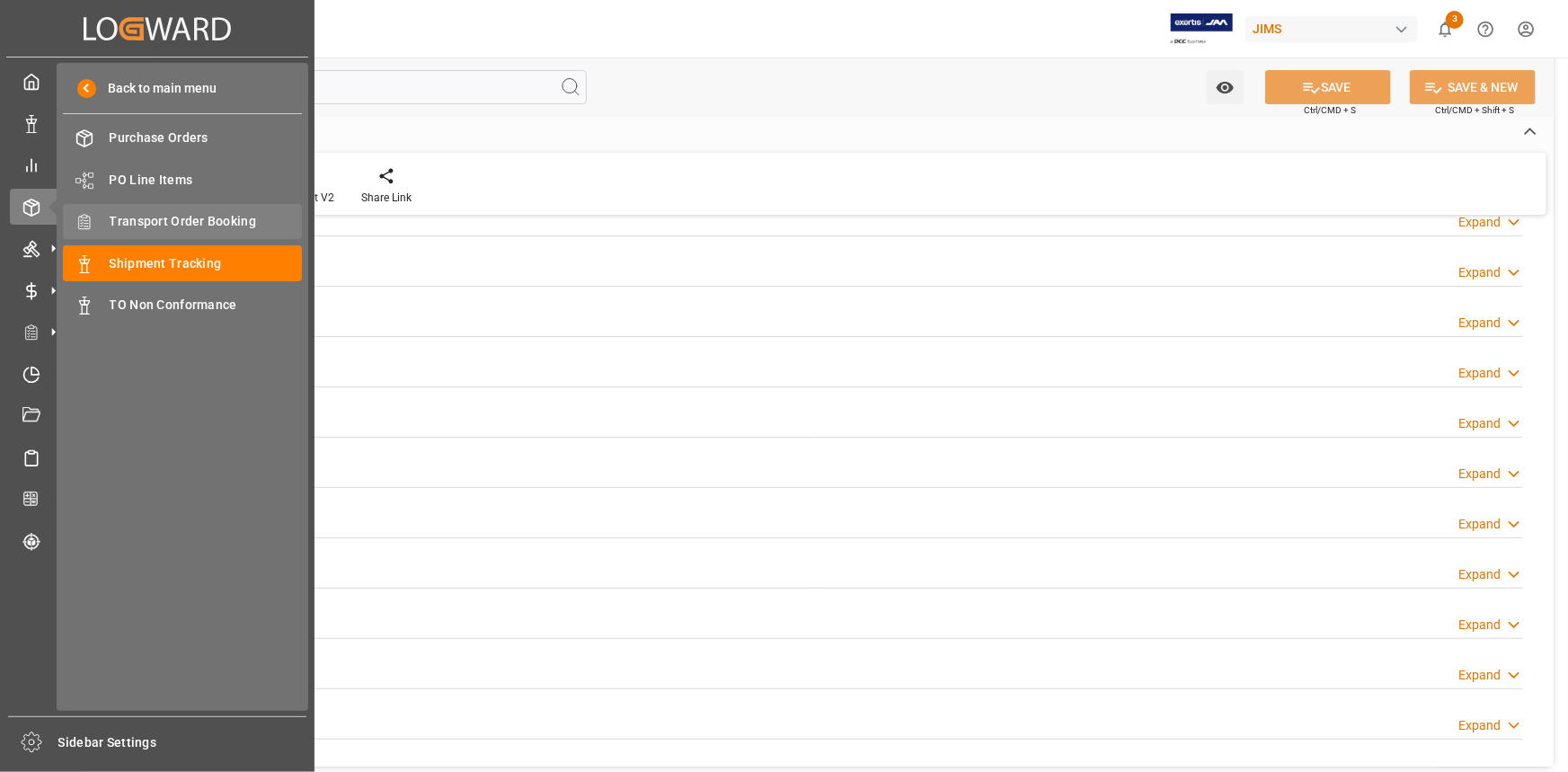
click at [205, 216] on span "Transport Order Booking" at bounding box center [206, 222] width 193 height 19
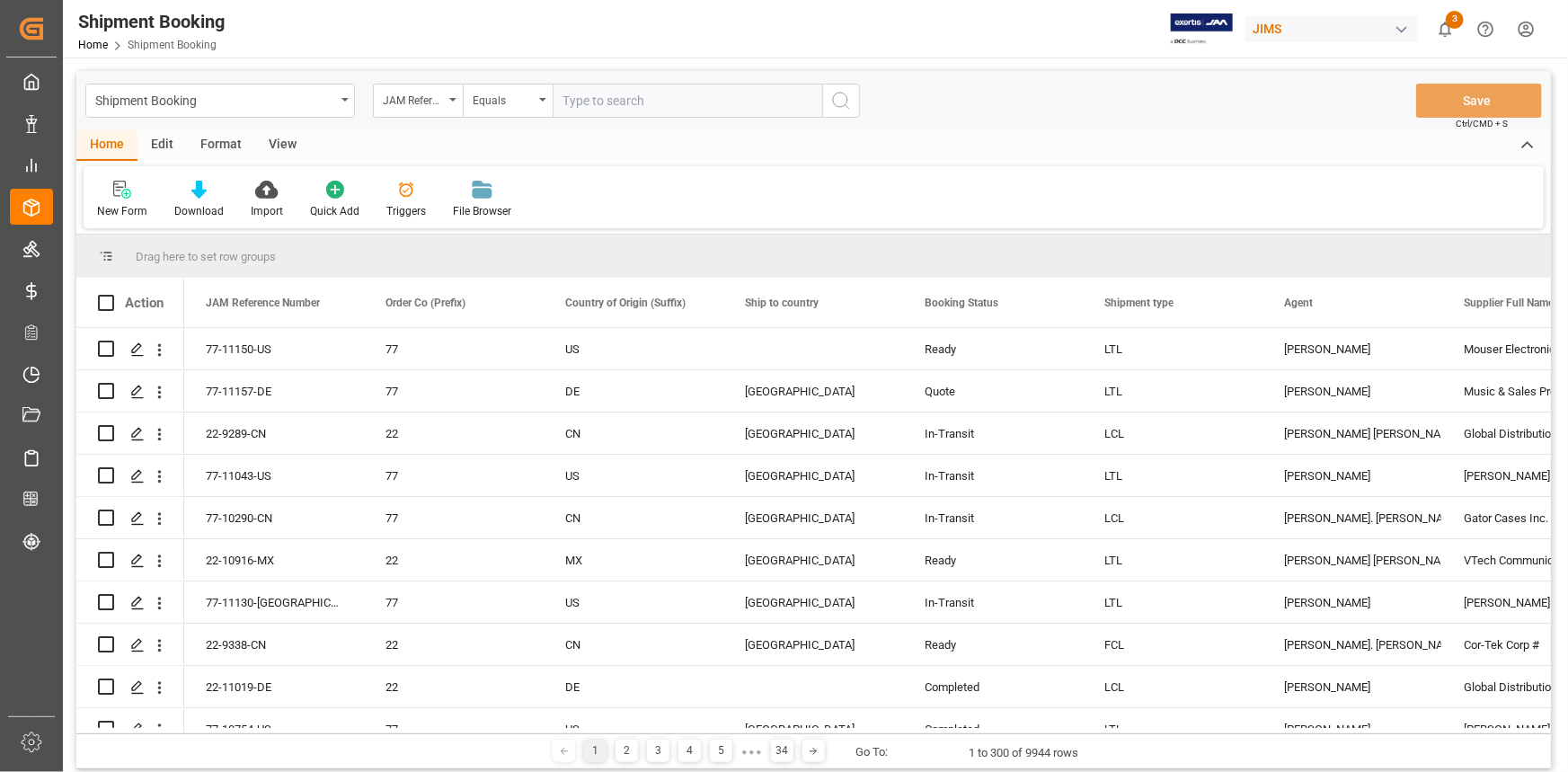
click at [575, 97] on input "text" at bounding box center [687, 101] width 270 height 34
type input "22-10323-GB"
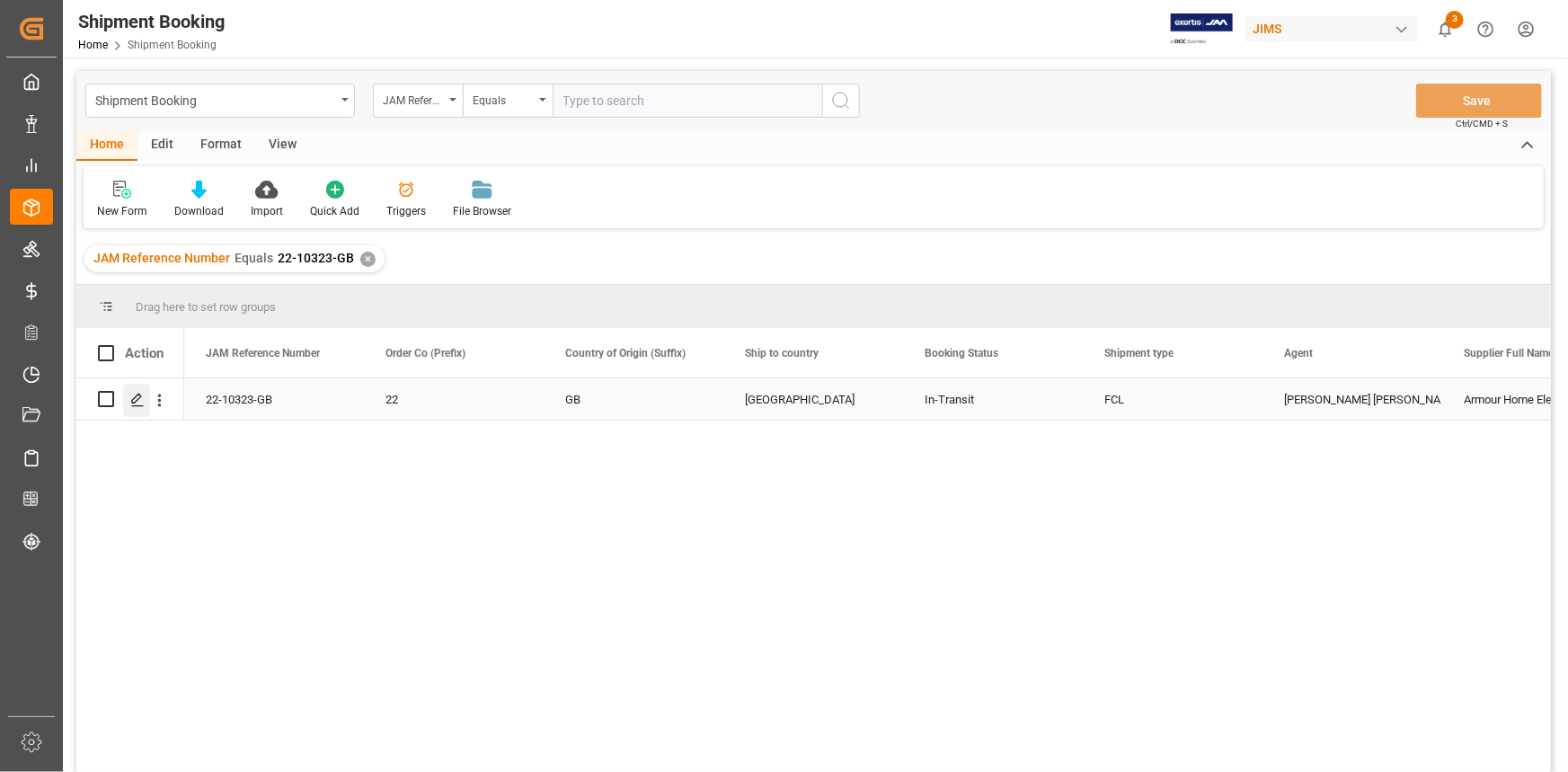
click at [137, 401] on icon "Press SPACE to select this row." at bounding box center [137, 399] width 14 height 14
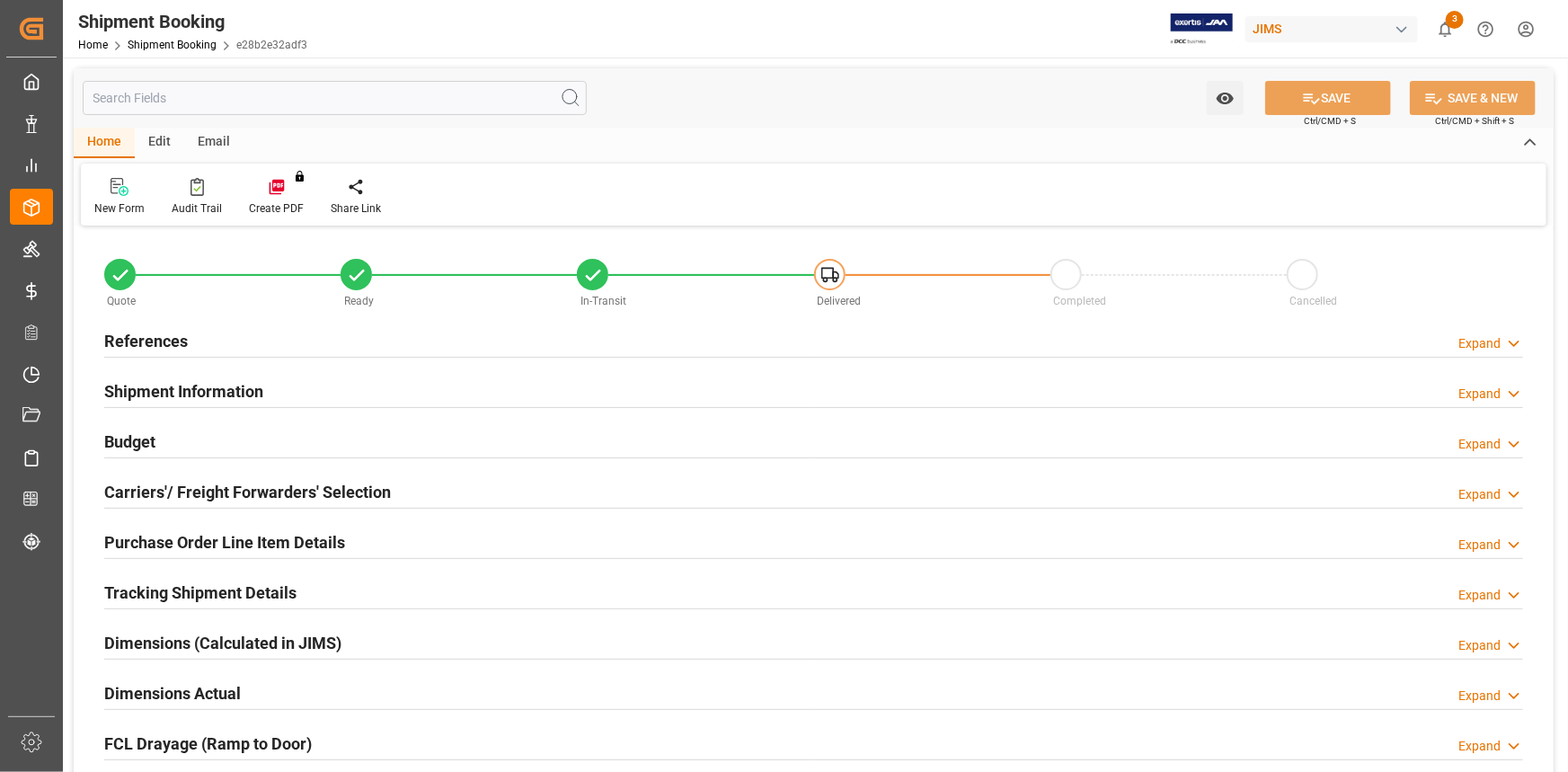
type input "1"
type input "30-07-2025"
click at [339, 325] on div "References Expand" at bounding box center [813, 340] width 1418 height 34
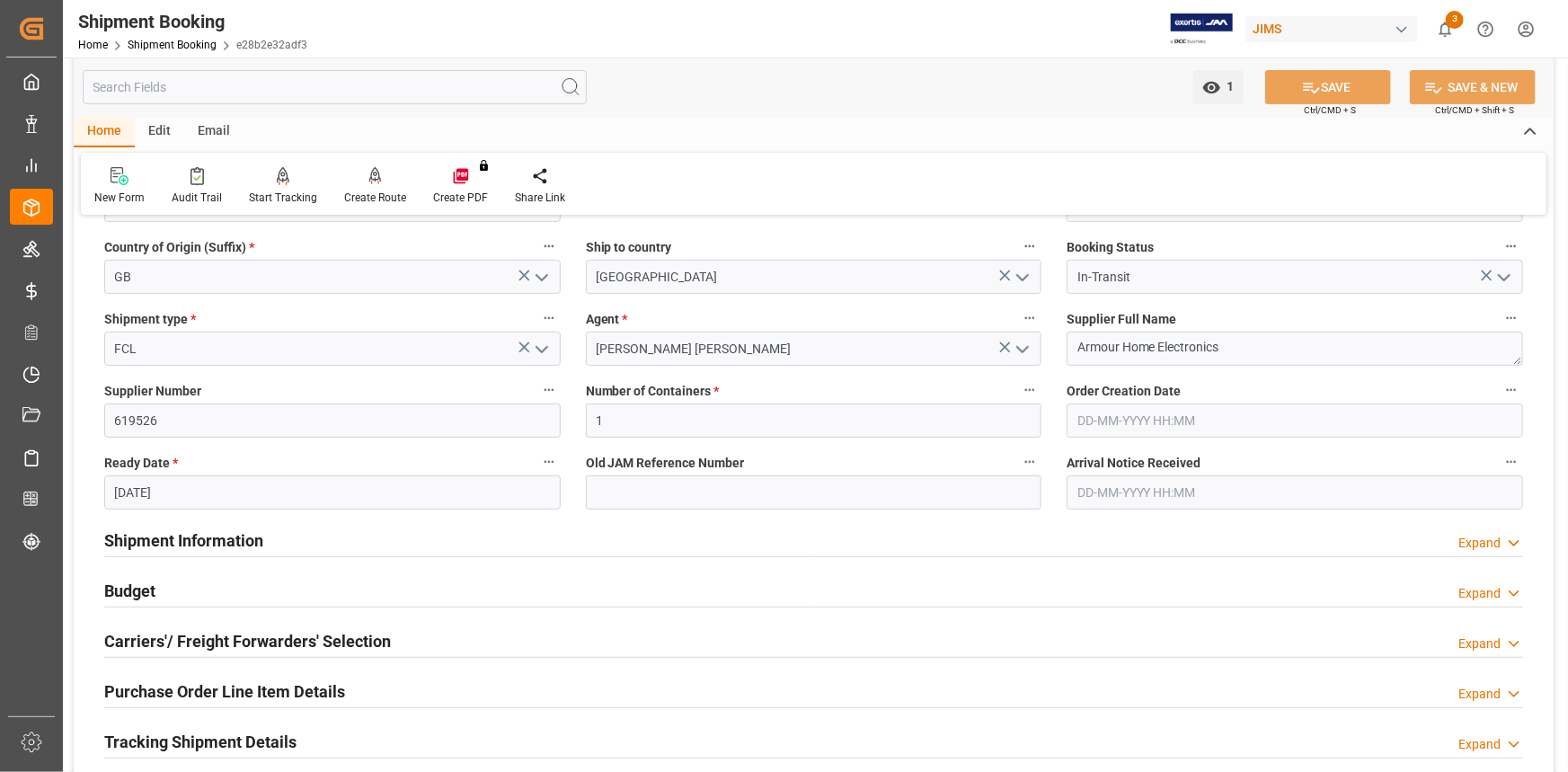
scroll to position [245, 0]
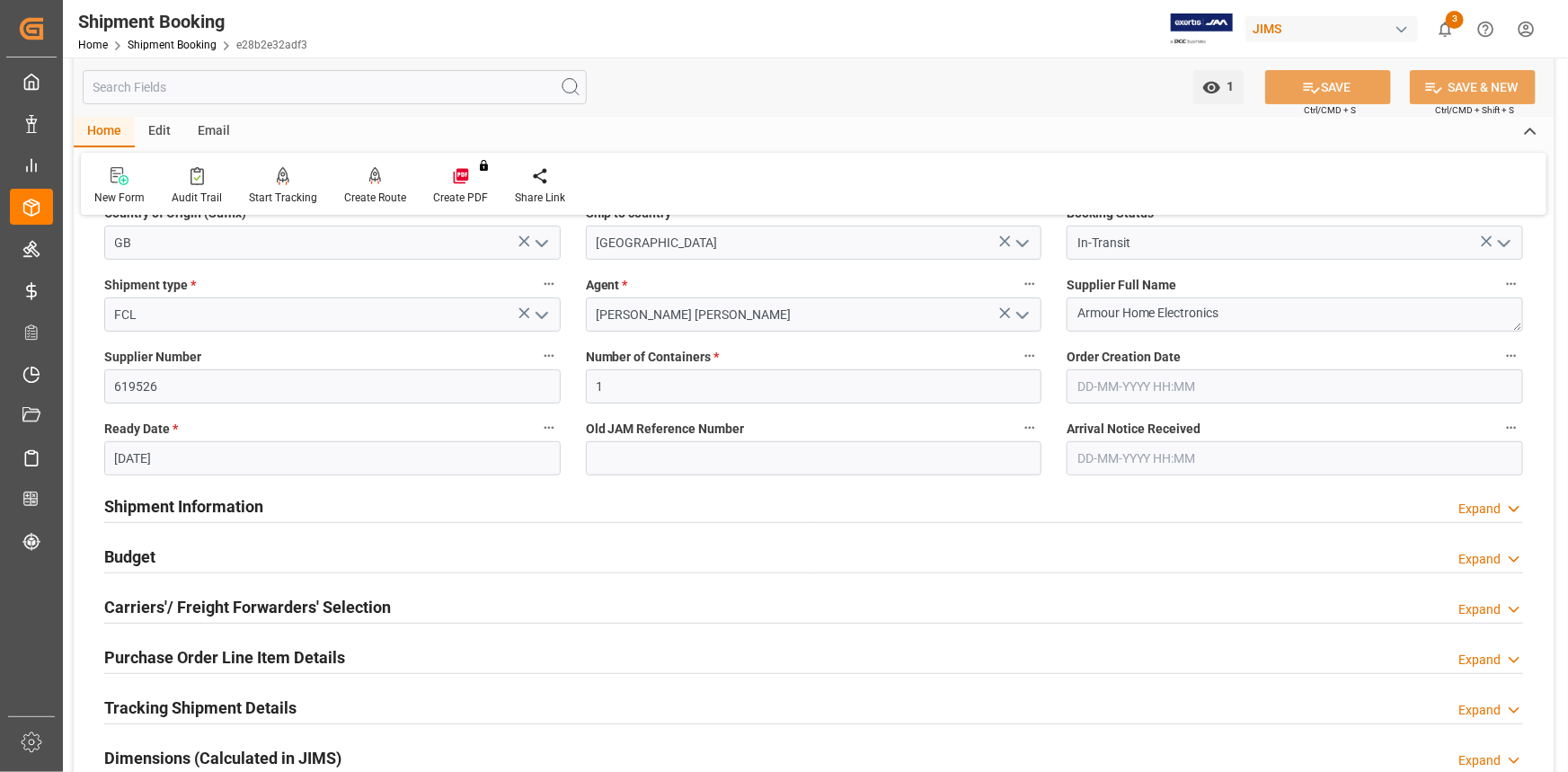
click at [1107, 442] on input "text" at bounding box center [1295, 458] width 456 height 34
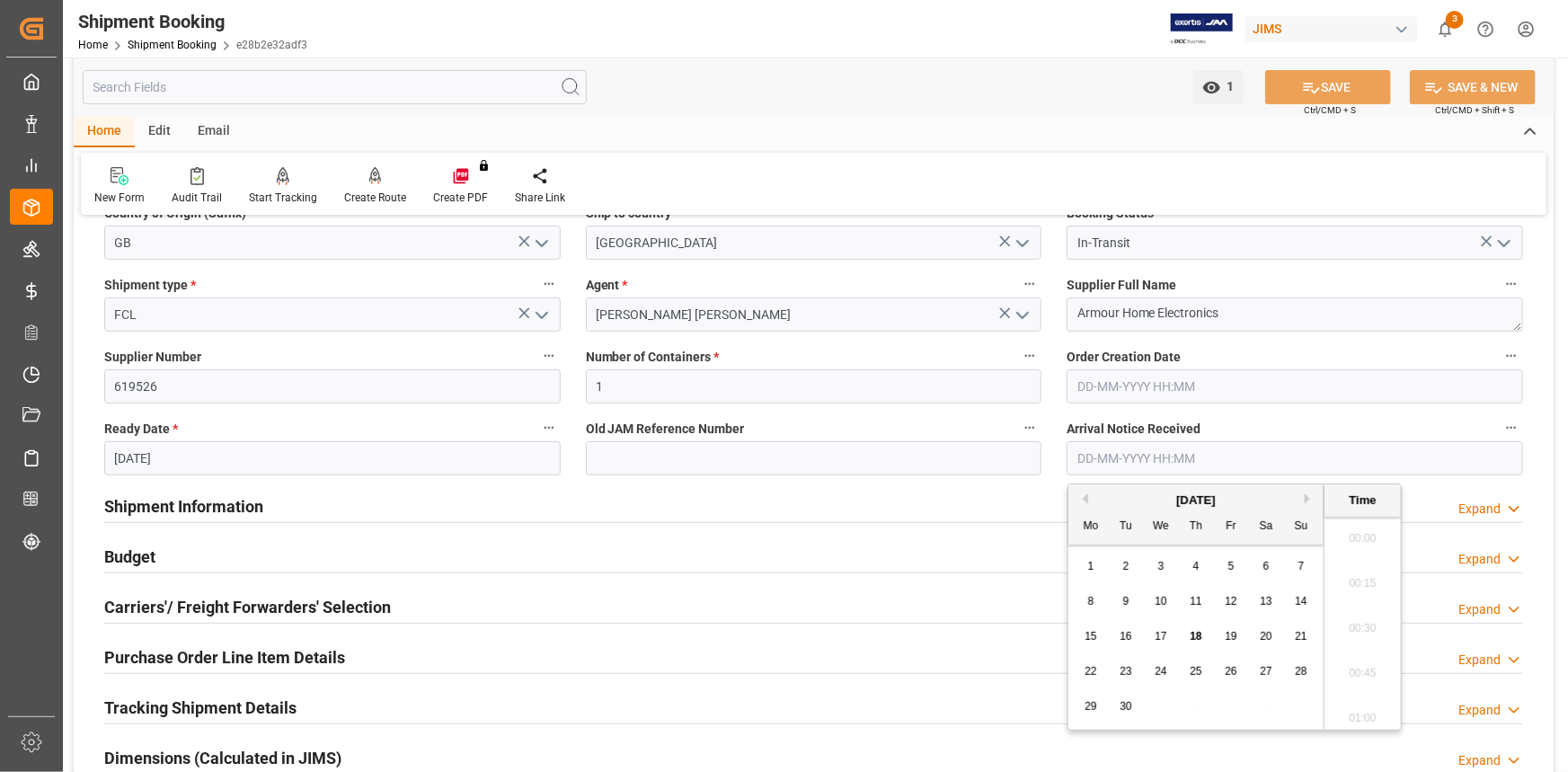
scroll to position [2882, 0]
click at [1198, 634] on span "18" at bounding box center [1196, 636] width 11 height 12
type input "18-09-2025 00:00"
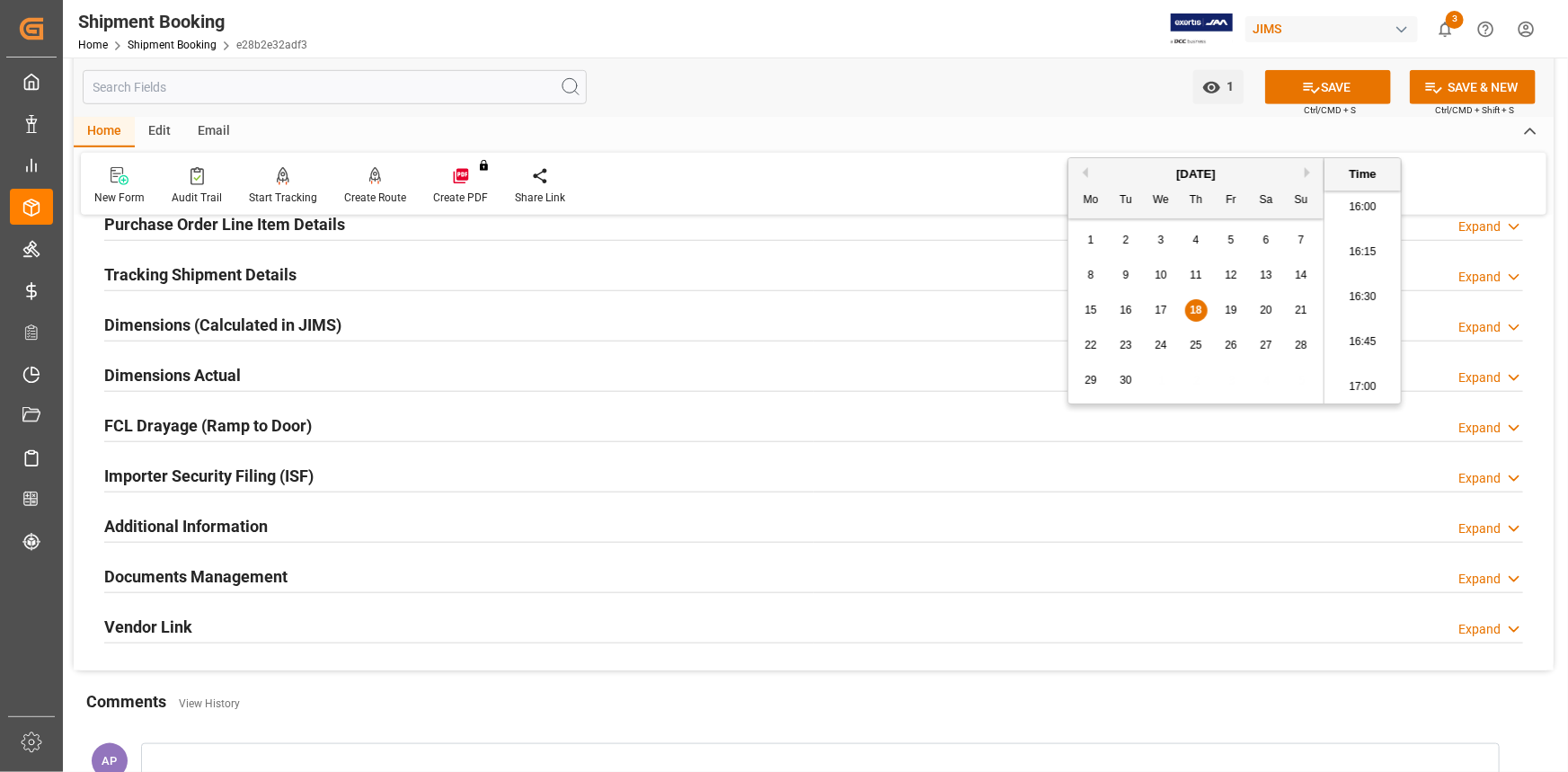
scroll to position [817, 0]
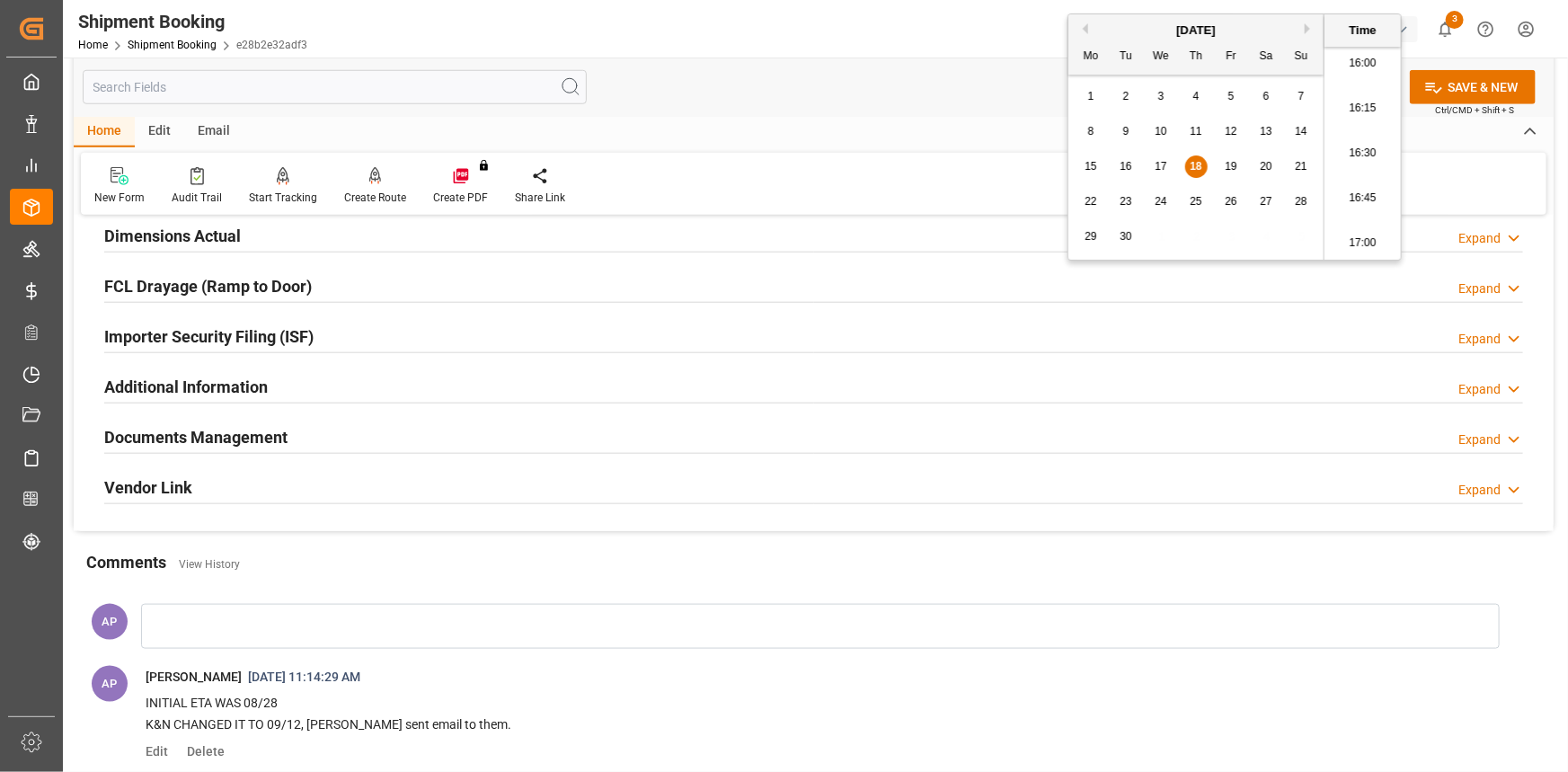
click at [436, 427] on div "Documents Management Expand" at bounding box center [813, 437] width 1418 height 34
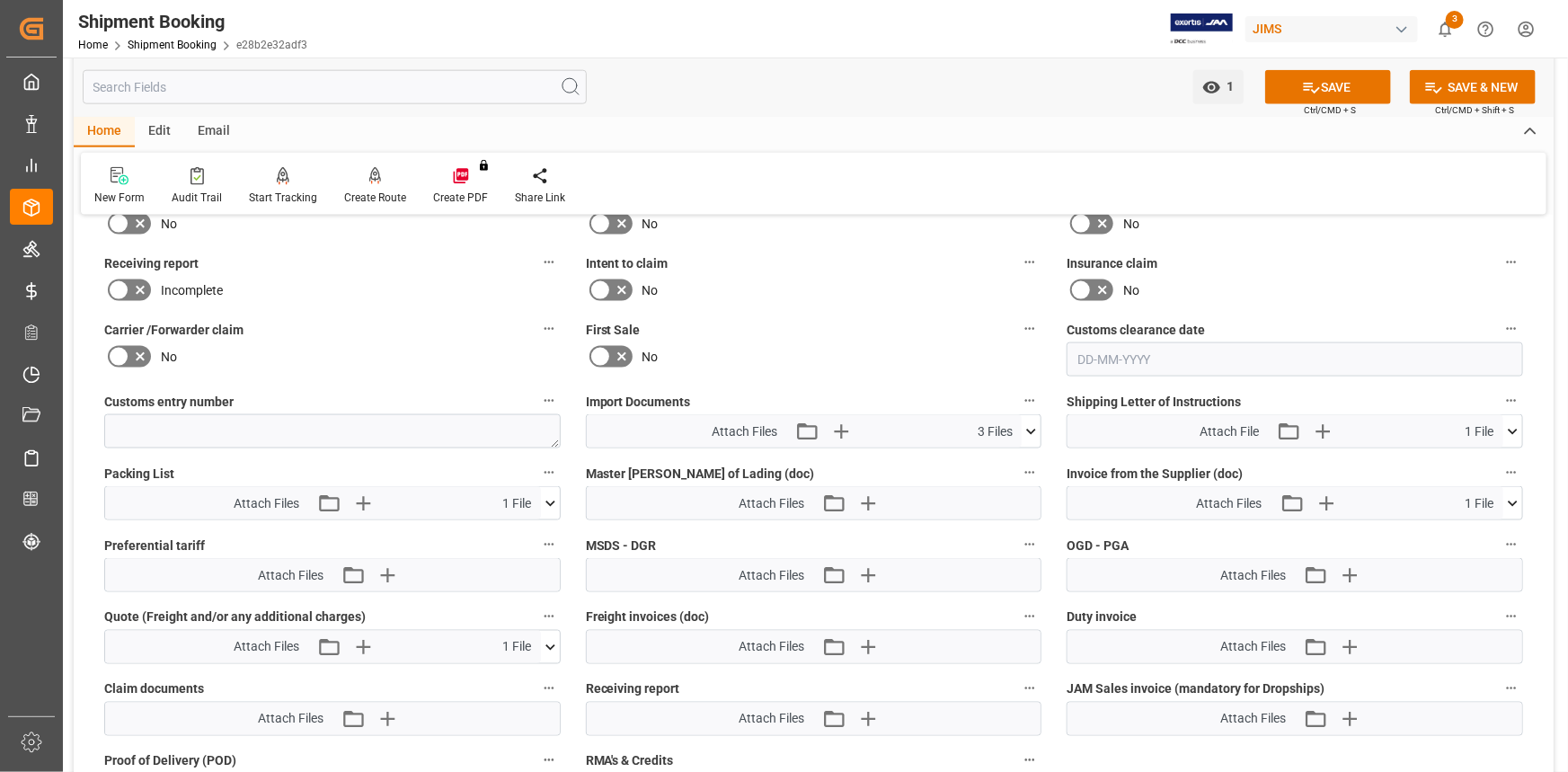
scroll to position [1226, 0]
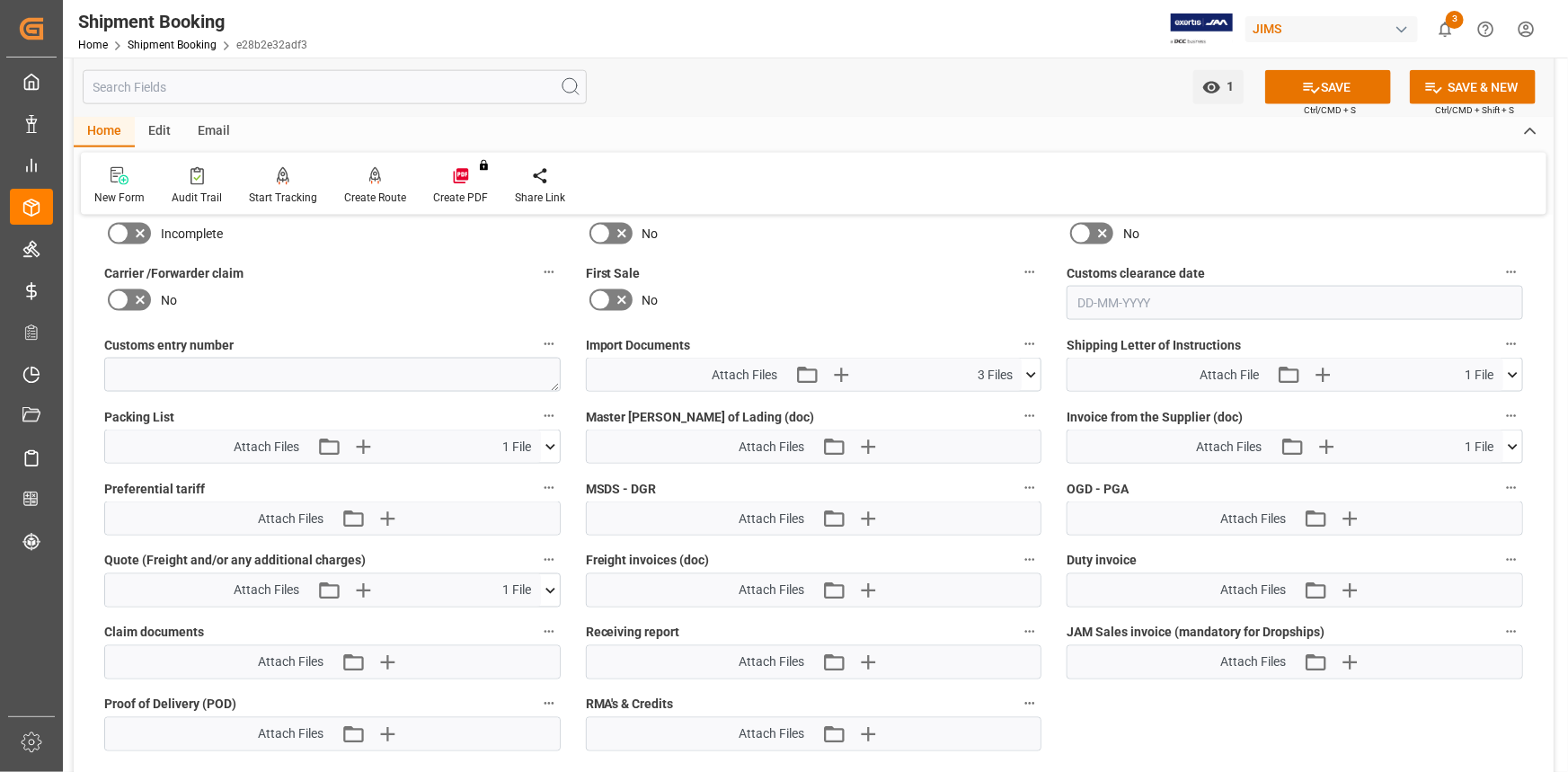
click at [1037, 369] on icon at bounding box center [1031, 376] width 19 height 19
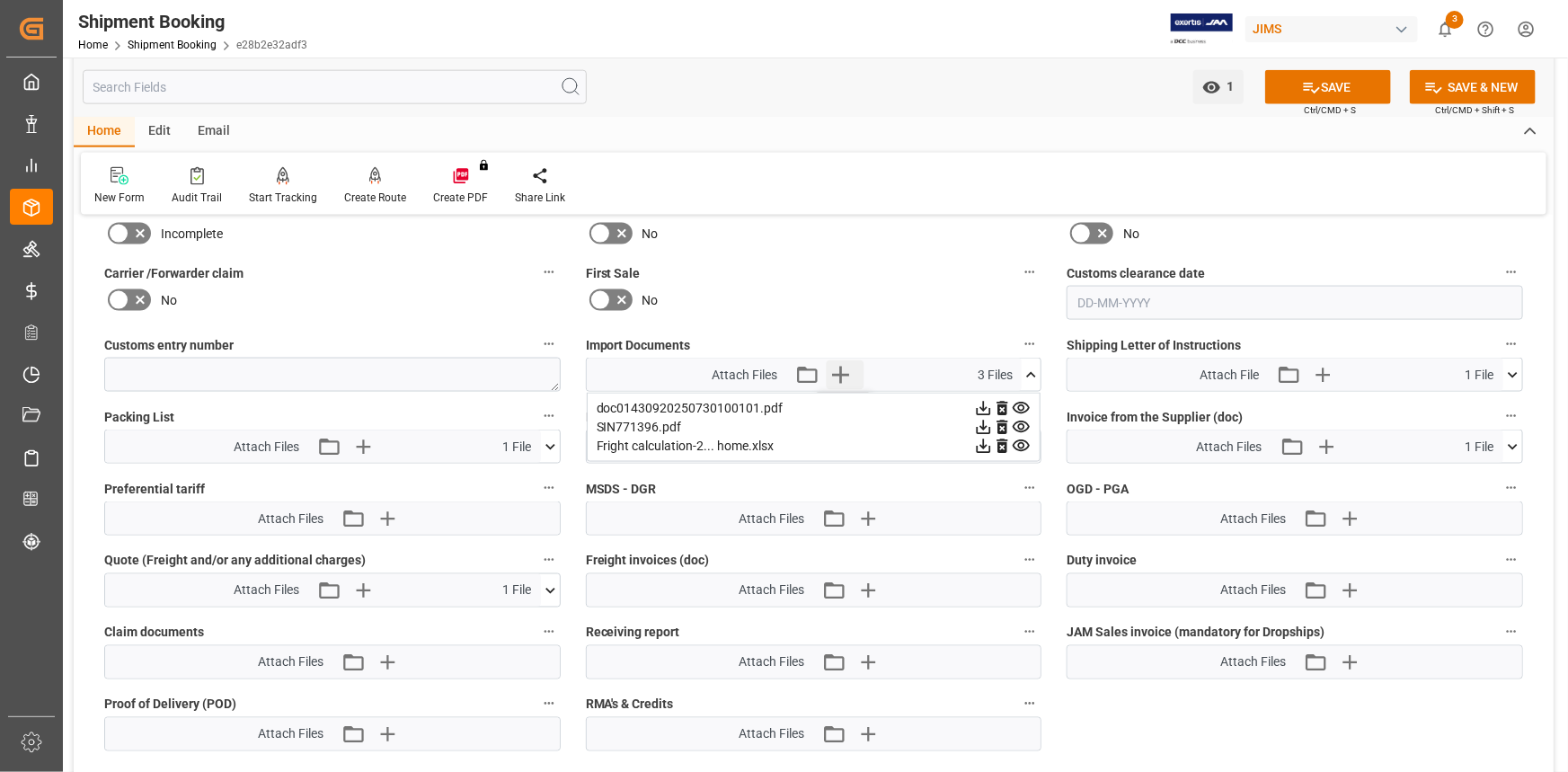
click at [839, 370] on icon "button" at bounding box center [841, 375] width 29 height 29
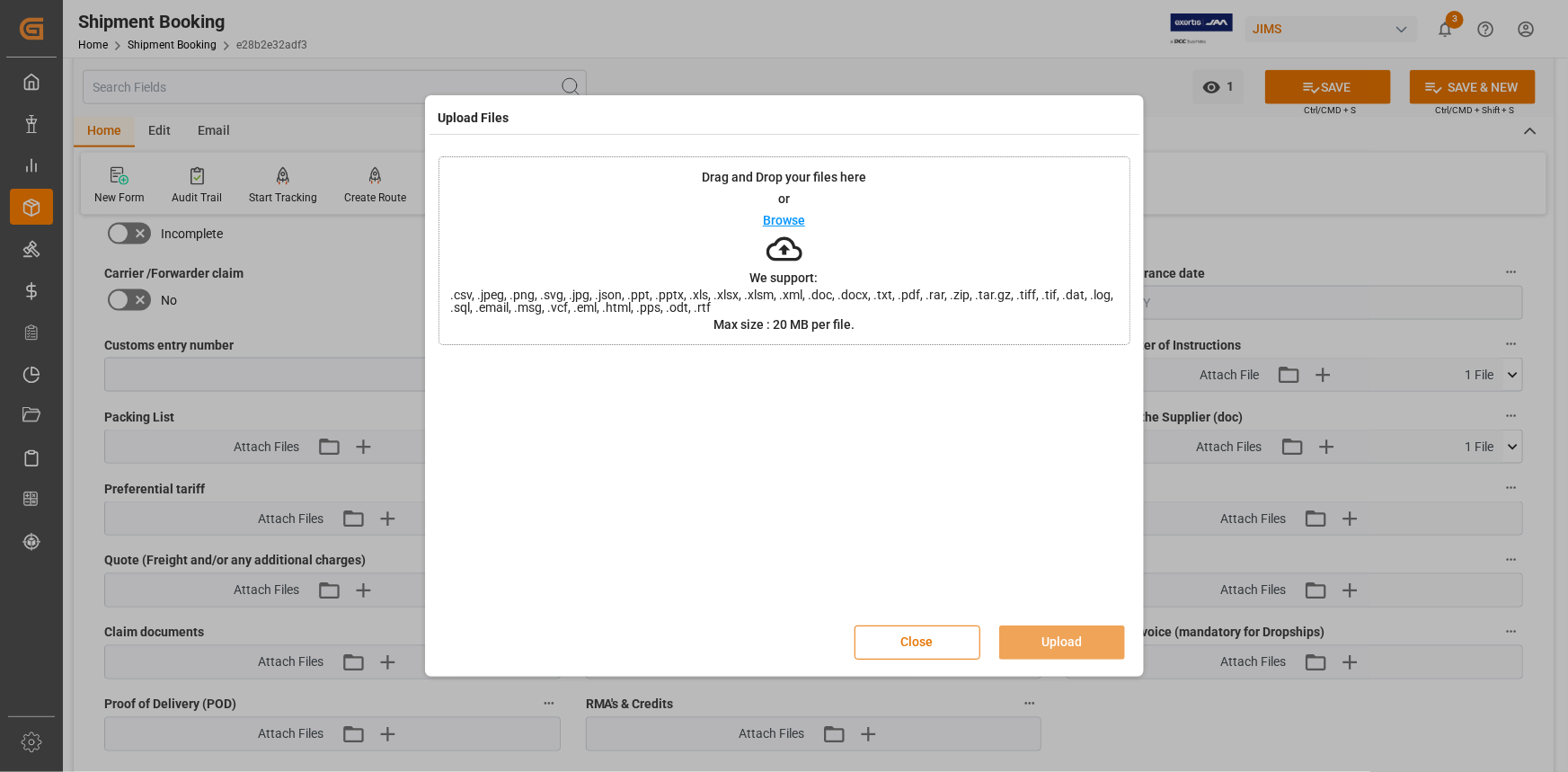
click at [776, 215] on p "Browse" at bounding box center [784, 219] width 42 height 12
click at [786, 213] on p "Browse" at bounding box center [784, 219] width 42 height 12
click at [1062, 639] on button "Upload" at bounding box center [1062, 642] width 126 height 34
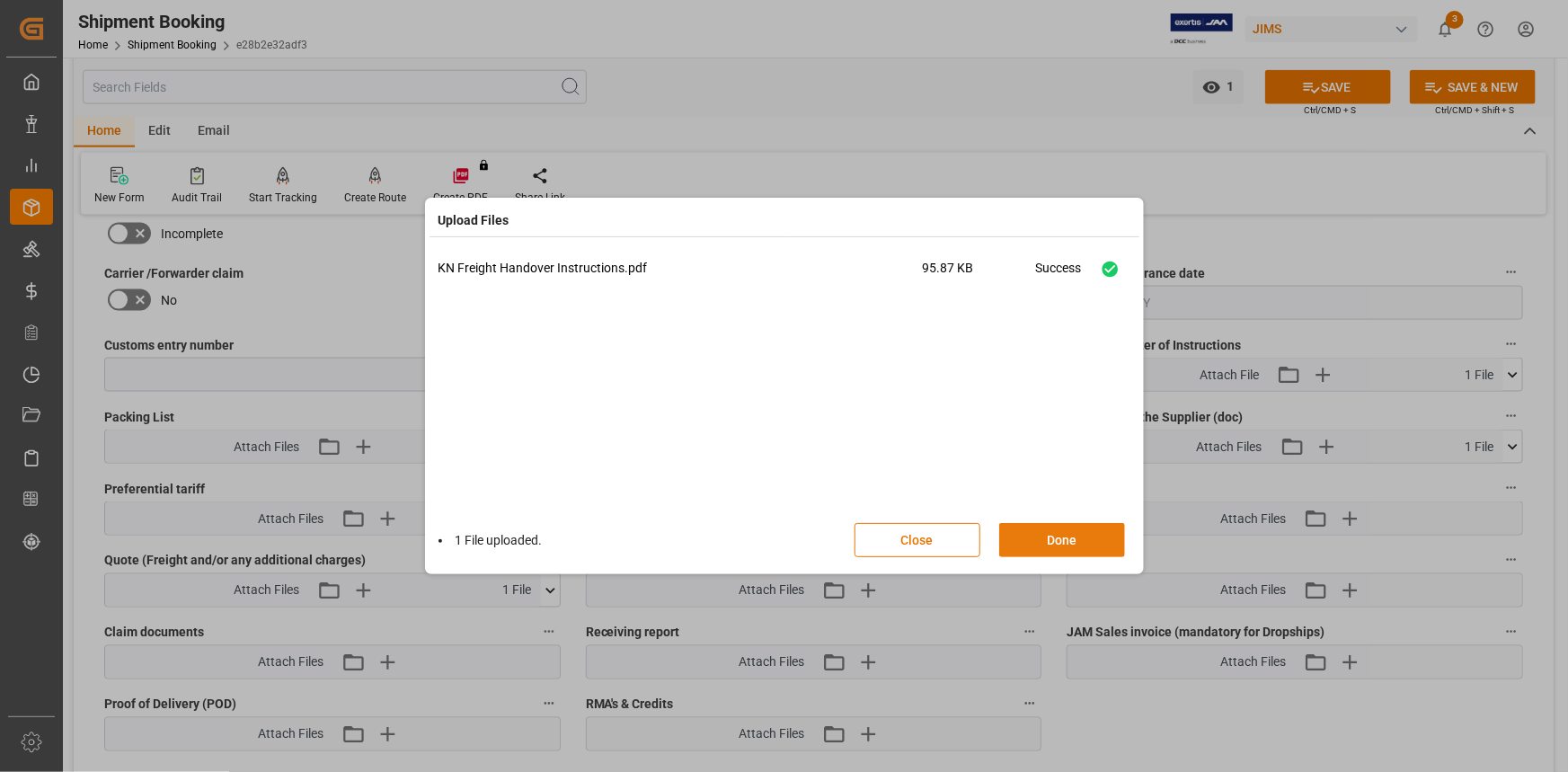
click at [1069, 541] on button "Done" at bounding box center [1062, 540] width 126 height 34
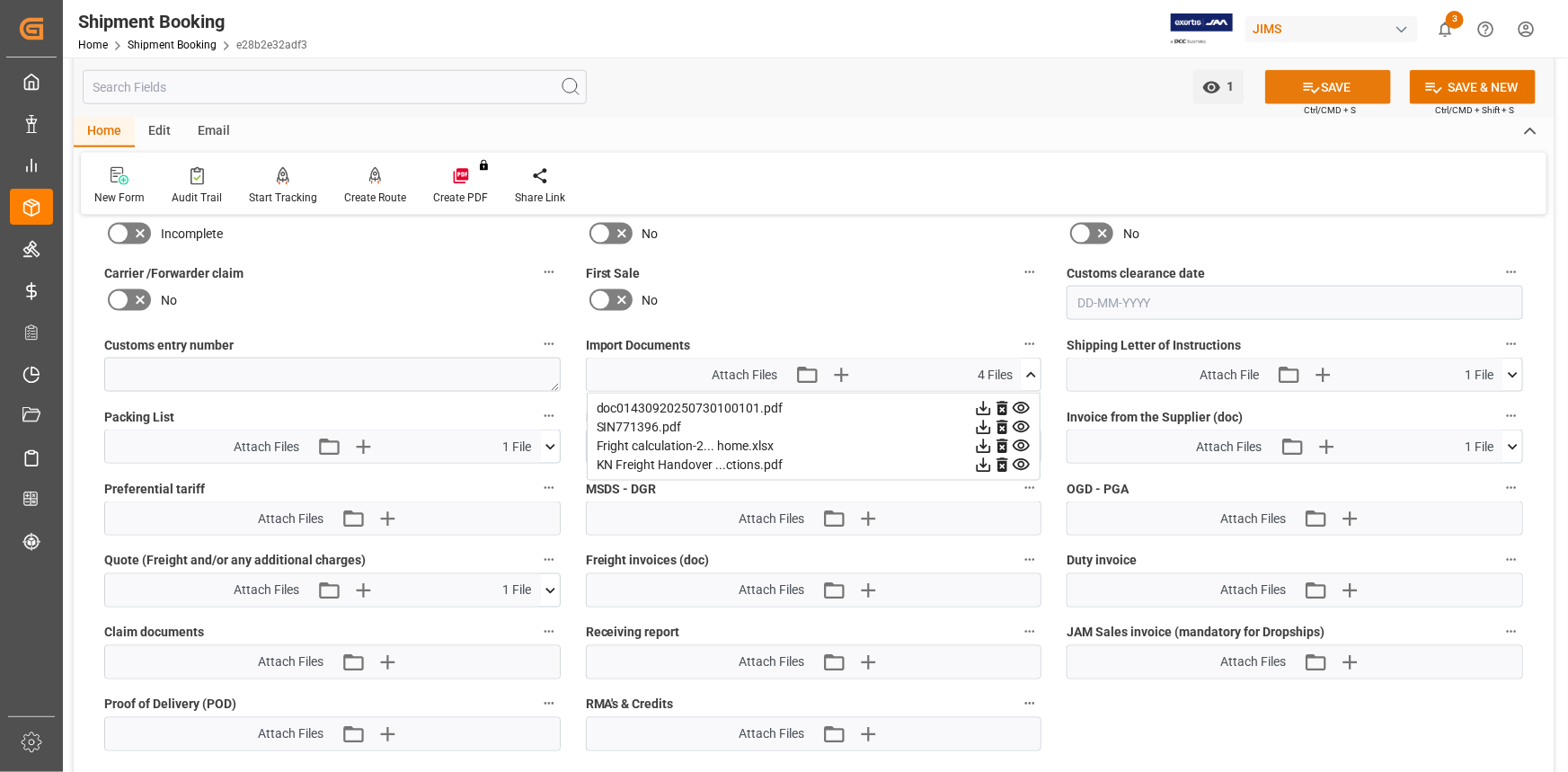
click at [1327, 90] on button "SAVE" at bounding box center [1328, 88] width 126 height 34
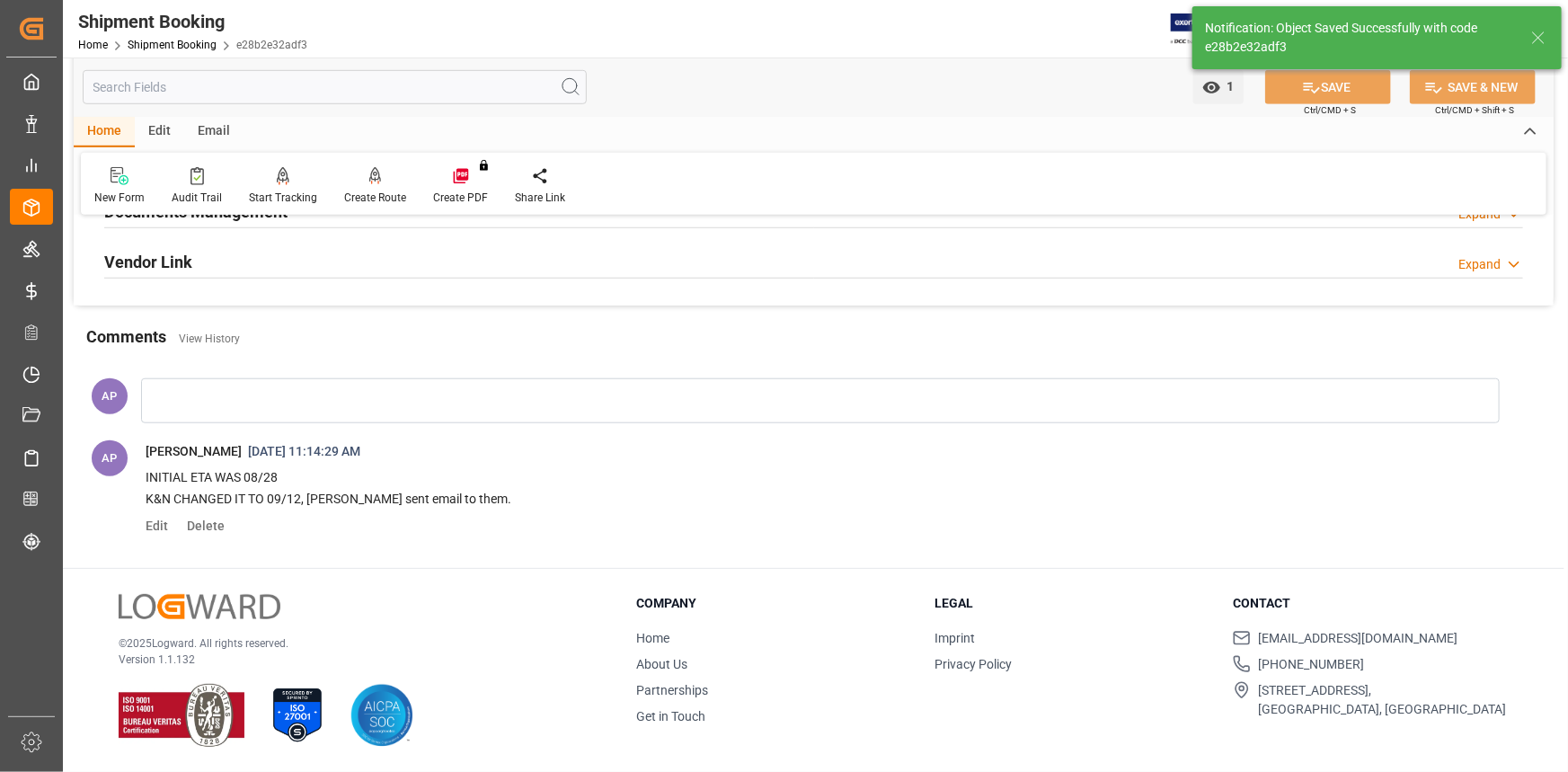
scroll to position [166, 0]
